Goal: Transaction & Acquisition: Purchase product/service

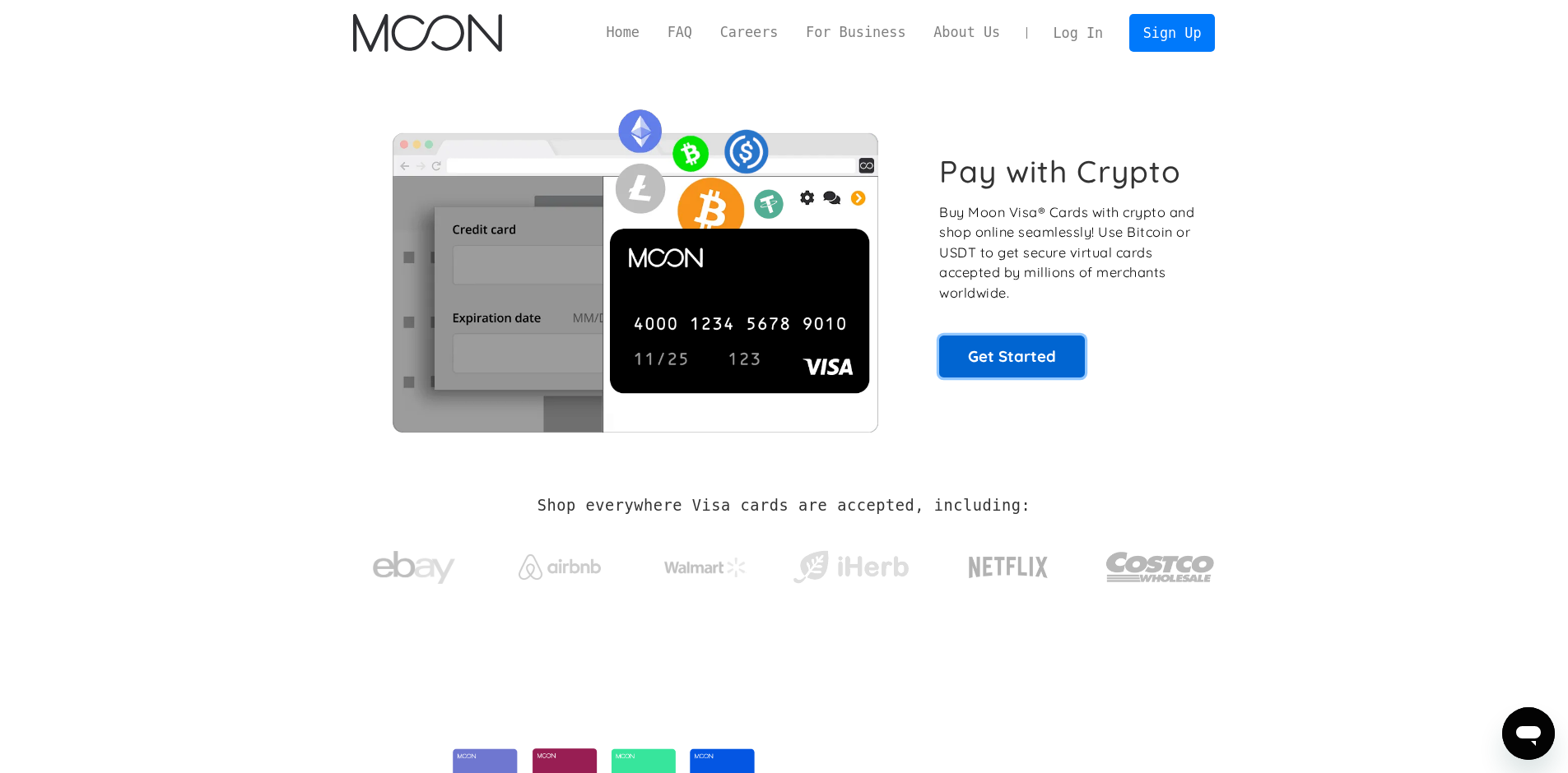
click at [1012, 352] on link "Get Started" at bounding box center [1012, 357] width 146 height 41
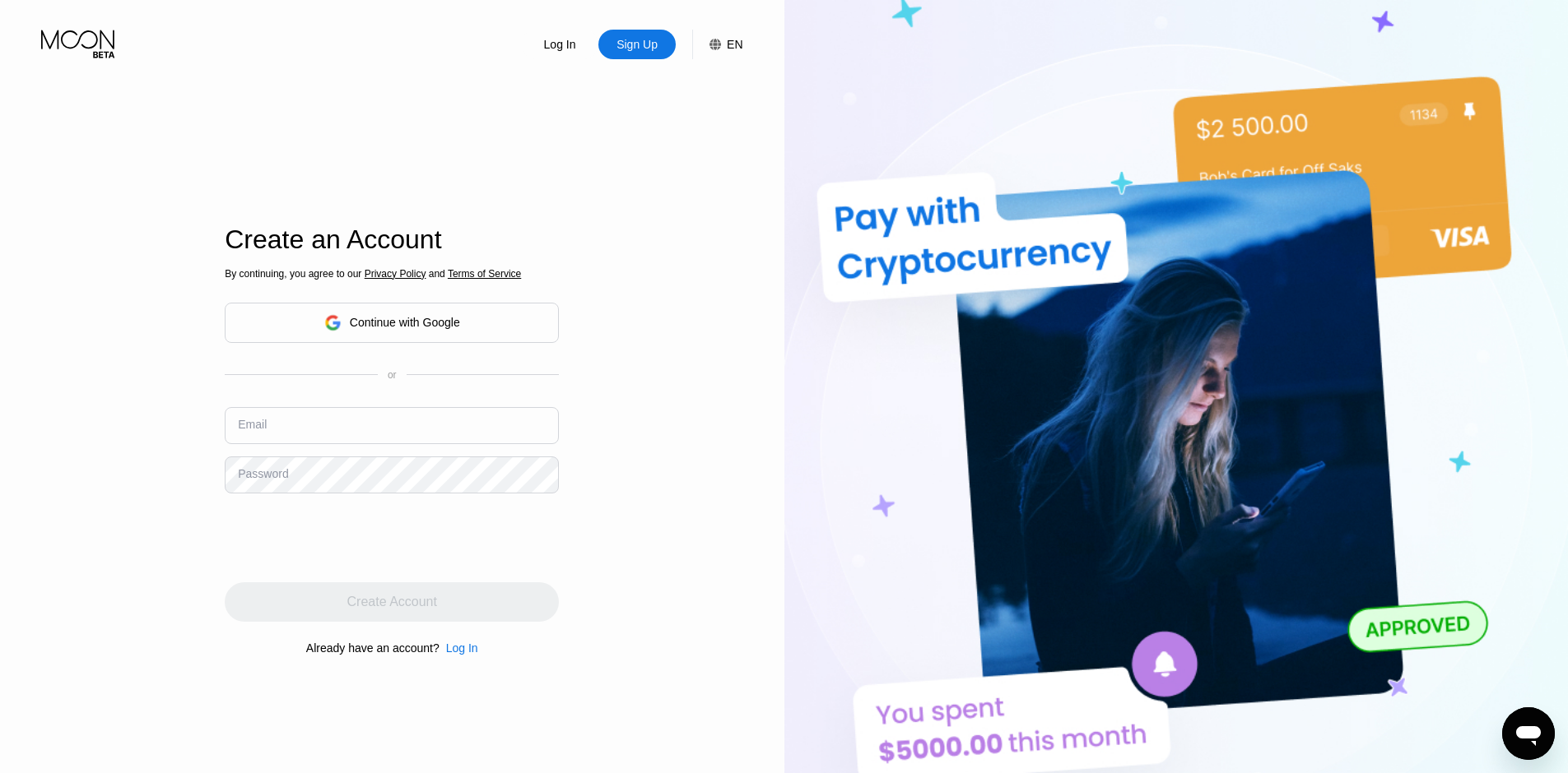
type input "[EMAIL_ADDRESS][DOMAIN_NAME]"
click at [635, 43] on div "Sign Up" at bounding box center [637, 45] width 45 height 17
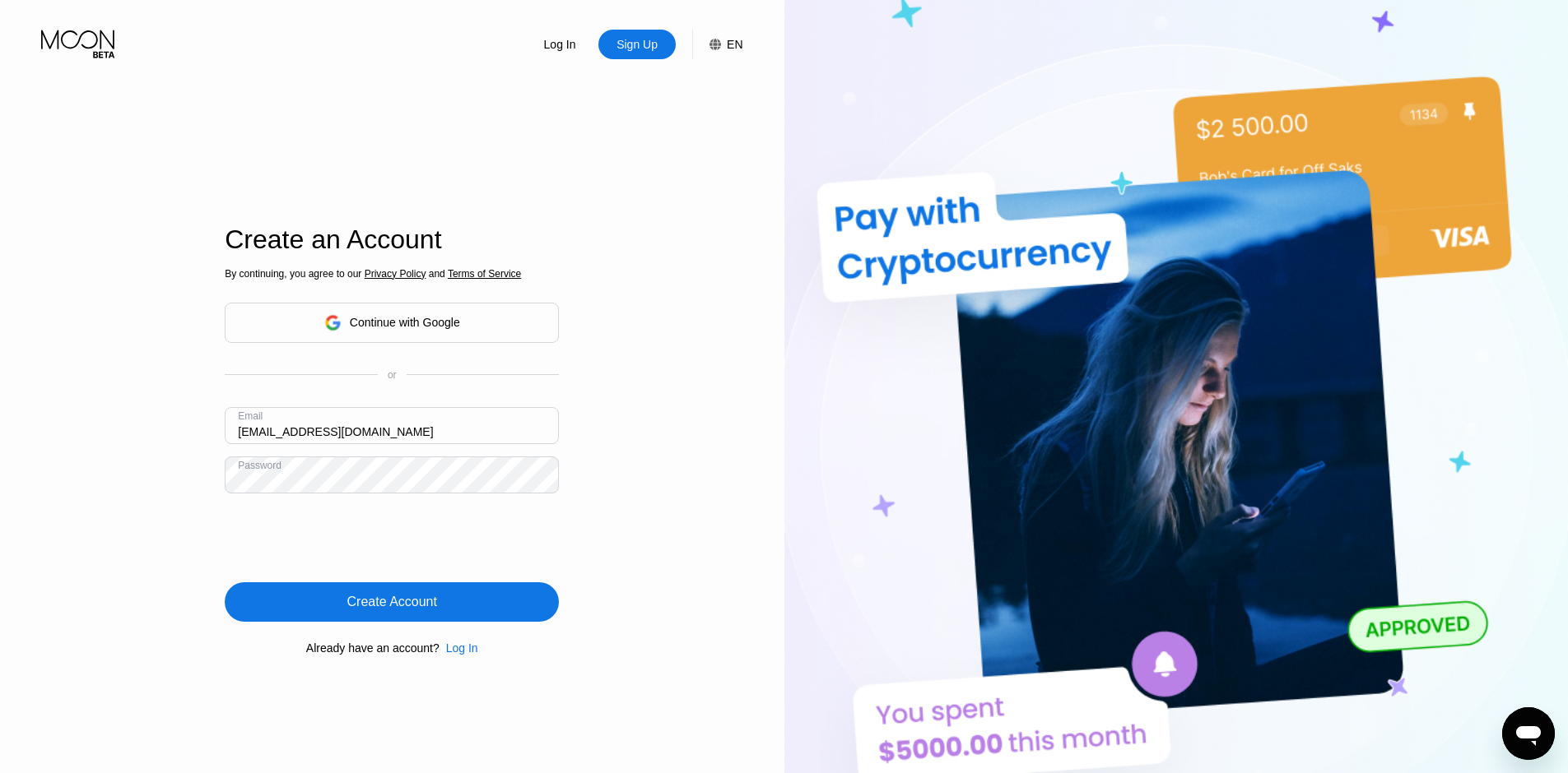
click at [41, 40] on icon at bounding box center [78, 40] width 73 height 19
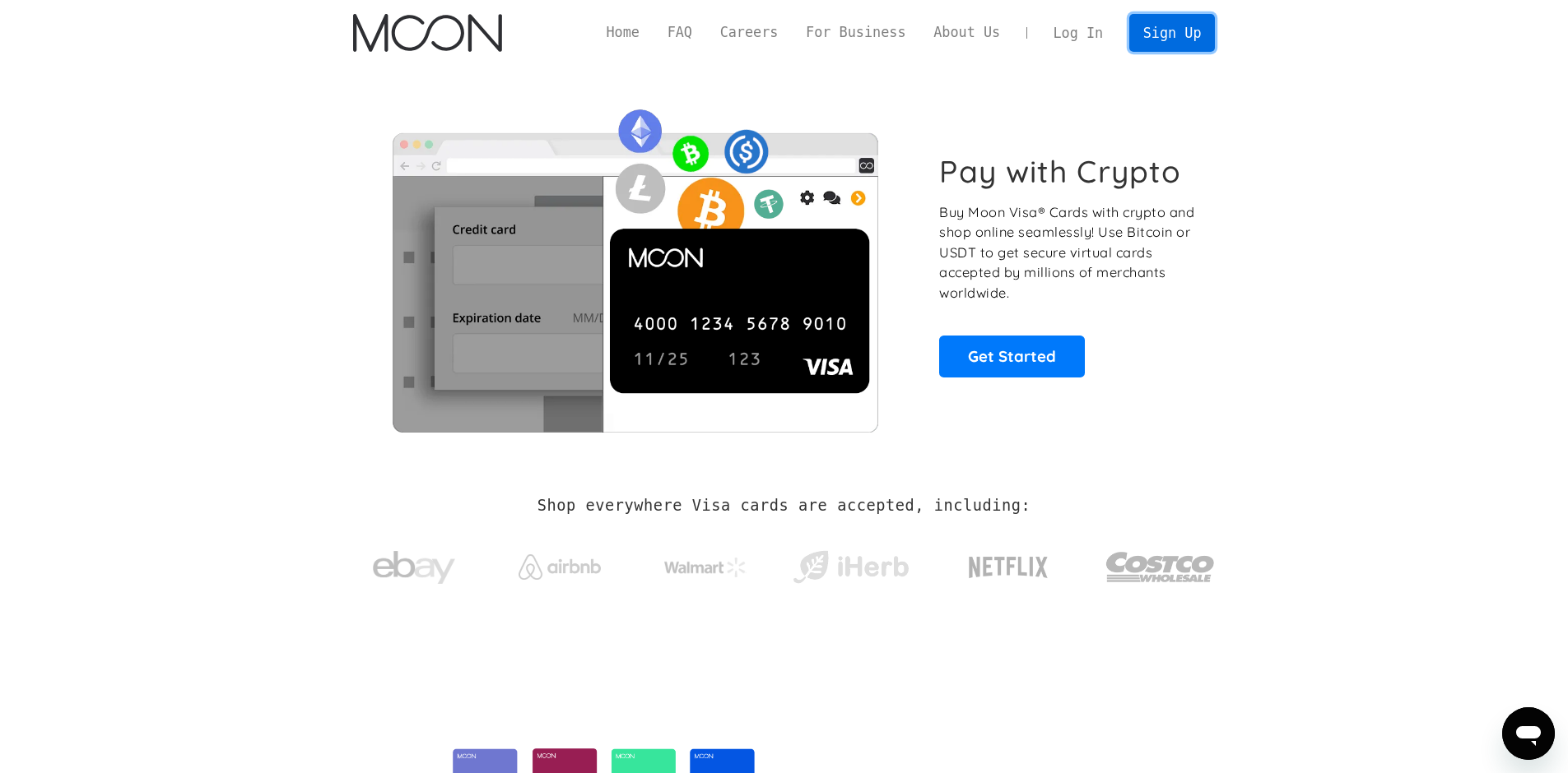
click at [1187, 24] on link "Sign Up" at bounding box center [1171, 32] width 85 height 37
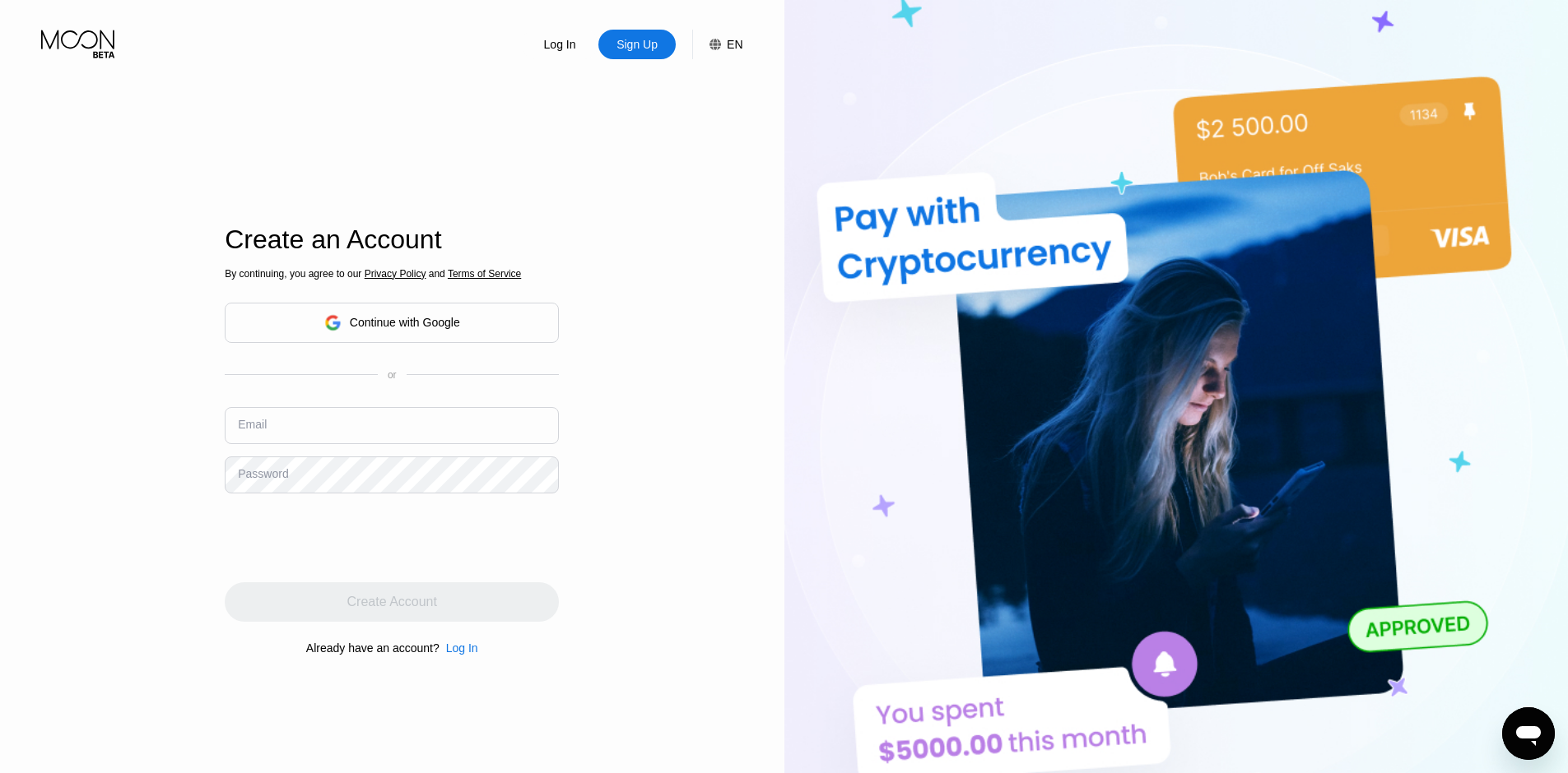
type input "[EMAIL_ADDRESS][DOMAIN_NAME]"
click at [426, 327] on div "Continue with Google" at bounding box center [405, 323] width 110 height 13
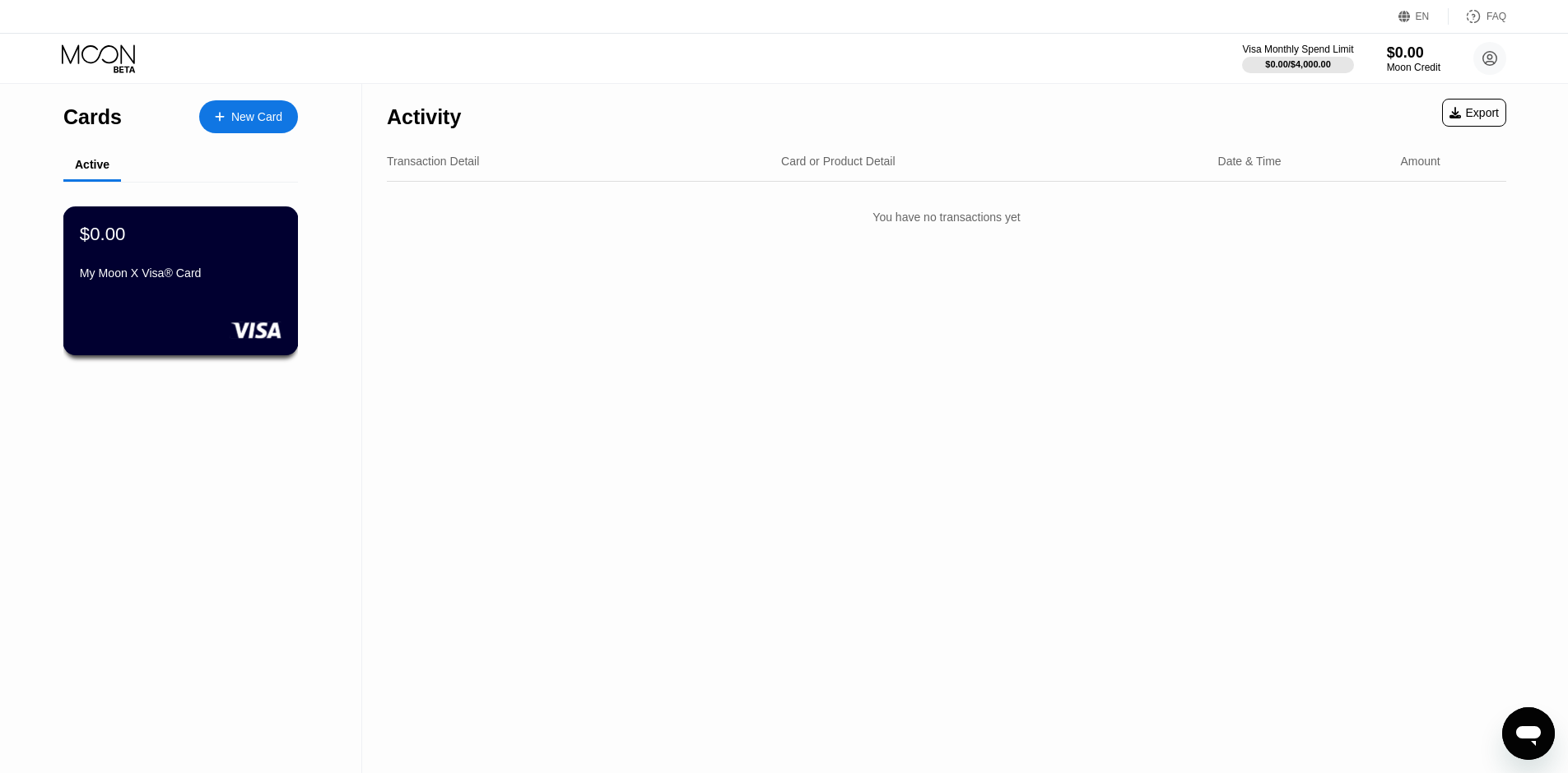
click at [155, 286] on div "My Moon X Visa® Card" at bounding box center [180, 276] width 202 height 20
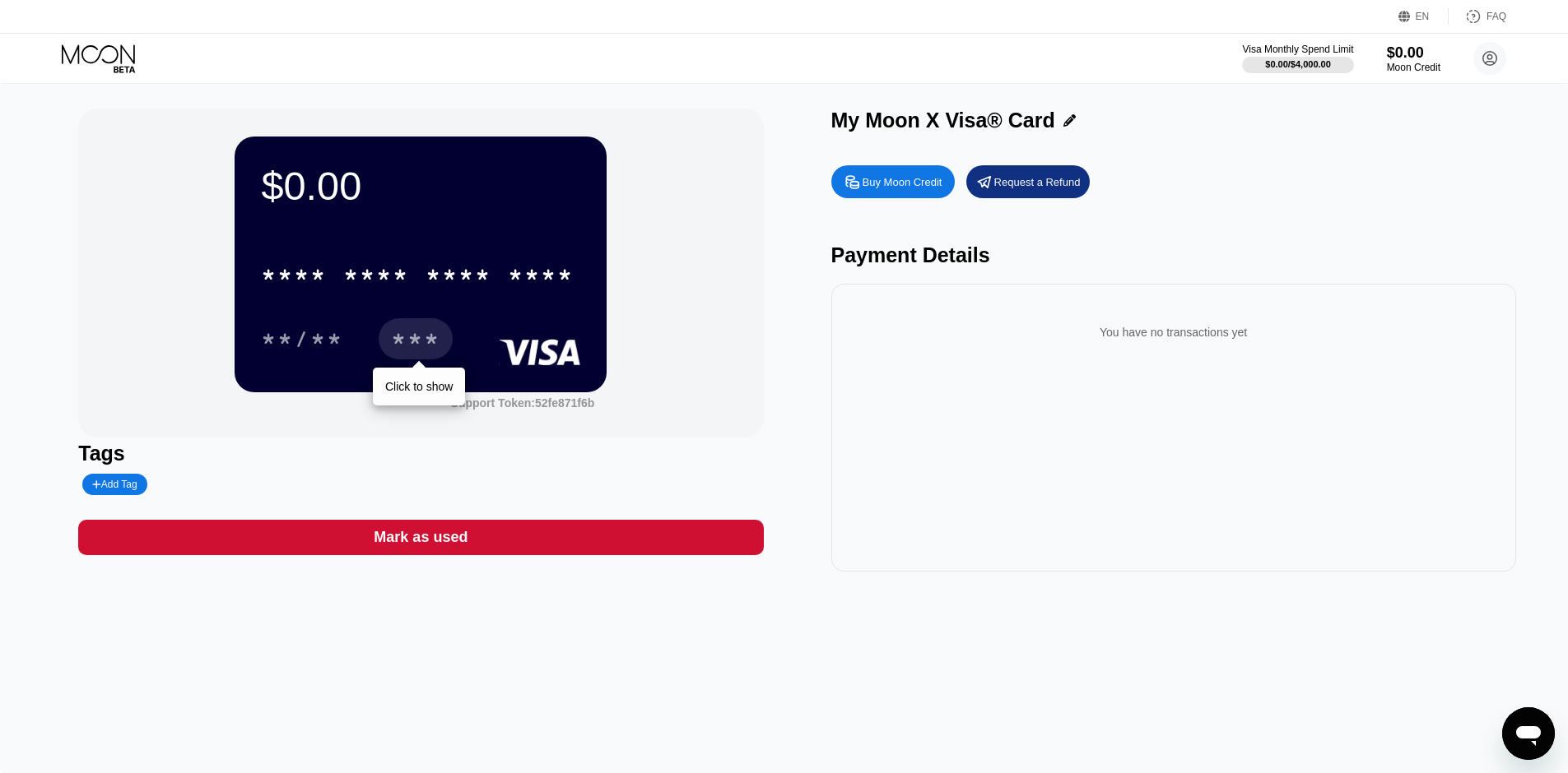
click at [417, 342] on div "***" at bounding box center [416, 342] width 50 height 27
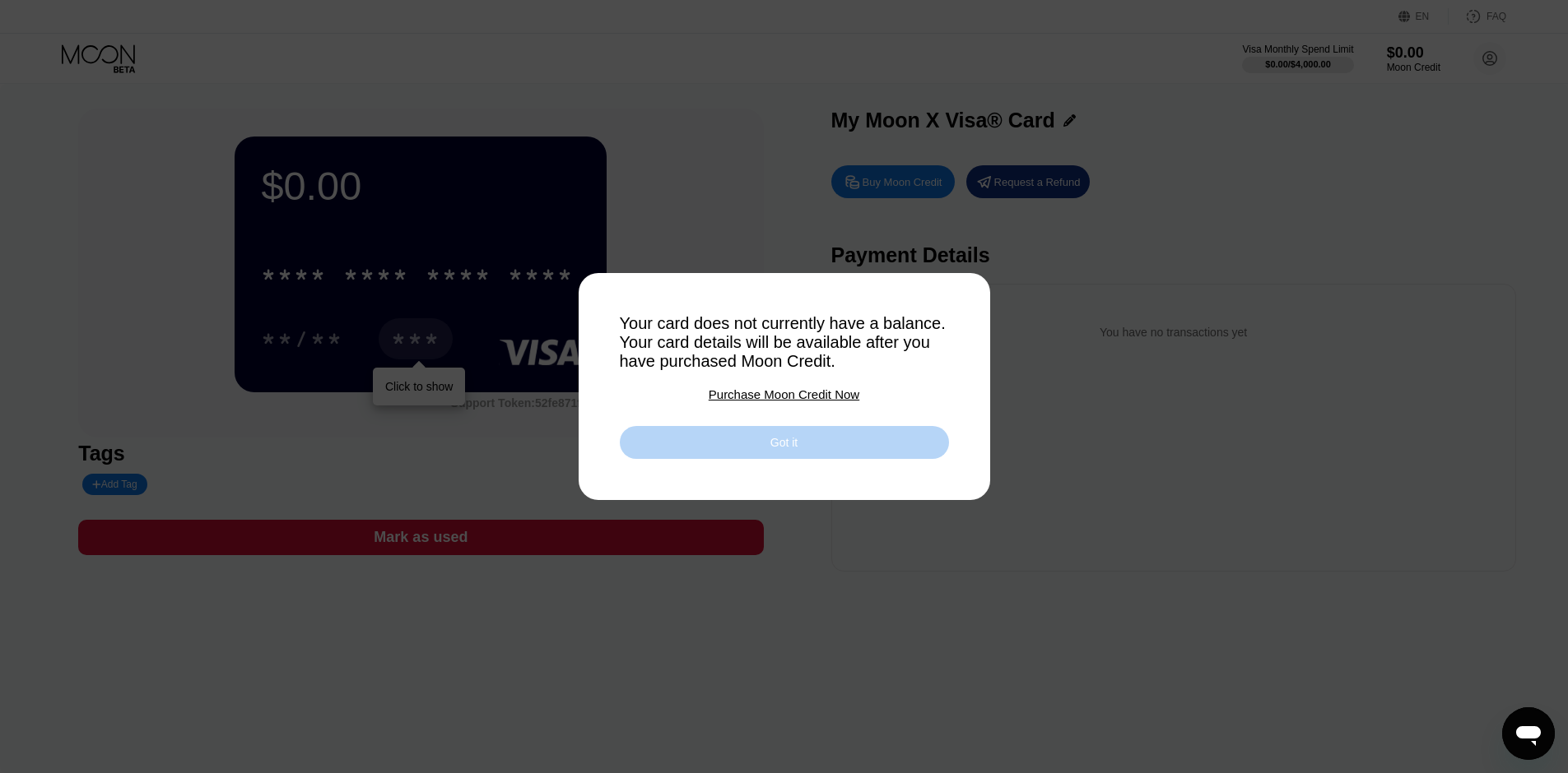
click at [790, 445] on div "Got it" at bounding box center [784, 443] width 27 height 15
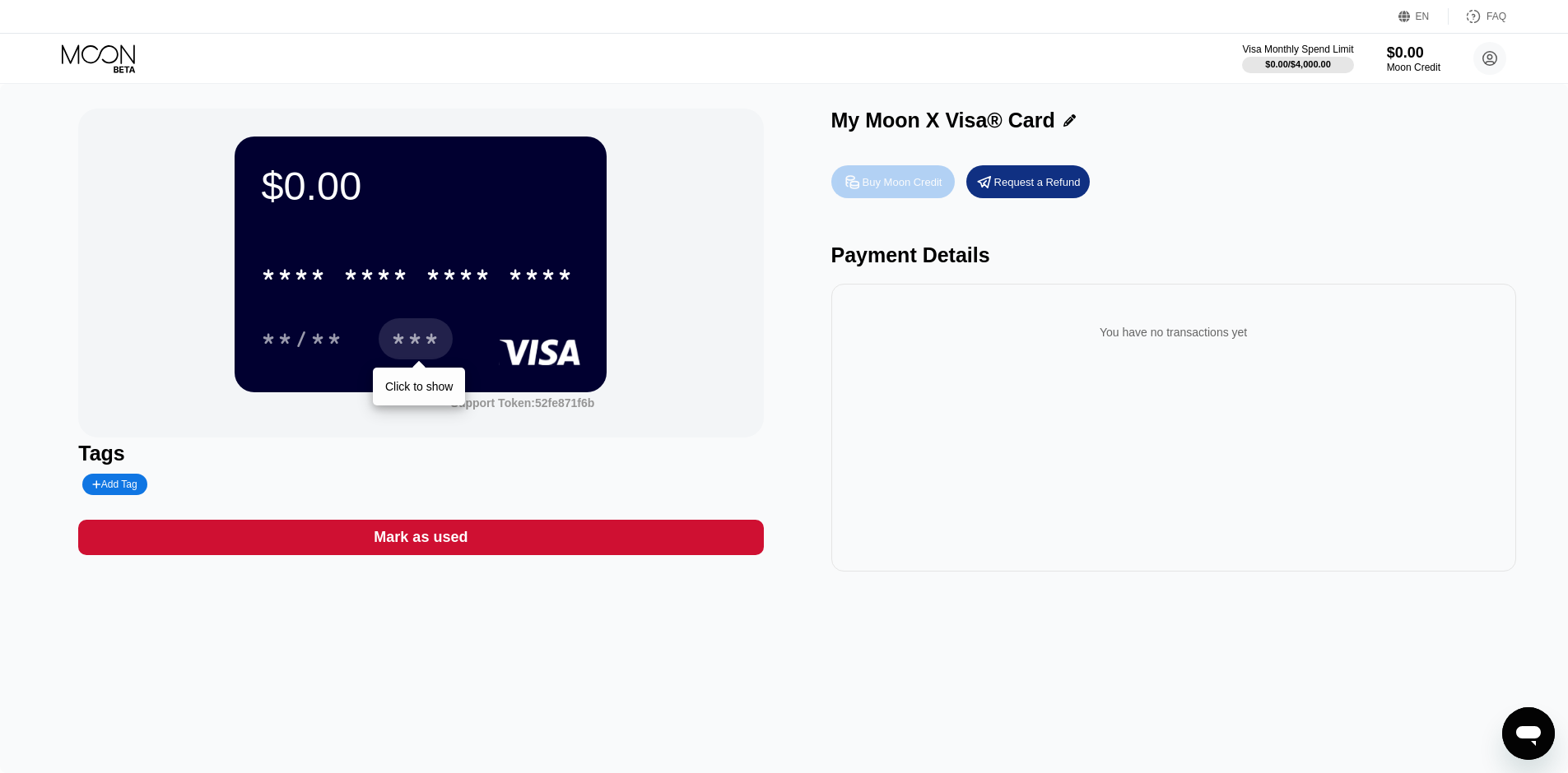
click at [909, 174] on div "Buy Moon Credit" at bounding box center [893, 182] width 124 height 33
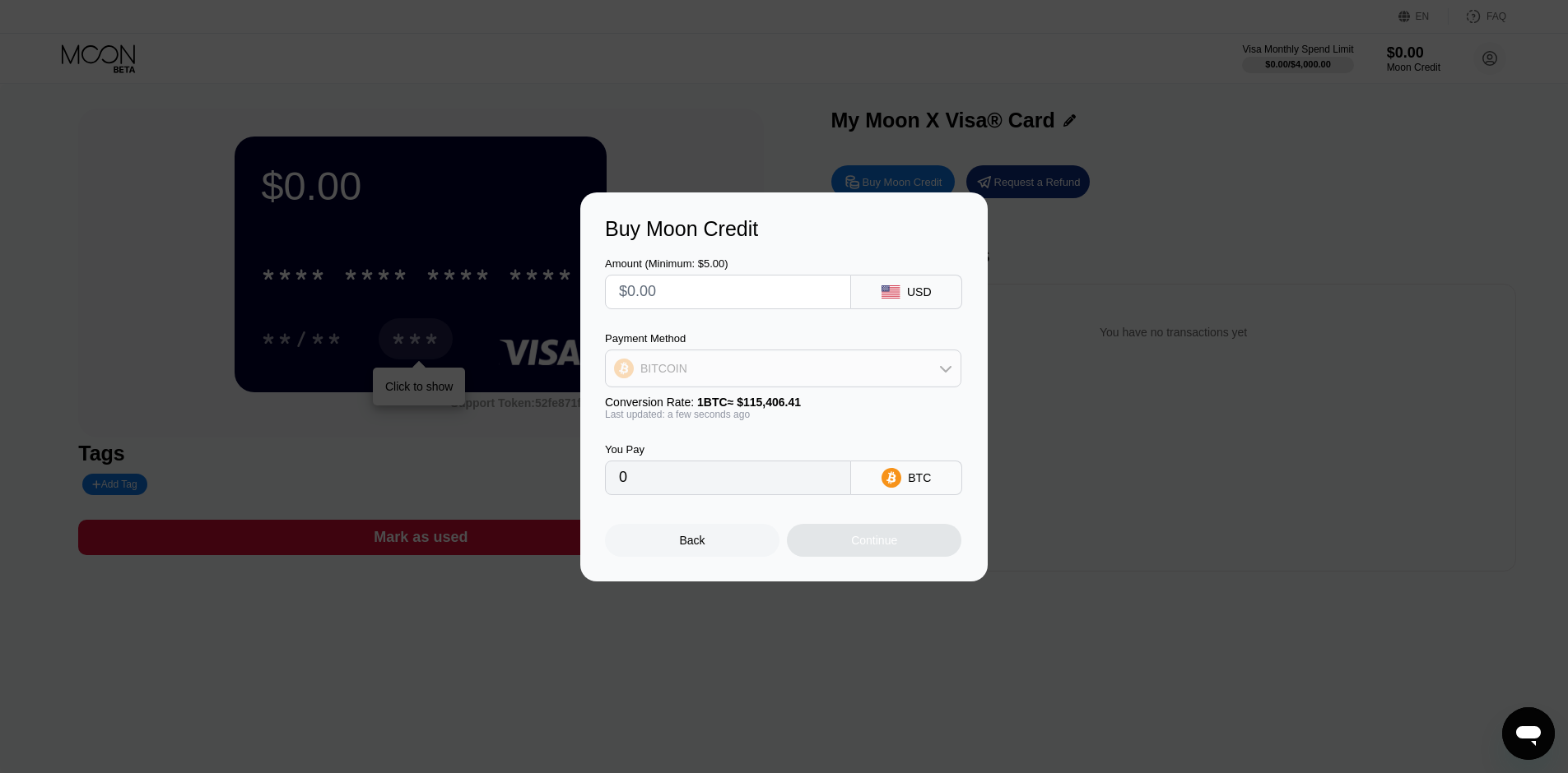
click at [851, 364] on div "BITCOIN" at bounding box center [783, 369] width 355 height 33
click at [759, 450] on div "USDT on TRON" at bounding box center [793, 450] width 310 height 13
type input "0.00"
click at [744, 485] on input "0.00" at bounding box center [728, 479] width 218 height 33
click at [667, 299] on input "text" at bounding box center [728, 292] width 218 height 33
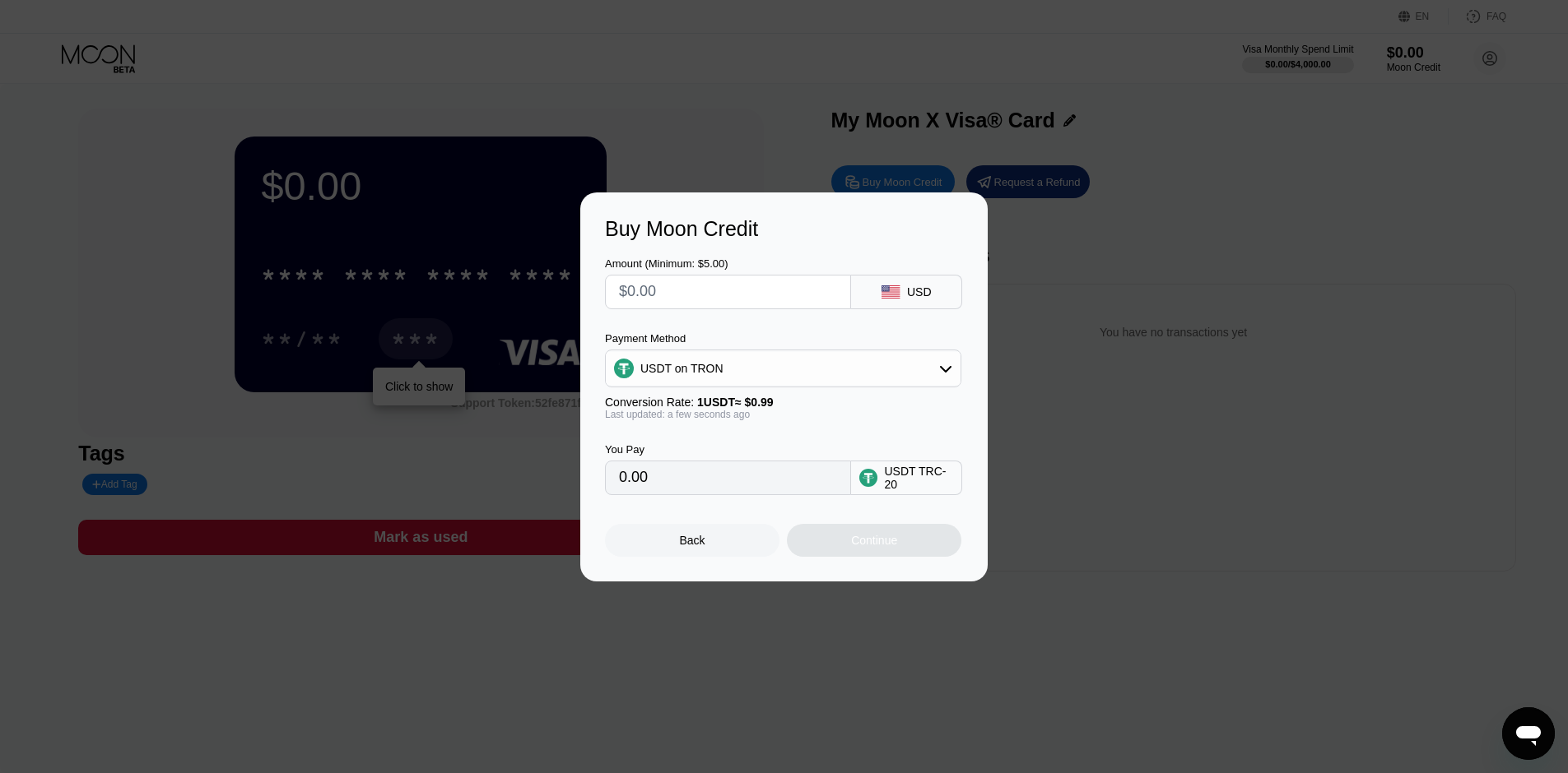
type input "$5"
type input "5.05"
drag, startPoint x: 667, startPoint y: 299, endPoint x: 523, endPoint y: 312, distance: 144.6
click at [523, 312] on div "Buy Moon Credit Amount (Minimum: $5.00) $5 USD Payment Method USDT on TRON Conv…" at bounding box center [784, 386] width 1568 height 389
type input "$1"
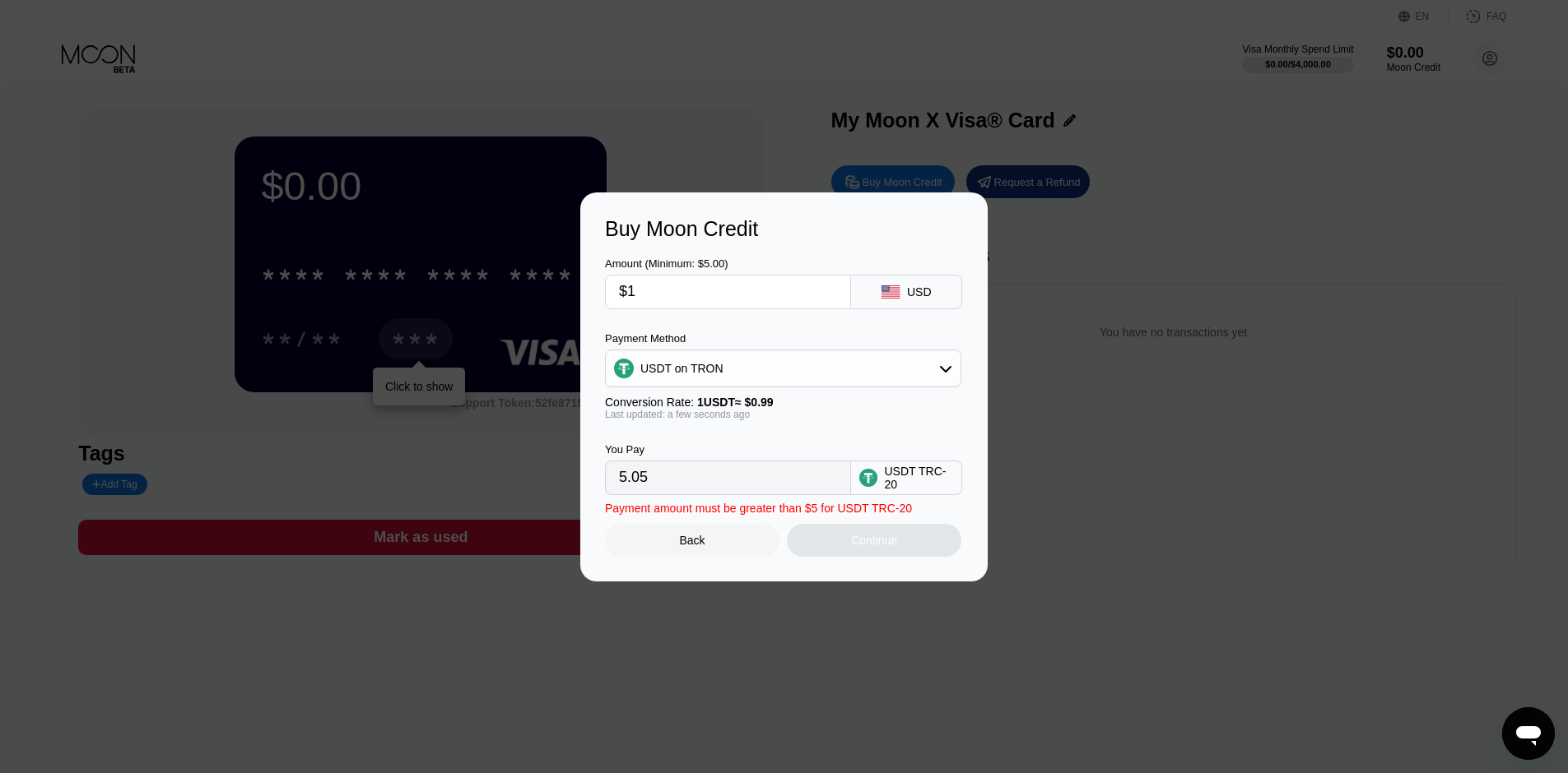
type input "1.01"
type input "$11"
type input "11.11"
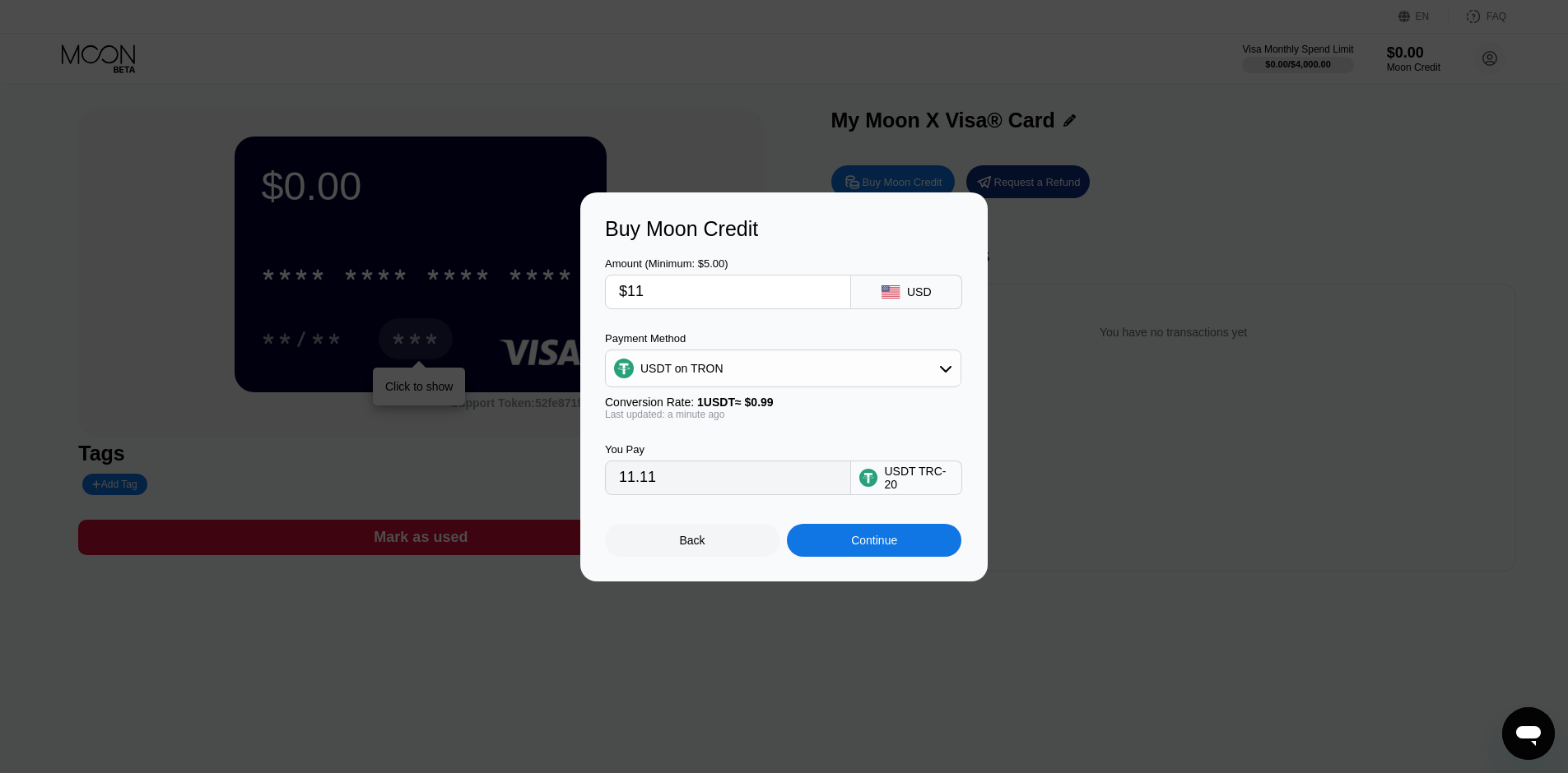
type input "$11"
click at [840, 548] on div "Continue" at bounding box center [874, 541] width 174 height 33
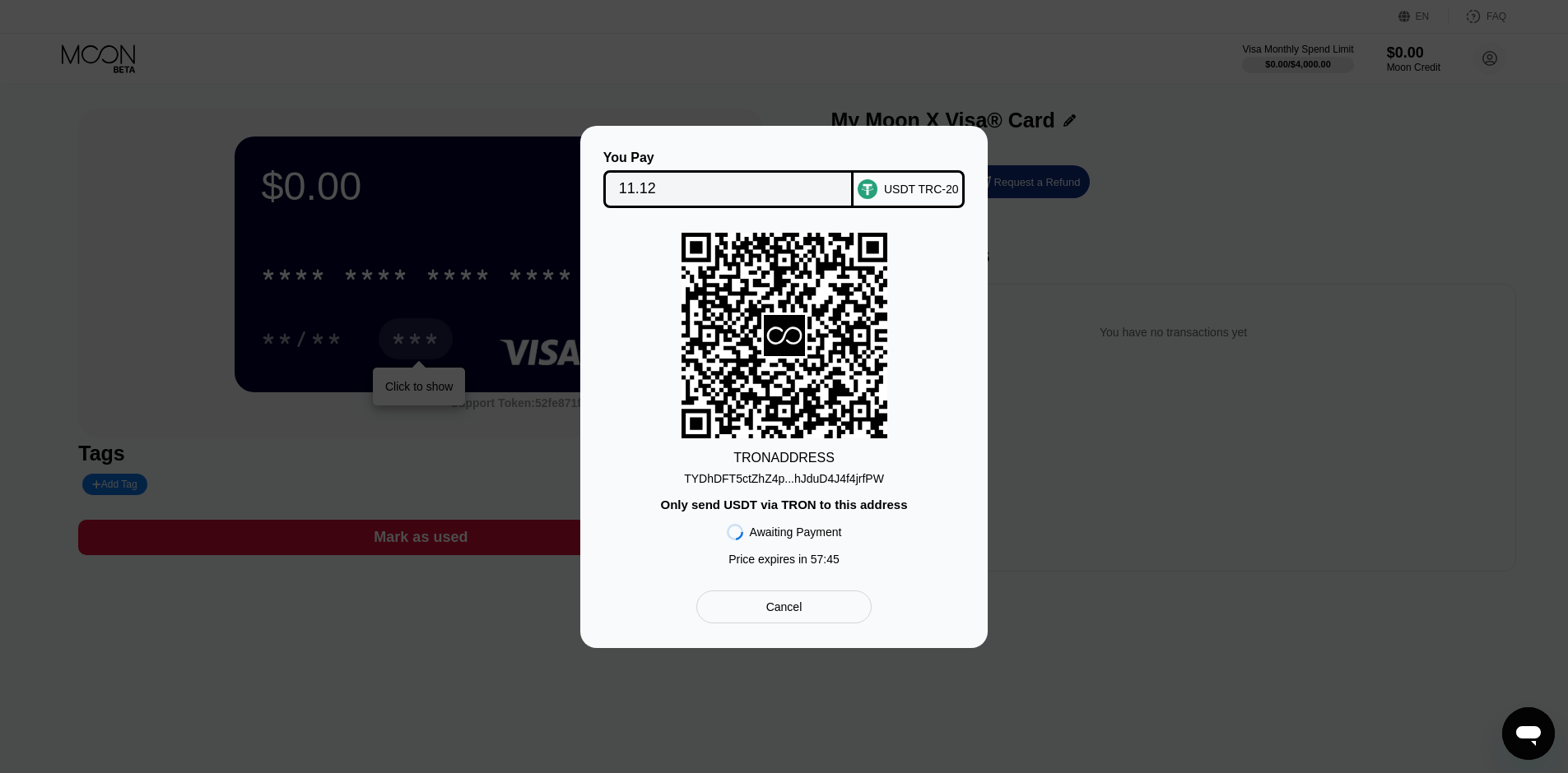
click at [799, 343] on icon at bounding box center [785, 336] width 41 height 41
click at [722, 484] on div "TYDhDFT5ctZhZ4p...hJduD4J4f4jrfPW" at bounding box center [783, 479] width 200 height 13
click at [664, 187] on input "11.12" at bounding box center [728, 189] width 220 height 33
click at [810, 467] on div "TYDhDFT5ctZhZ4p...hJduD4J4f4jrfPW" at bounding box center [783, 475] width 200 height 20
click at [819, 380] on icon at bounding box center [784, 335] width 206 height 202
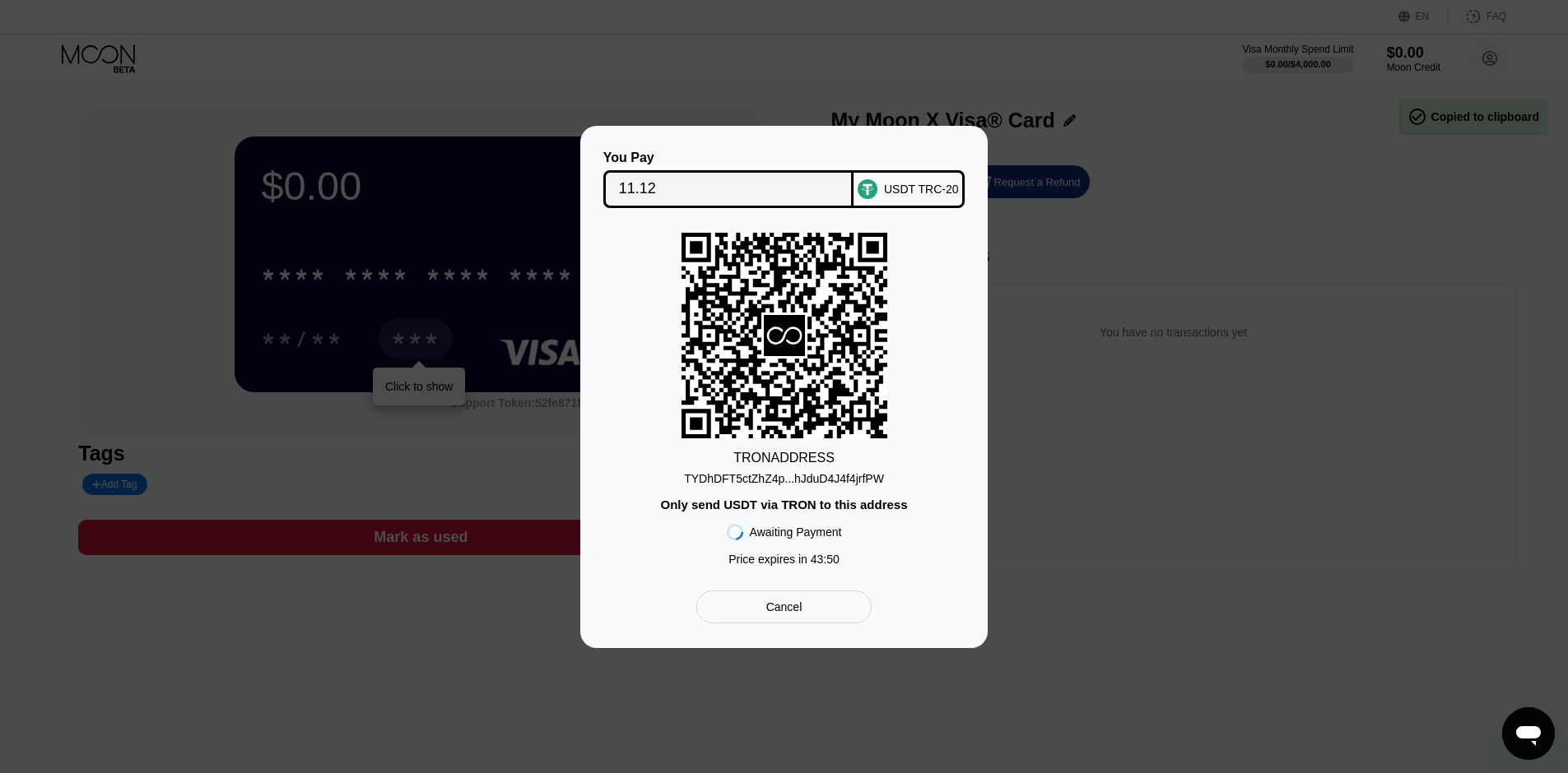
click at [810, 278] on rect at bounding box center [784, 336] width 206 height 206
click at [903, 187] on div "USDT TRC-20" at bounding box center [921, 189] width 75 height 13
click at [656, 185] on input "11.12" at bounding box center [728, 189] width 220 height 33
click at [907, 182] on div "USDT TRC-20" at bounding box center [921, 189] width 75 height 13
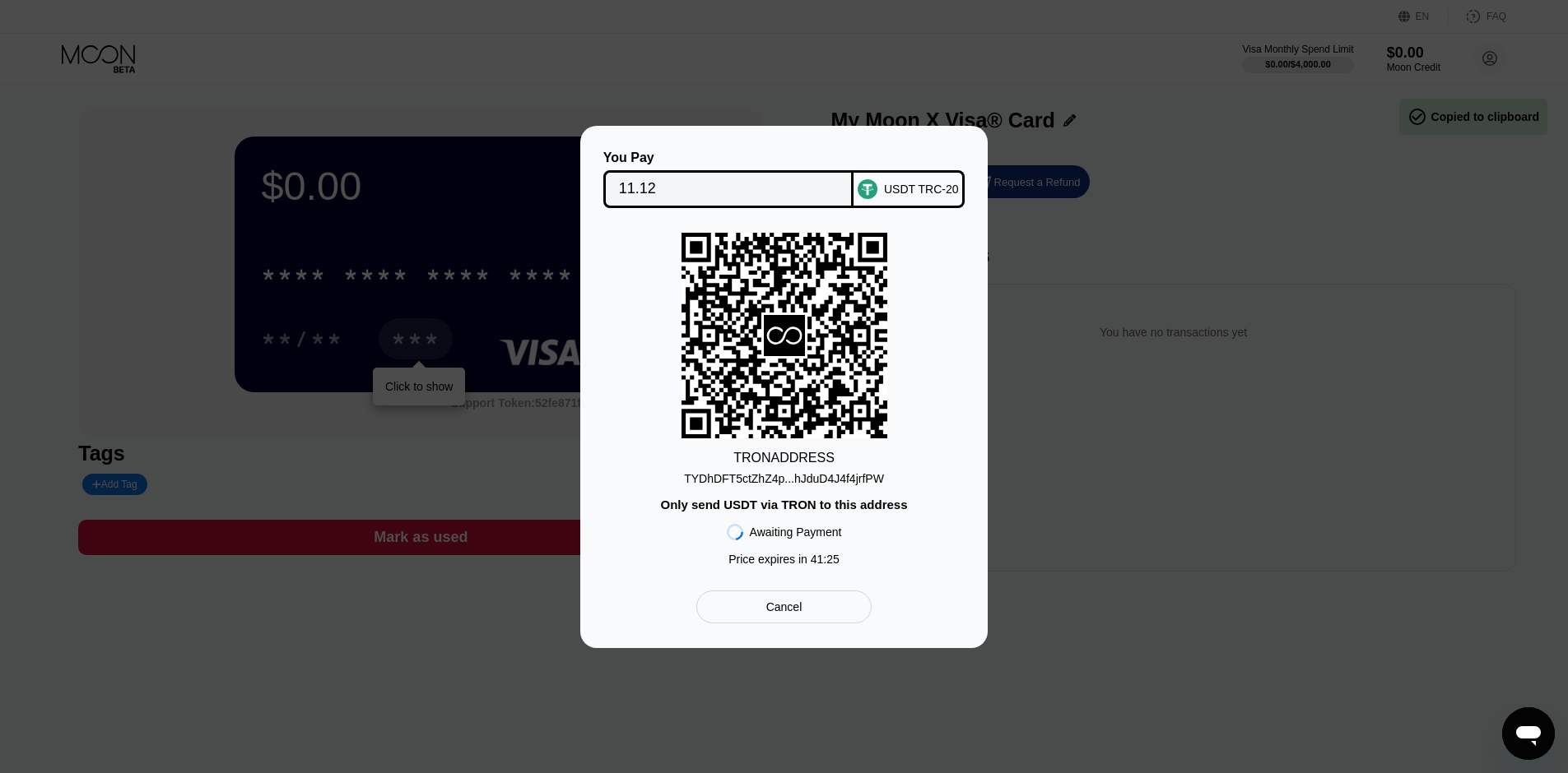
click at [743, 358] on icon at bounding box center [784, 335] width 206 height 202
click at [1546, 737] on div "Открыть окно обмена сообщениями" at bounding box center [1528, 734] width 50 height 50
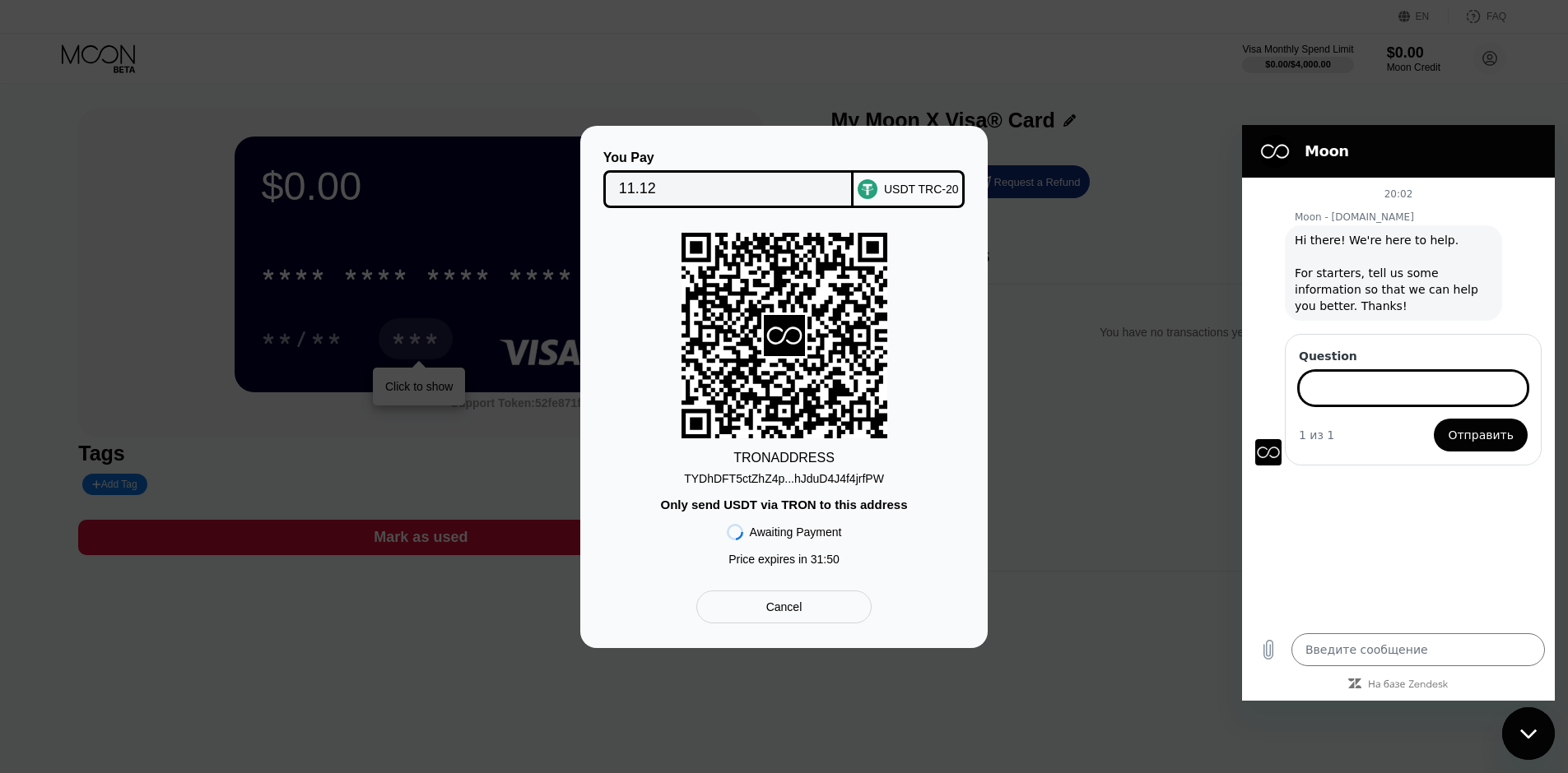
click at [1327, 392] on input "Question" at bounding box center [1413, 388] width 229 height 35
drag, startPoint x: 1366, startPoint y: 641, endPoint x: 1365, endPoint y: 649, distance: 8.1
click at [1365, 649] on textarea at bounding box center [1418, 650] width 254 height 33
click at [1261, 651] on icon "Выложить файл" at bounding box center [1269, 650] width 20 height 20
type textarea "x"
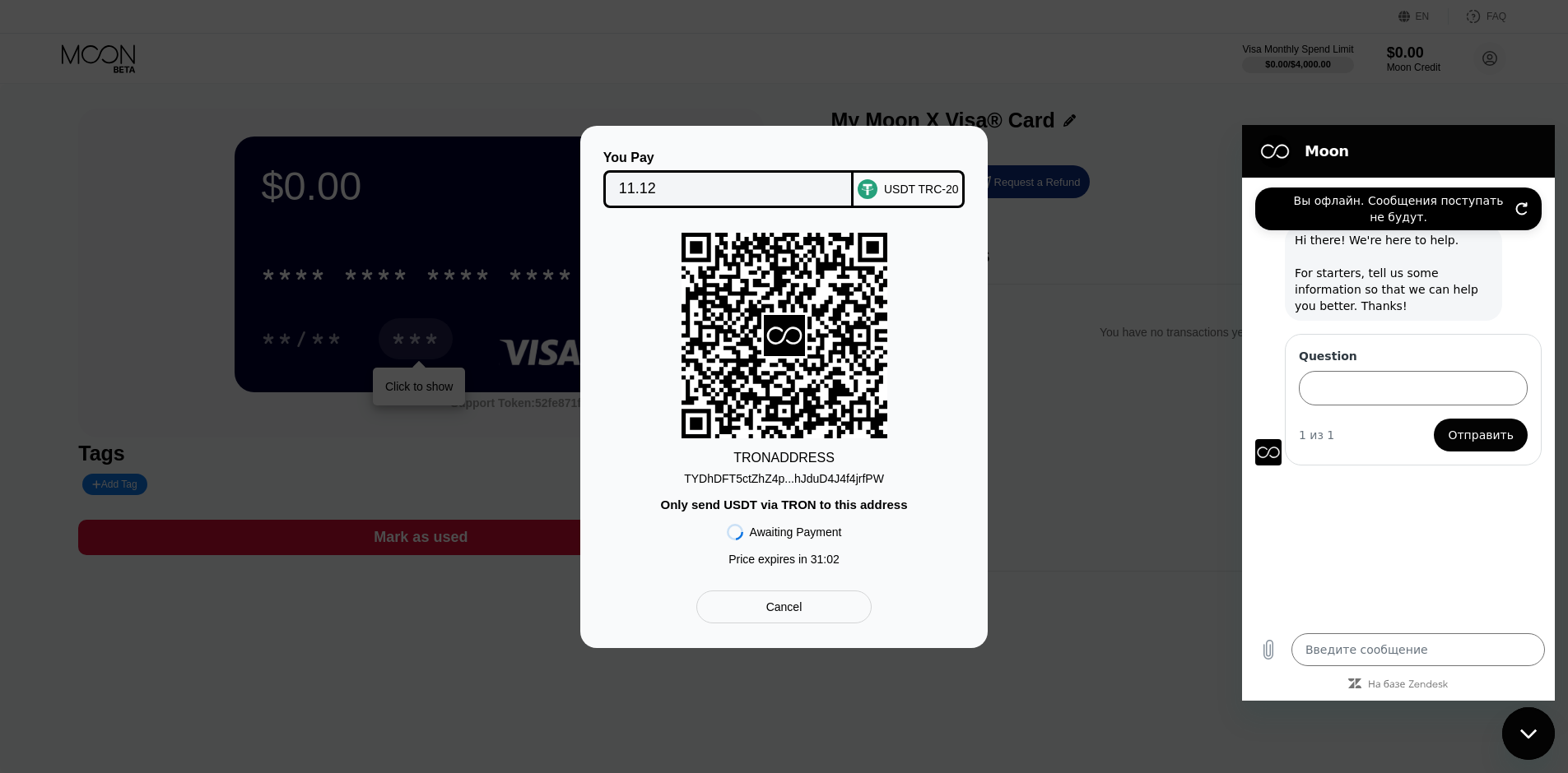
click at [1394, 406] on form "Question 1 из 1 Отправить" at bounding box center [1413, 400] width 229 height 104
click at [1395, 386] on input "Question" at bounding box center [1413, 388] width 229 height 35
type input "h"
type input "Hi! I messe up with"
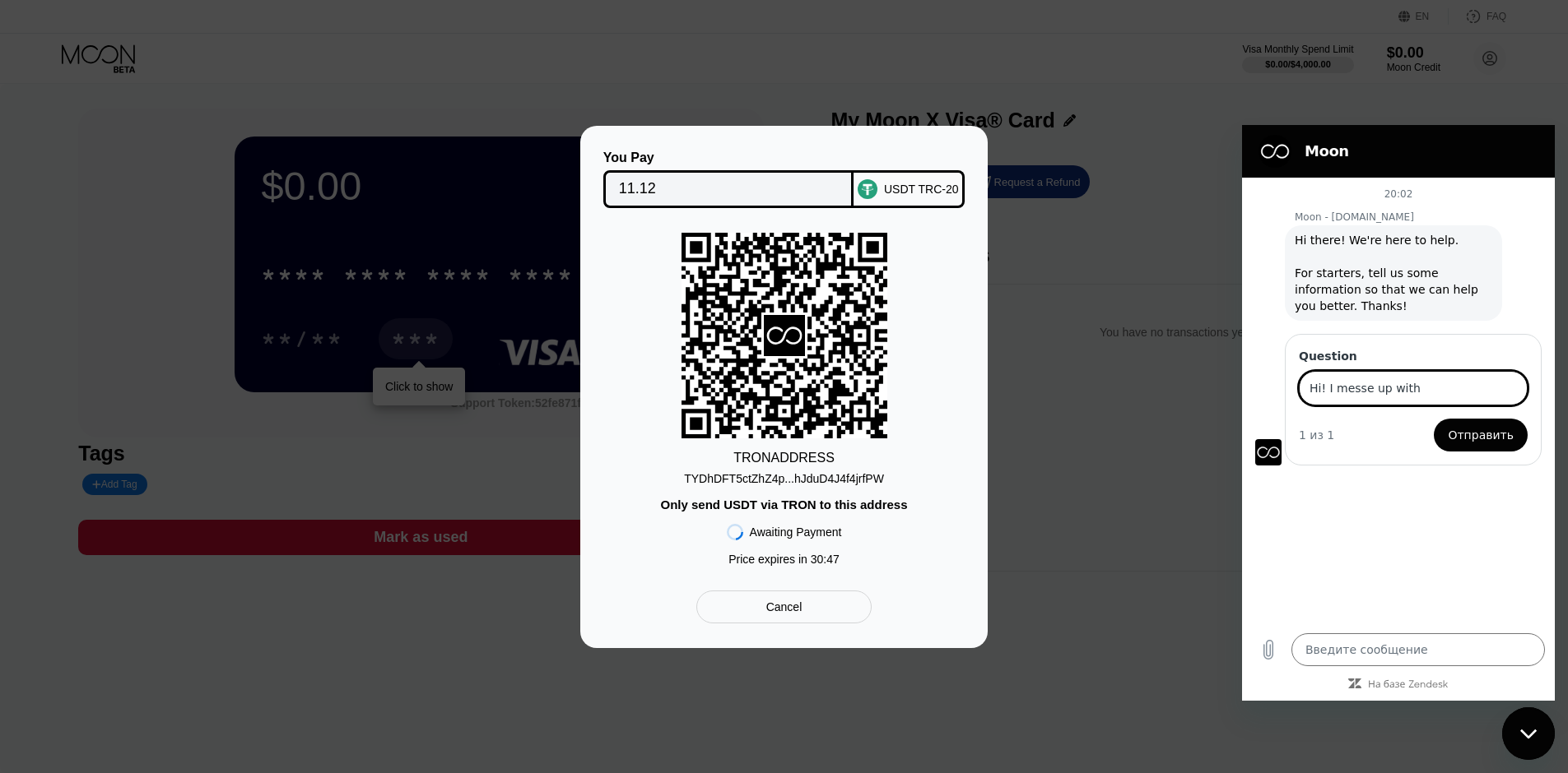
type textarea "x"
click at [1363, 390] on input "Hi! I messe up with amount of" at bounding box center [1413, 388] width 229 height 35
click at [1494, 388] on input "Hi! I messed up with amount of" at bounding box center [1413, 388] width 229 height 35
type input "H"
type input "payment"
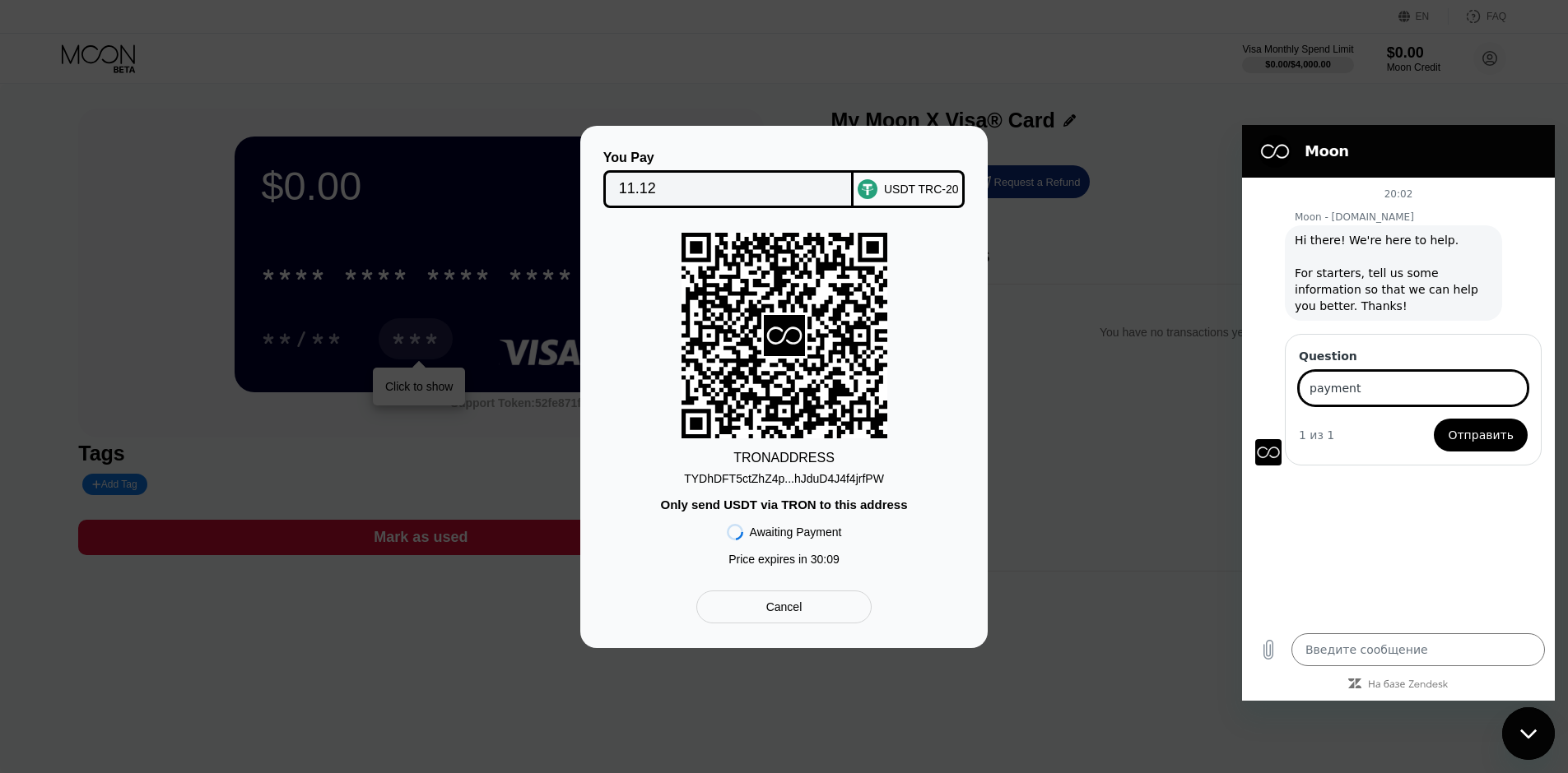
click at [1473, 441] on span "Отправить" at bounding box center [1480, 435] width 66 height 20
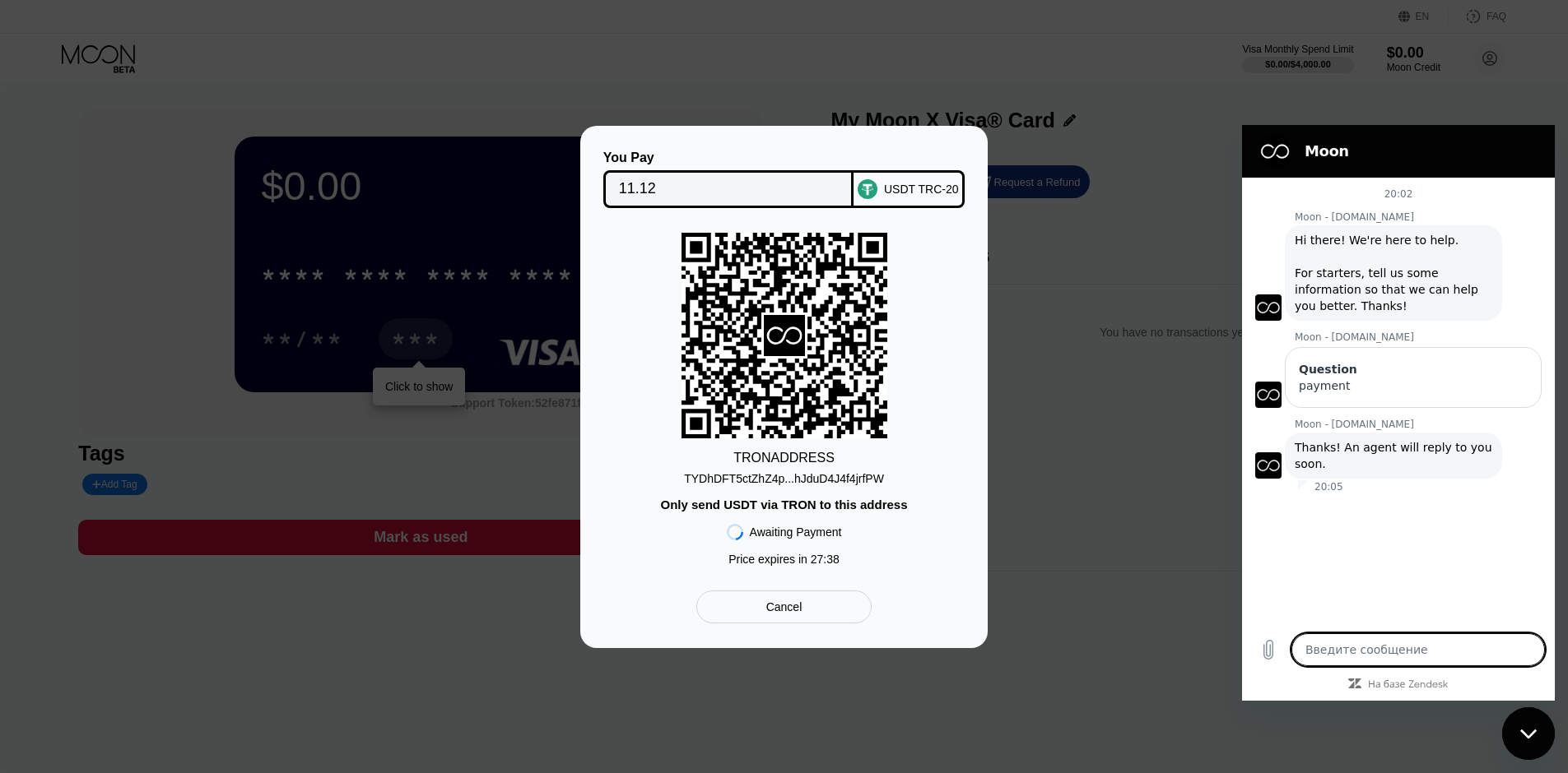
type textarea "x"
paste textarea "Hello, I sent a slightly smaller amount in USDT. Is it possible to receive the …"
type textarea "Hello, I sent a slightly smaller amount in USDT. Is it possible to receive the …"
type textarea "x"
type textarea "Hello, I sent a slightly smaller amount in USDT. Is it possible to receive the …"
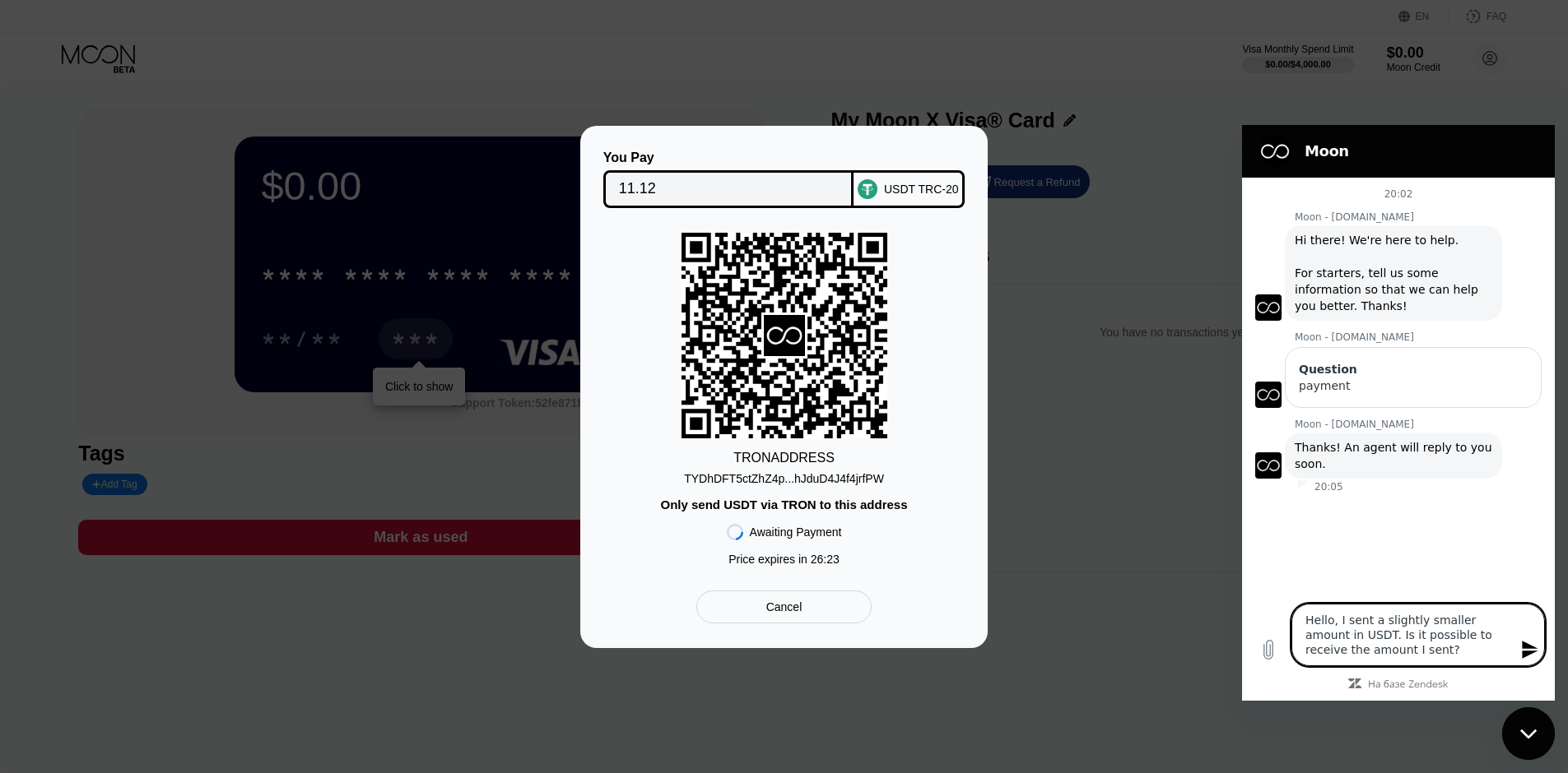
type textarea "x"
click at [1527, 650] on icon "Отправить сообщение" at bounding box center [1530, 650] width 20 height 20
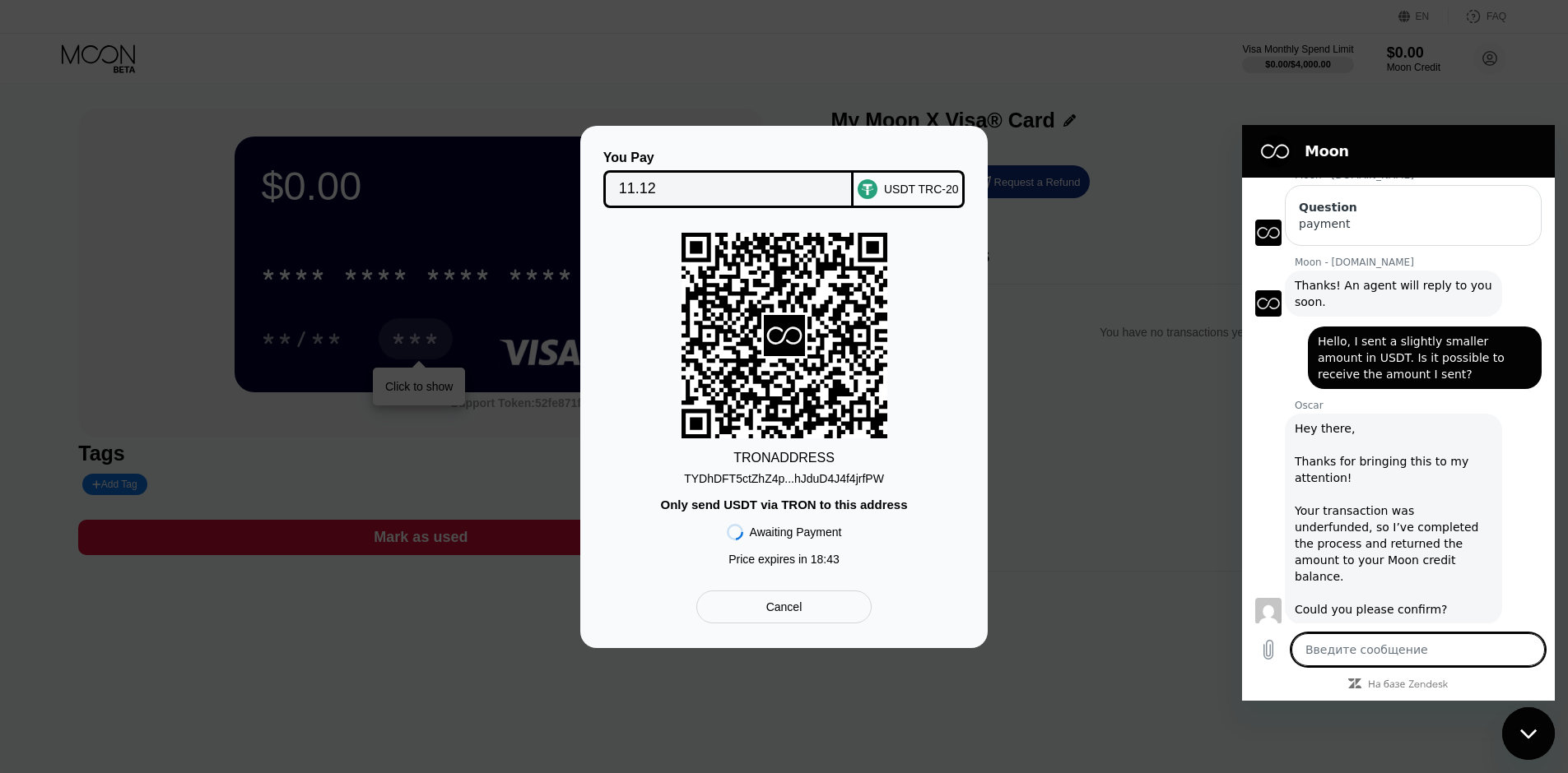
scroll to position [165, 0]
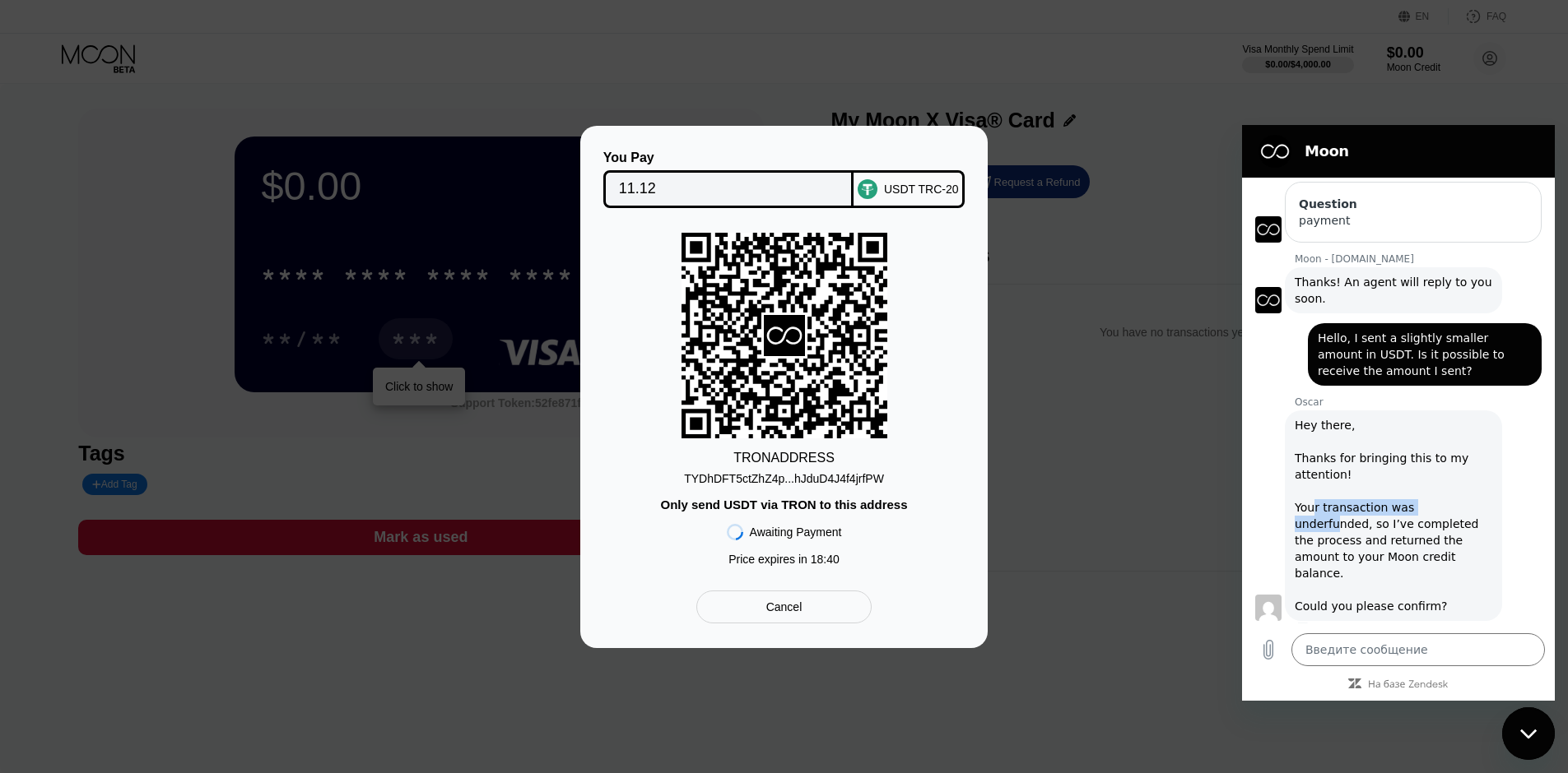
drag, startPoint x: 1311, startPoint y: 499, endPoint x: 1440, endPoint y: 513, distance: 129.8
click at [1440, 513] on div "Hey there, Thanks for bringing this to my attention! Your transaction was under…" at bounding box center [1393, 516] width 197 height 197
click at [1386, 525] on div "Hey there, Thanks for bringing this to my attention! Your transaction was under…" at bounding box center [1393, 516] width 197 height 197
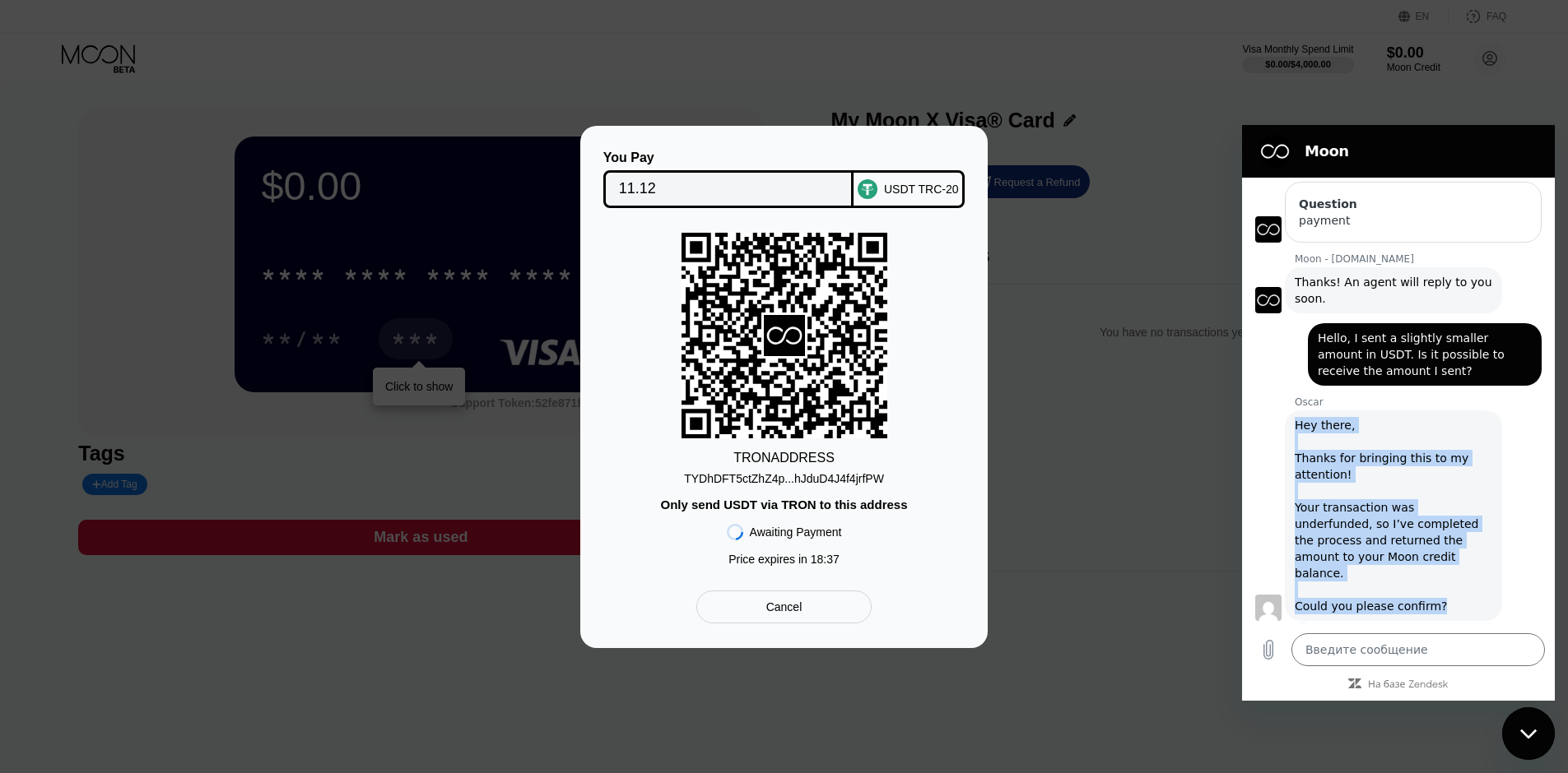
drag, startPoint x: 1295, startPoint y: 427, endPoint x: 1442, endPoint y: 595, distance: 223.2
click at [1442, 595] on div "Hey there, Thanks for bringing this to my attention! Your transaction was under…" at bounding box center [1393, 516] width 197 height 197
click at [1342, 416] on div "Oscar говорит: Hey there, Thanks for bringing this to my attention! Your transa…" at bounding box center [1394, 516] width 217 height 211
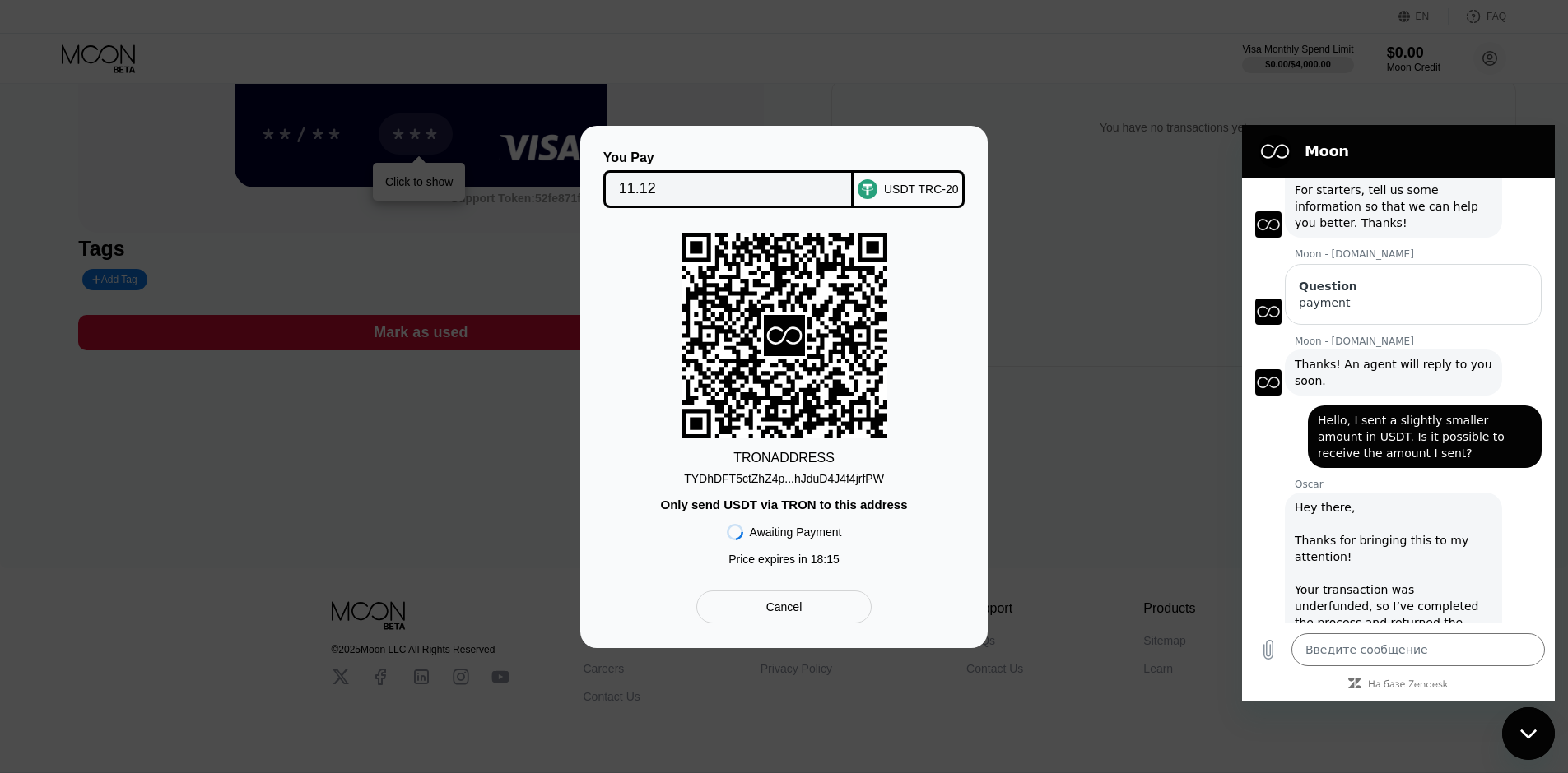
scroll to position [247, 0]
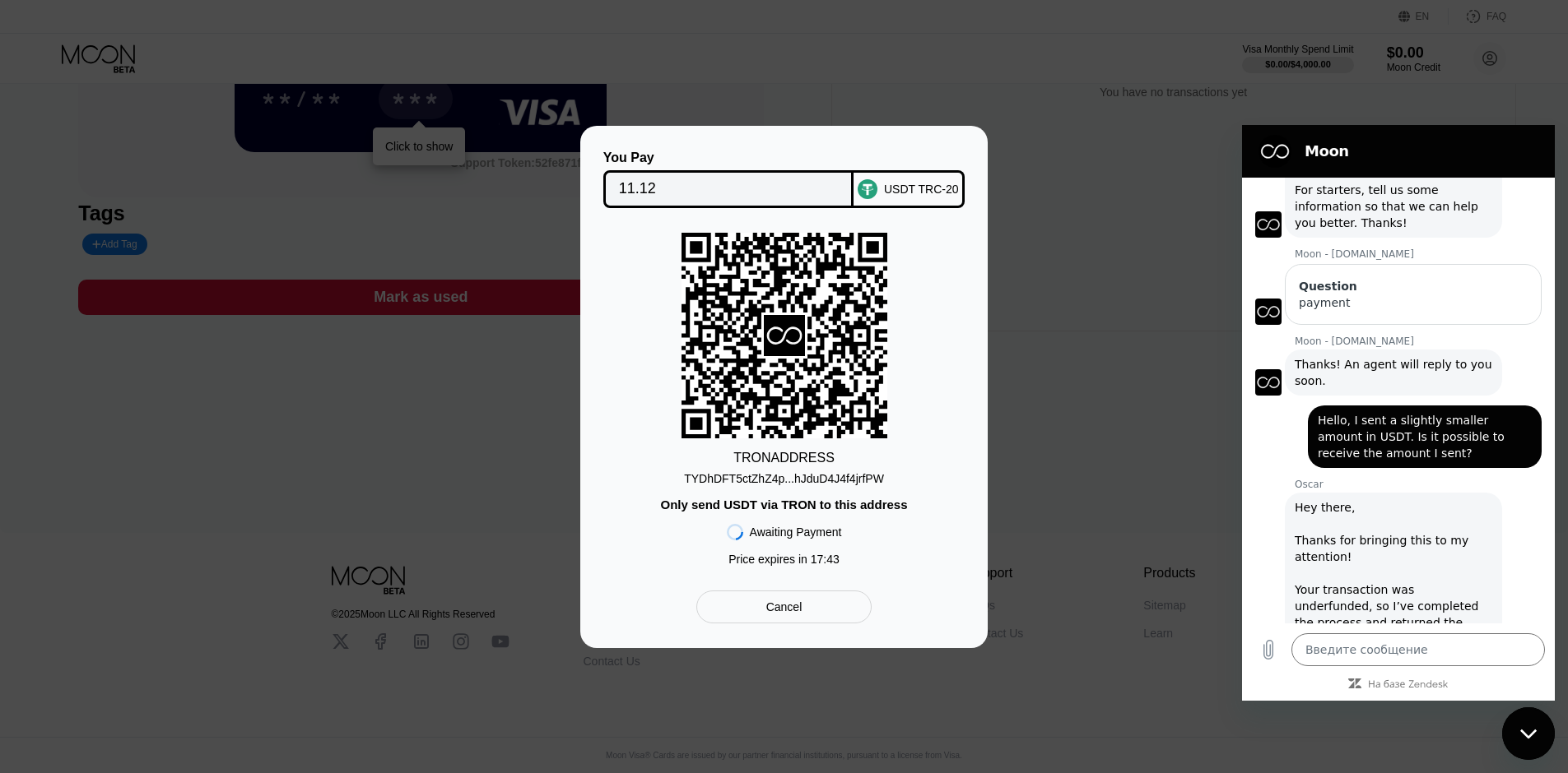
type textarea "x"
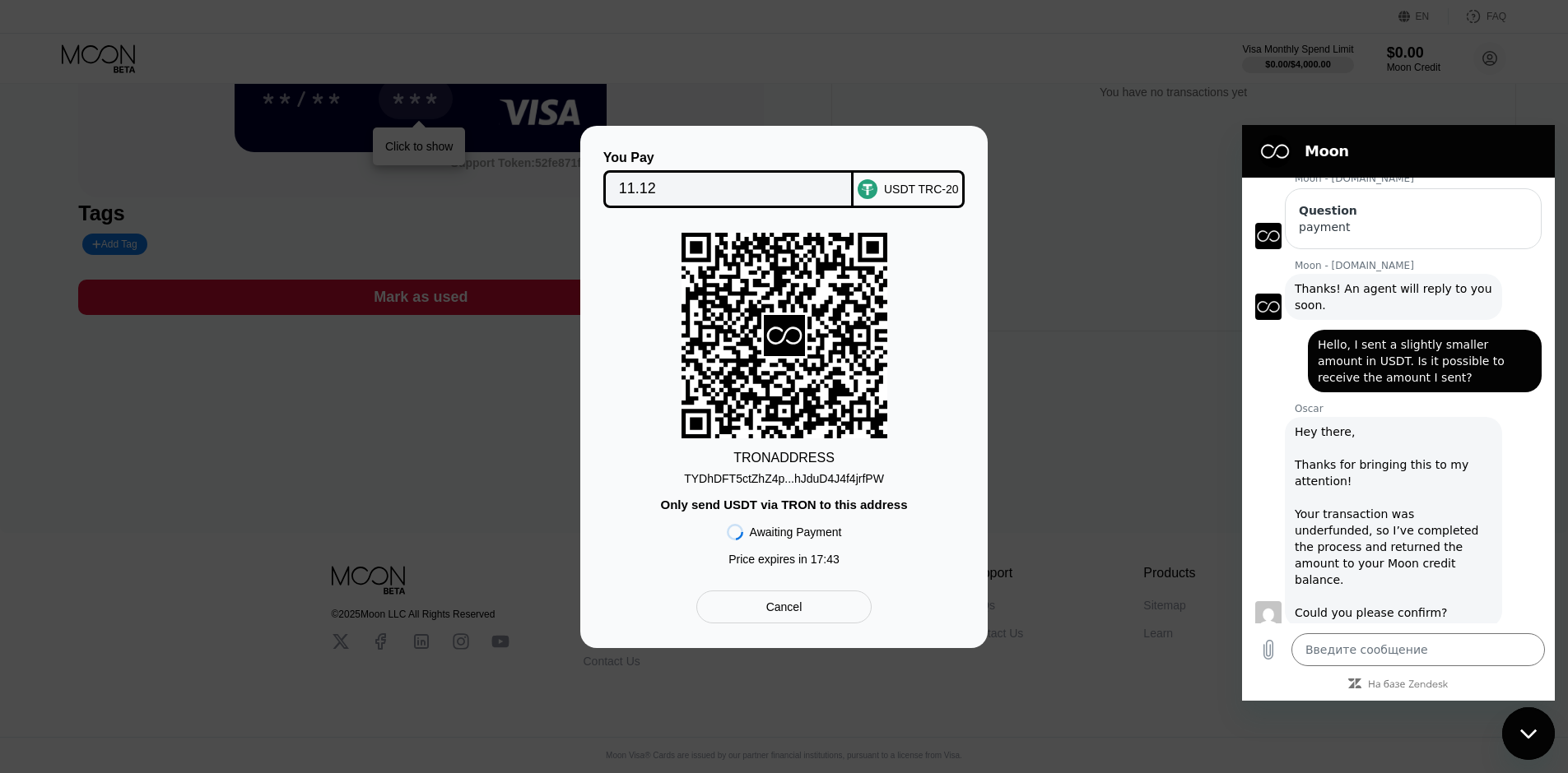
scroll to position [165, 0]
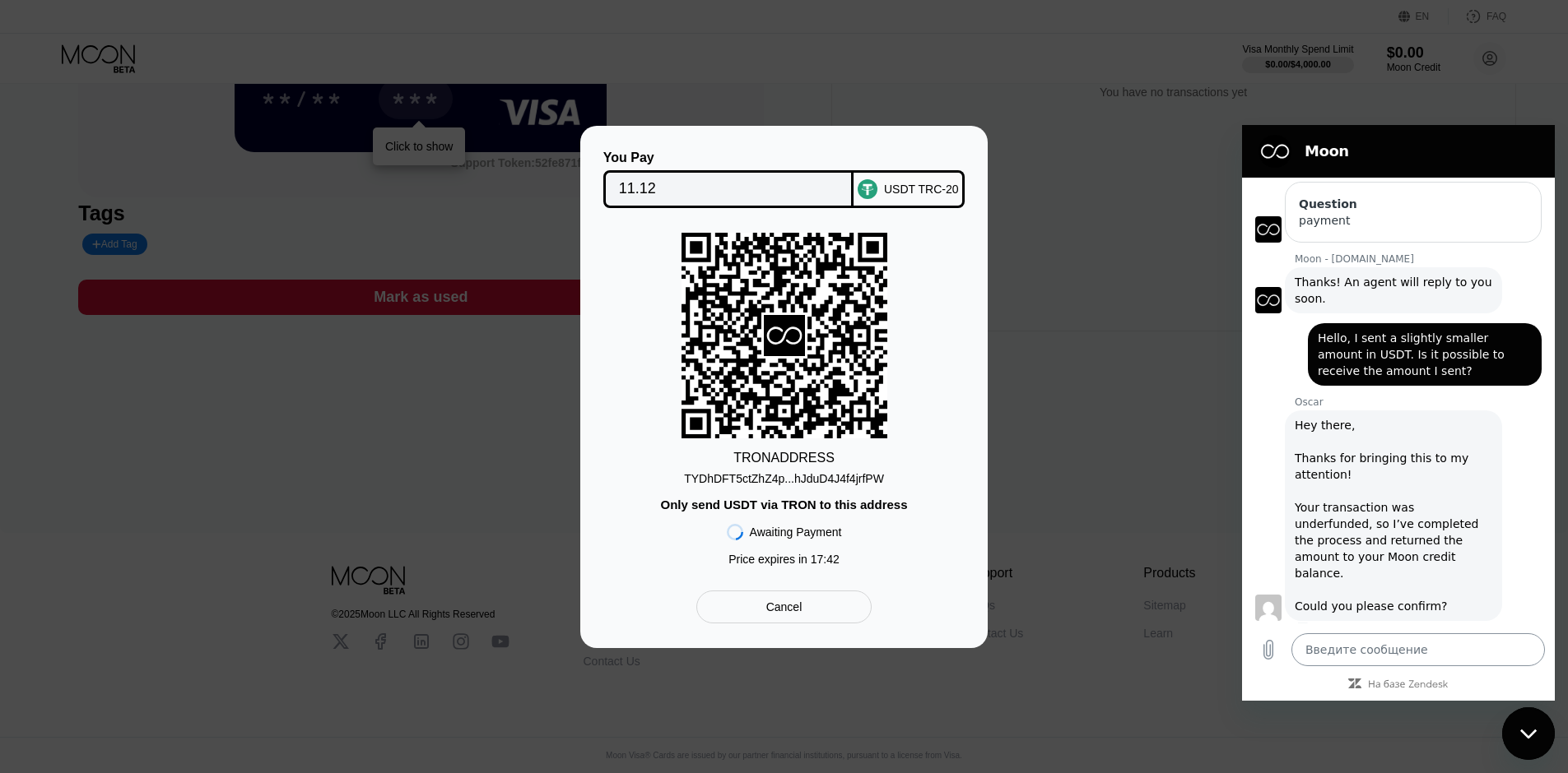
click at [1390, 647] on textarea at bounding box center [1418, 650] width 254 height 33
paste textarea "Thanks, I got it."
type textarea "Thanks, I got it."
type textarea "x"
type textarea "Thanks, I got it."
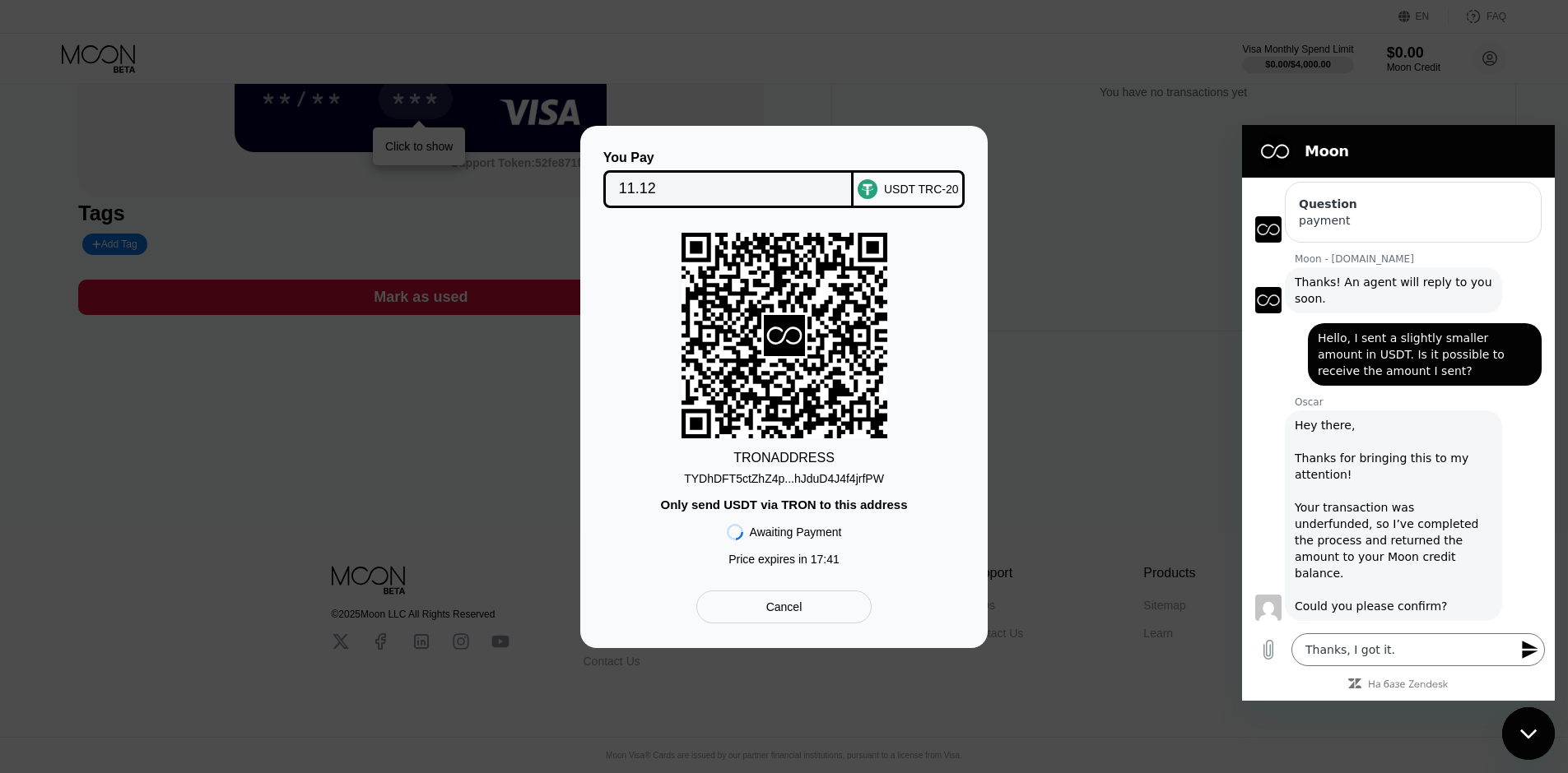
click at [1526, 640] on icon "Отправить сообщение" at bounding box center [1530, 650] width 20 height 20
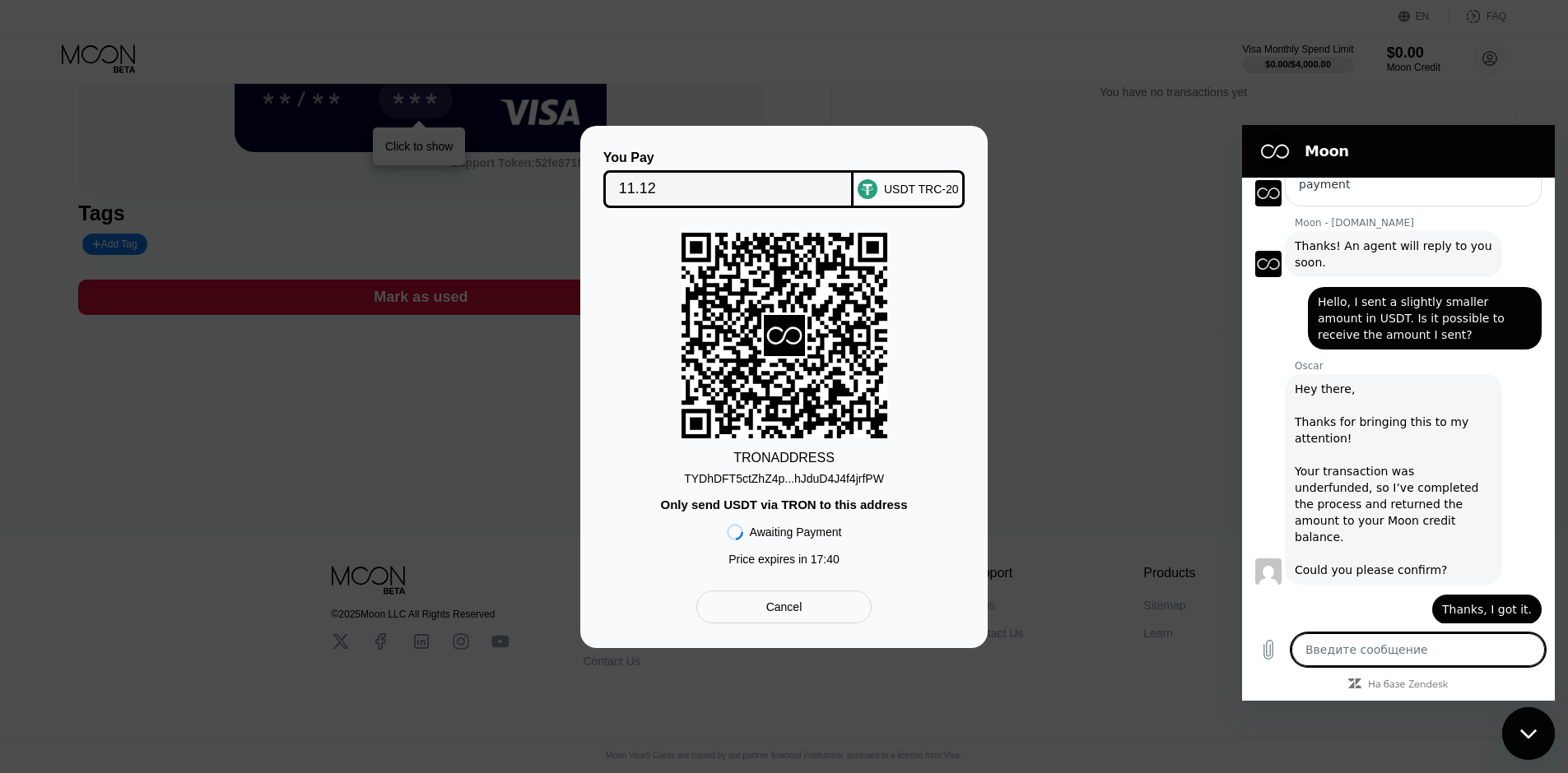
scroll to position [205, 0]
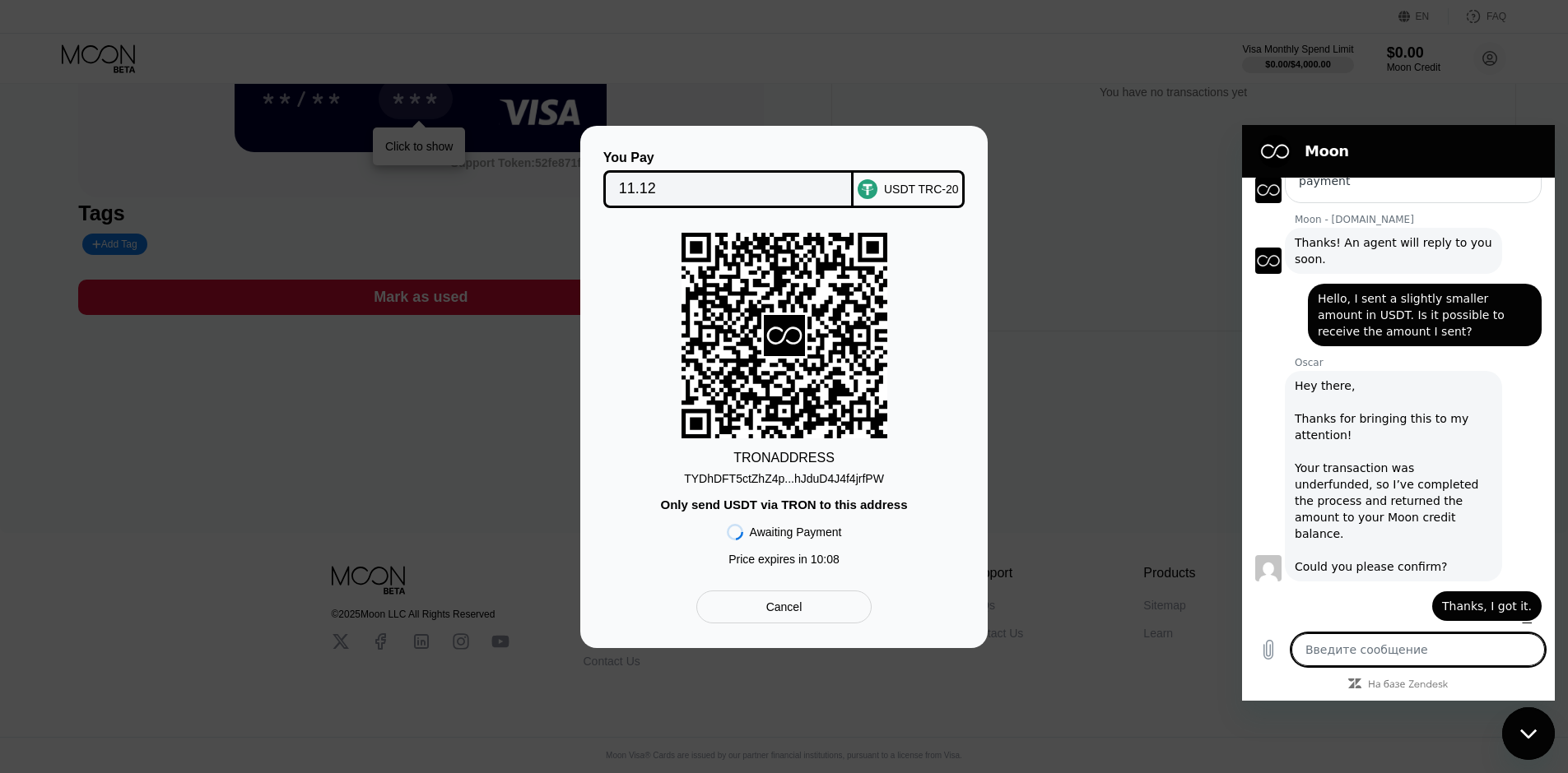
type textarea "x"
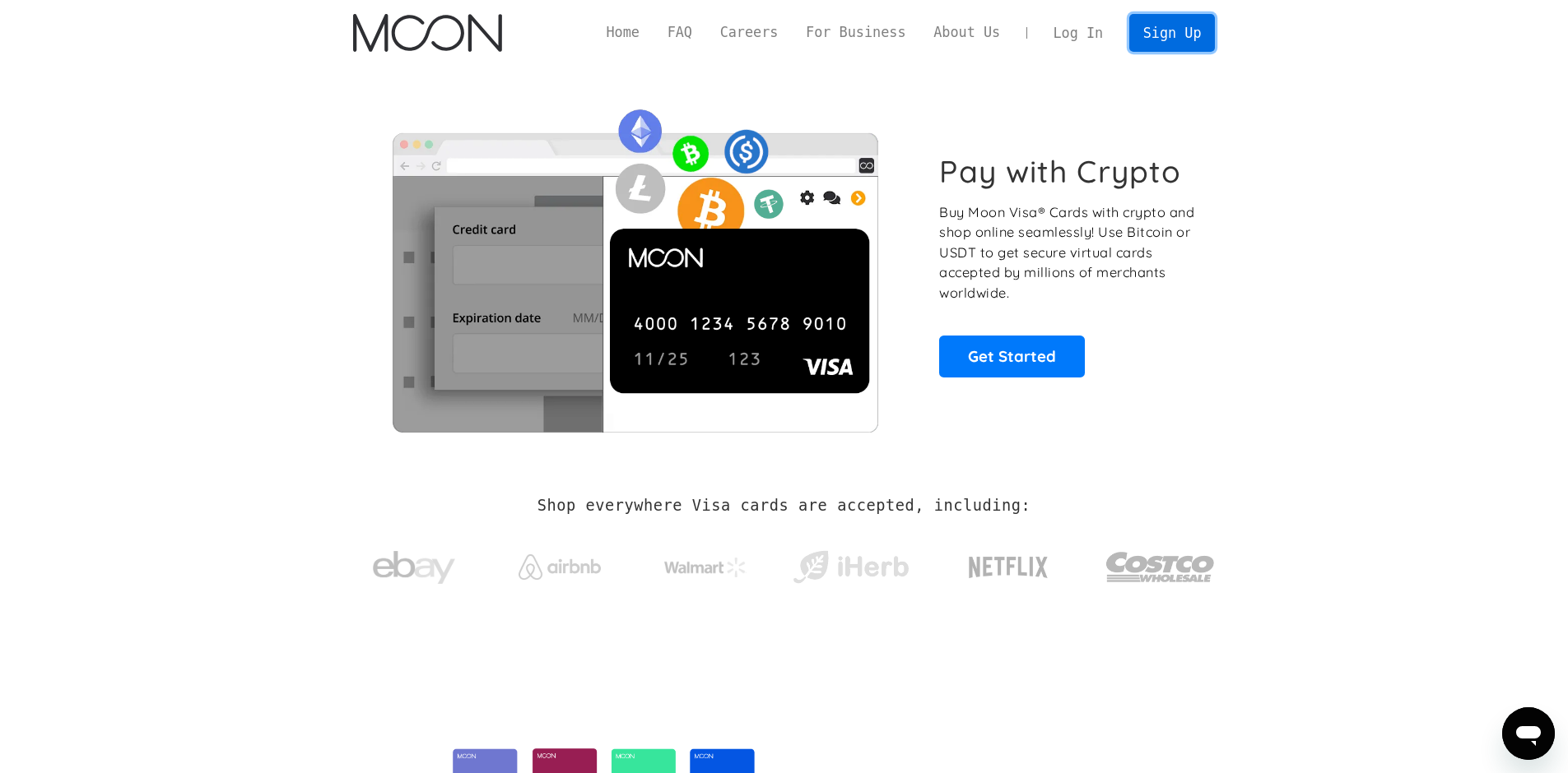
click at [1196, 24] on link "Sign Up" at bounding box center [1171, 32] width 85 height 37
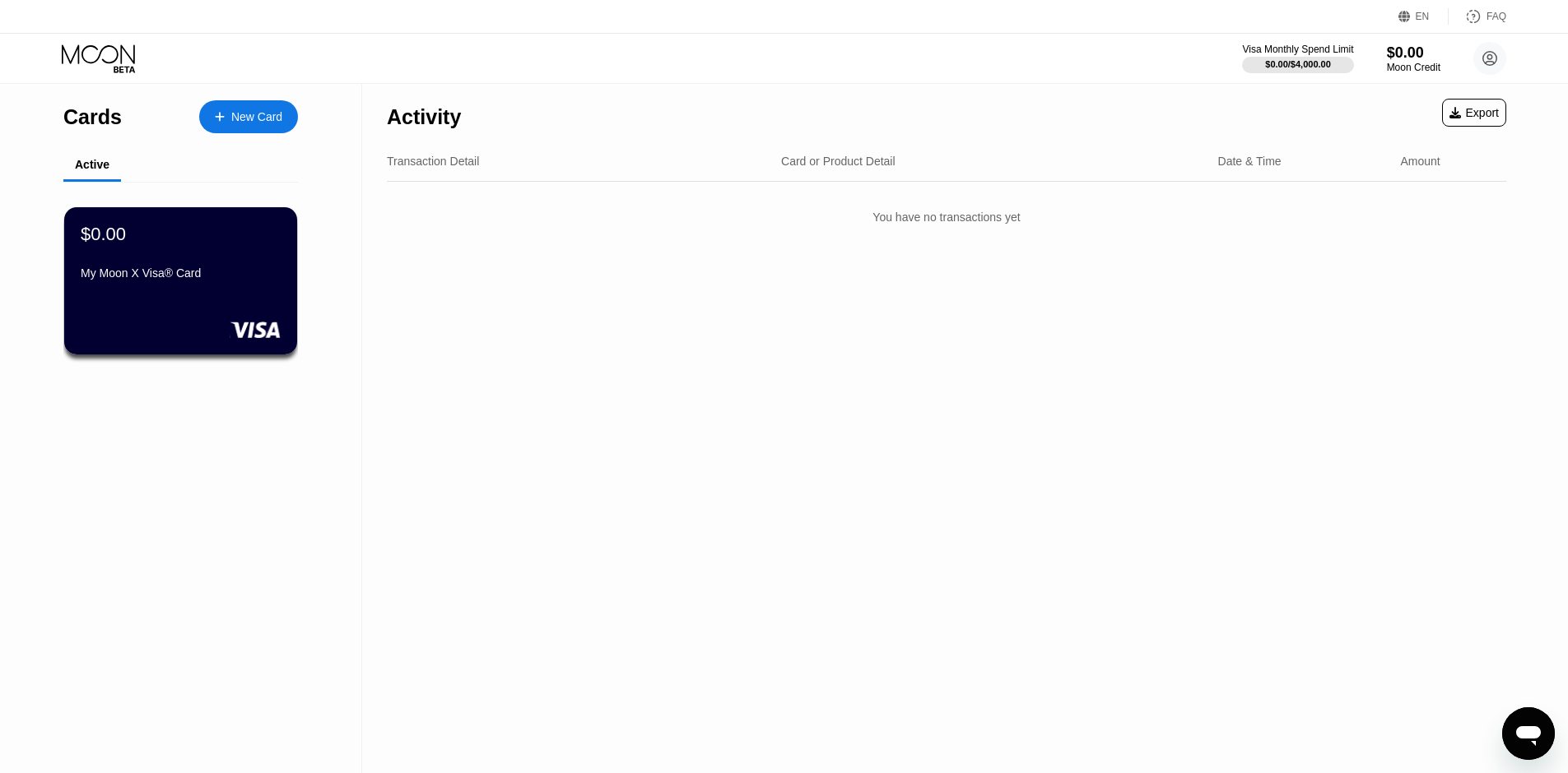
click at [242, 122] on div "New Card" at bounding box center [257, 117] width 51 height 14
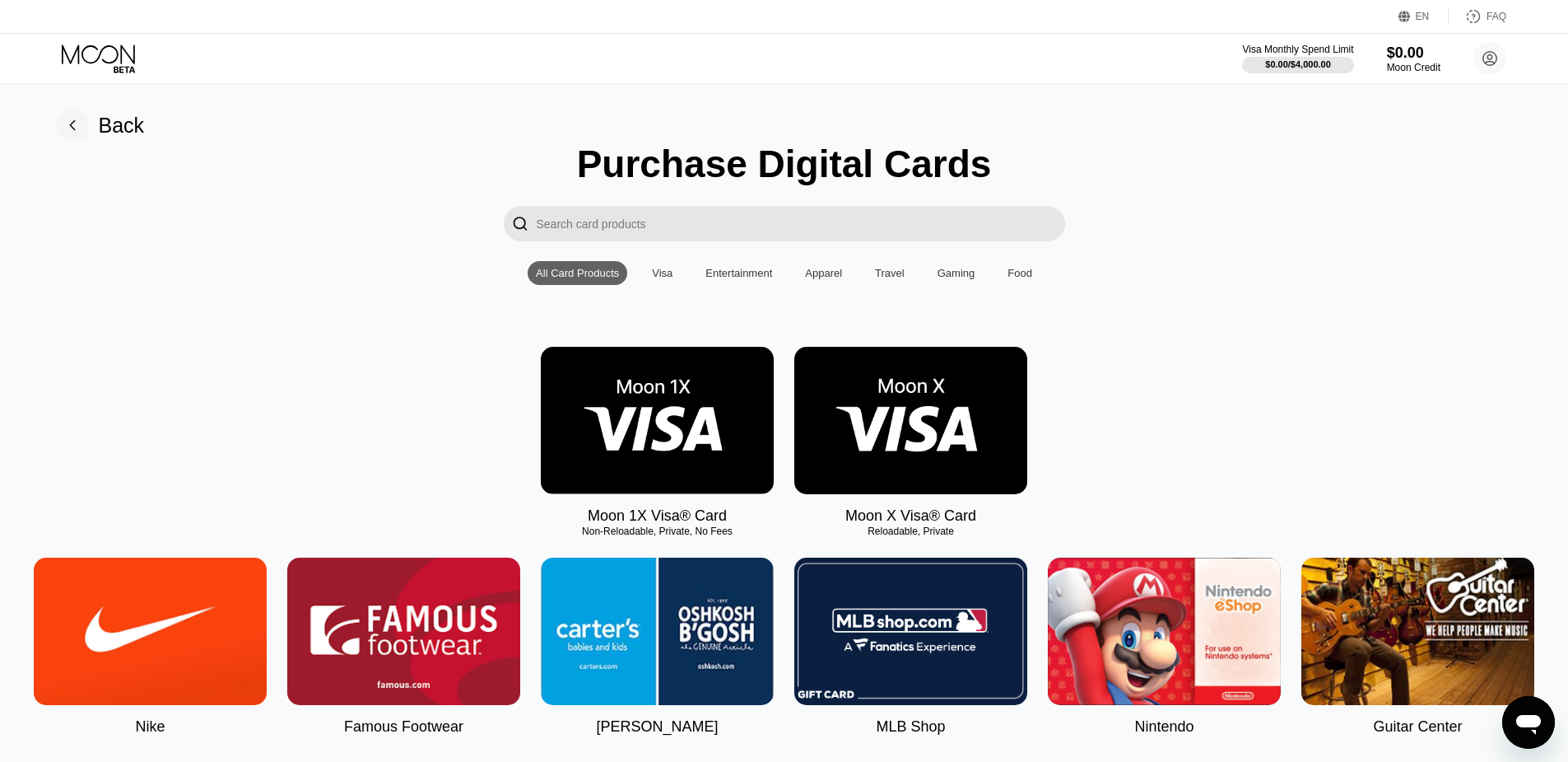
click at [847, 448] on img at bounding box center [910, 421] width 233 height 148
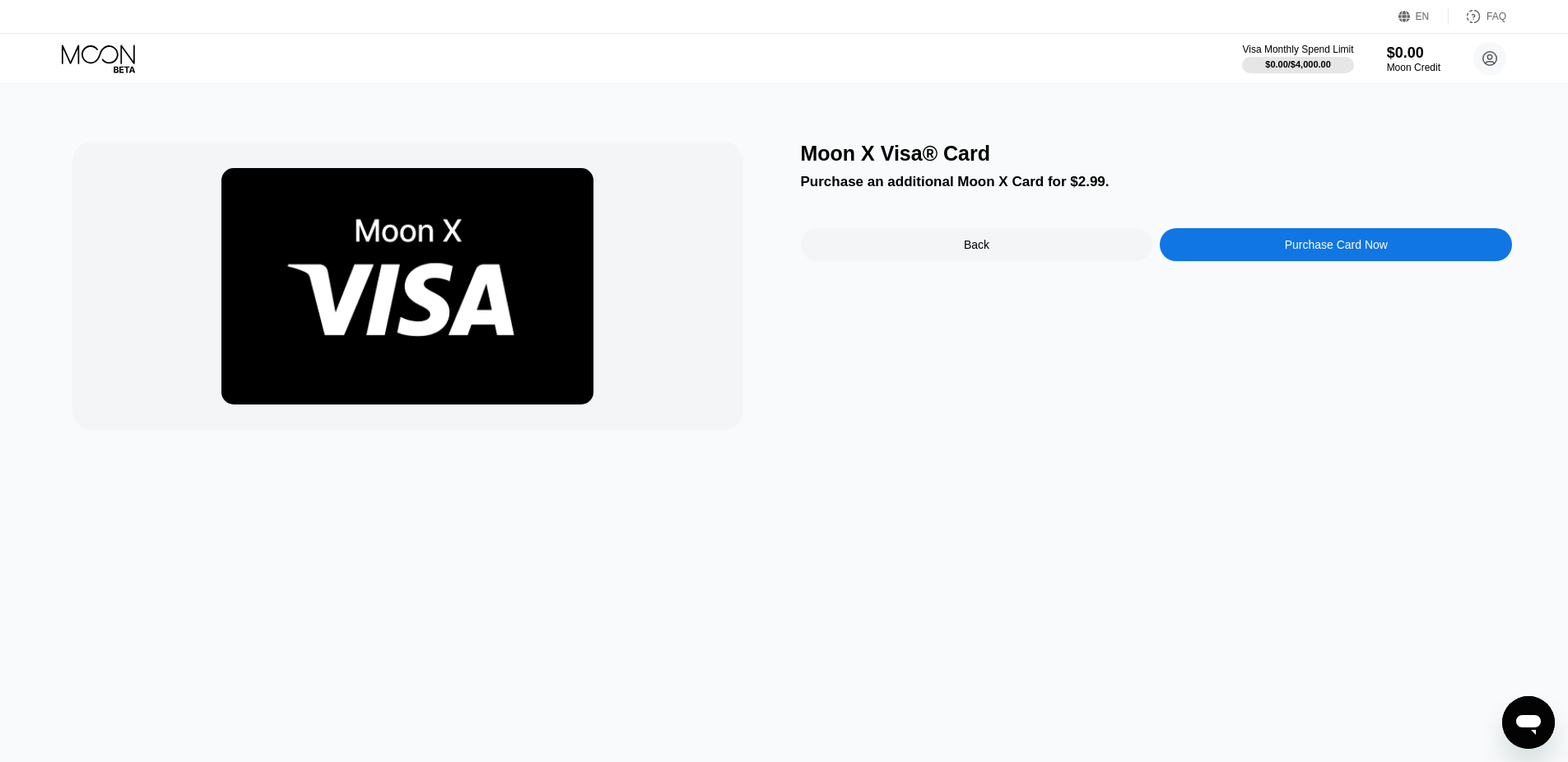
click at [1240, 255] on div "Purchase Card Now" at bounding box center [1336, 245] width 353 height 33
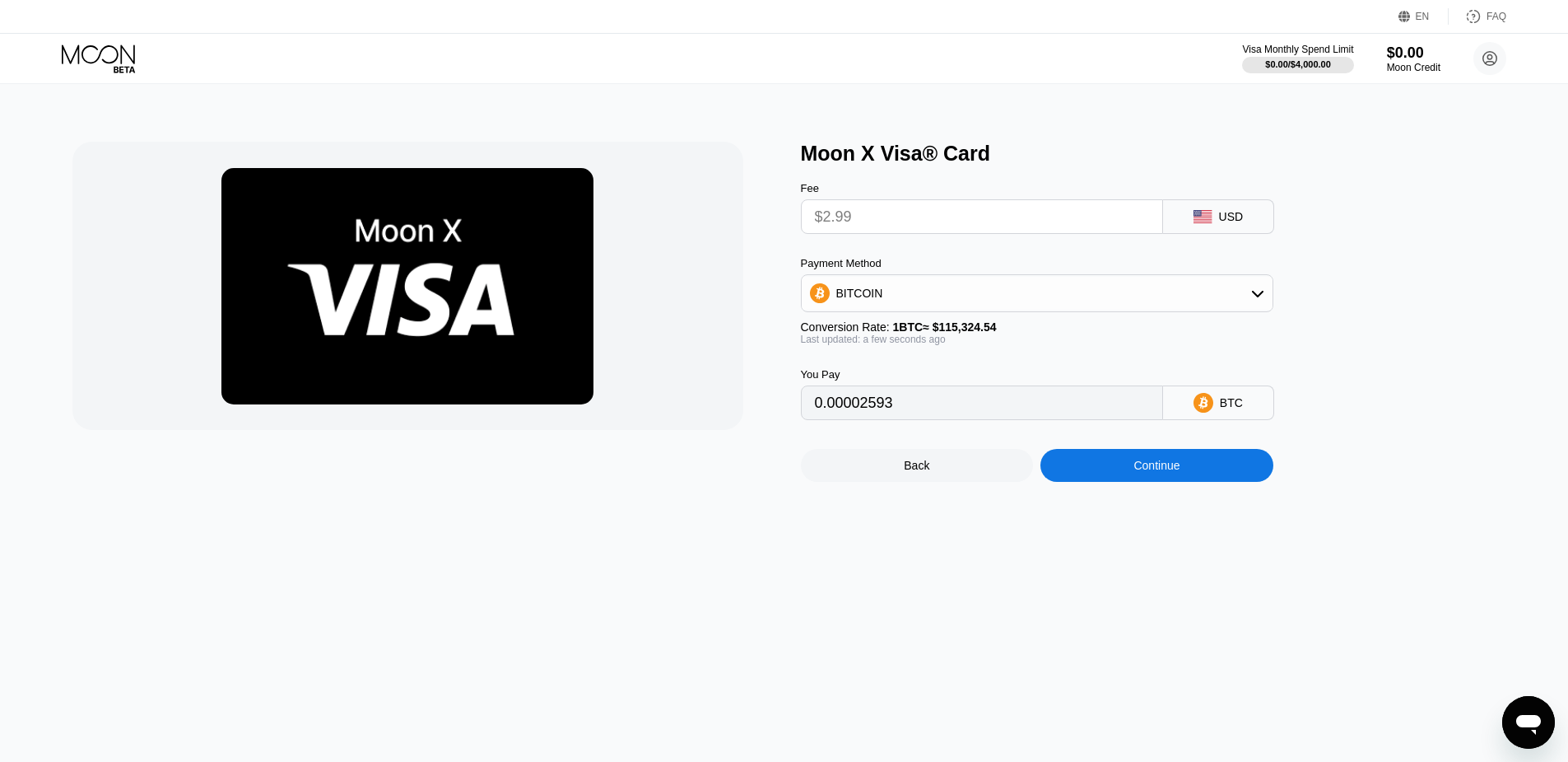
click at [929, 222] on input "$2.99" at bounding box center [981, 217] width 334 height 33
click at [850, 222] on input "$2.99" at bounding box center [981, 217] width 334 height 33
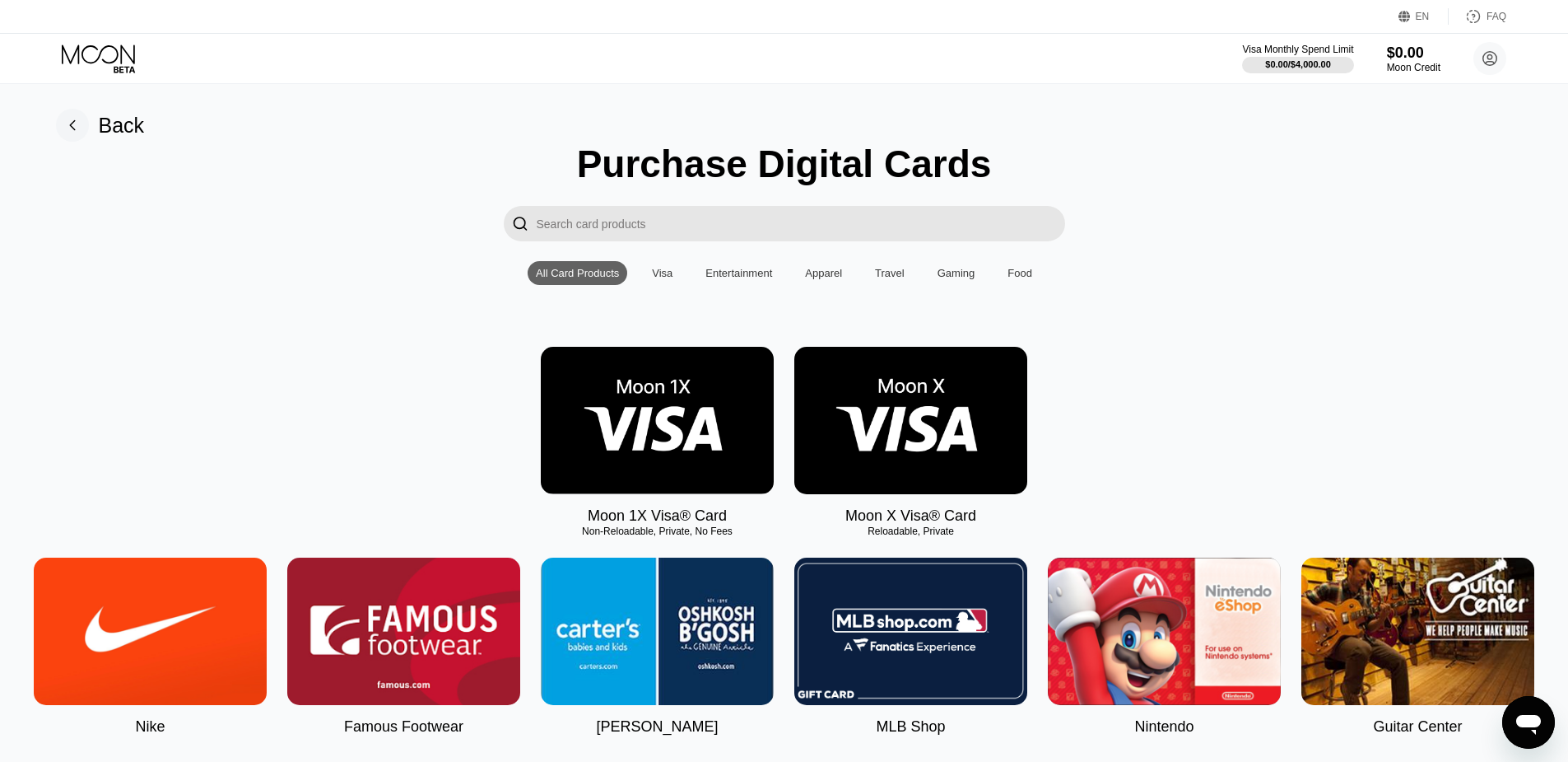
click at [597, 413] on img at bounding box center [657, 421] width 233 height 148
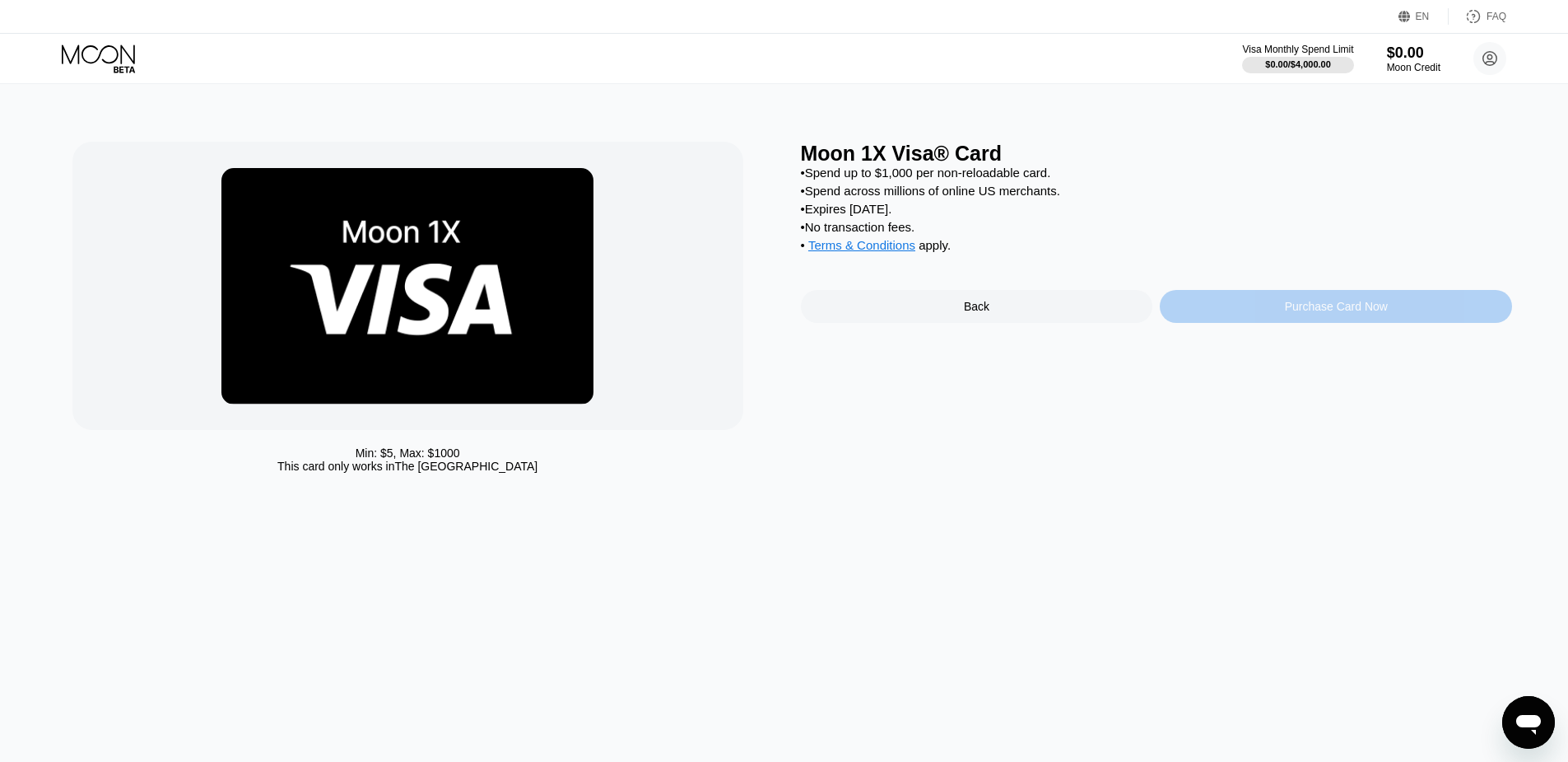
click at [1249, 323] on div "Purchase Card Now" at bounding box center [1336, 306] width 353 height 33
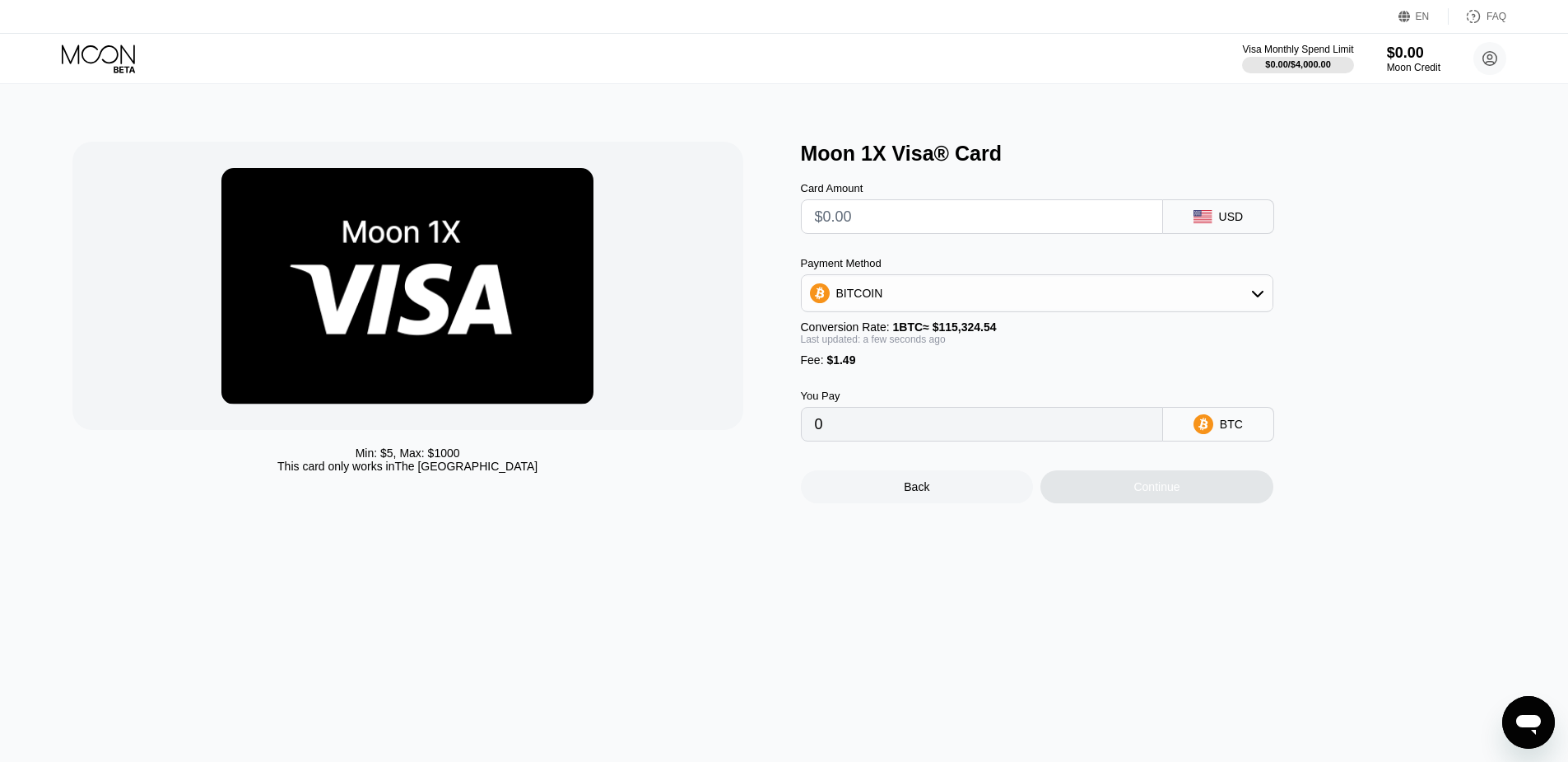
click at [1061, 300] on div "BITCOIN" at bounding box center [1036, 293] width 470 height 33
click at [961, 378] on div "USDT on TRON" at bounding box center [1047, 374] width 426 height 13
type input "0.00"
click at [869, 230] on input "text" at bounding box center [981, 217] width 334 height 33
click at [881, 441] on input "0.00" at bounding box center [981, 424] width 334 height 33
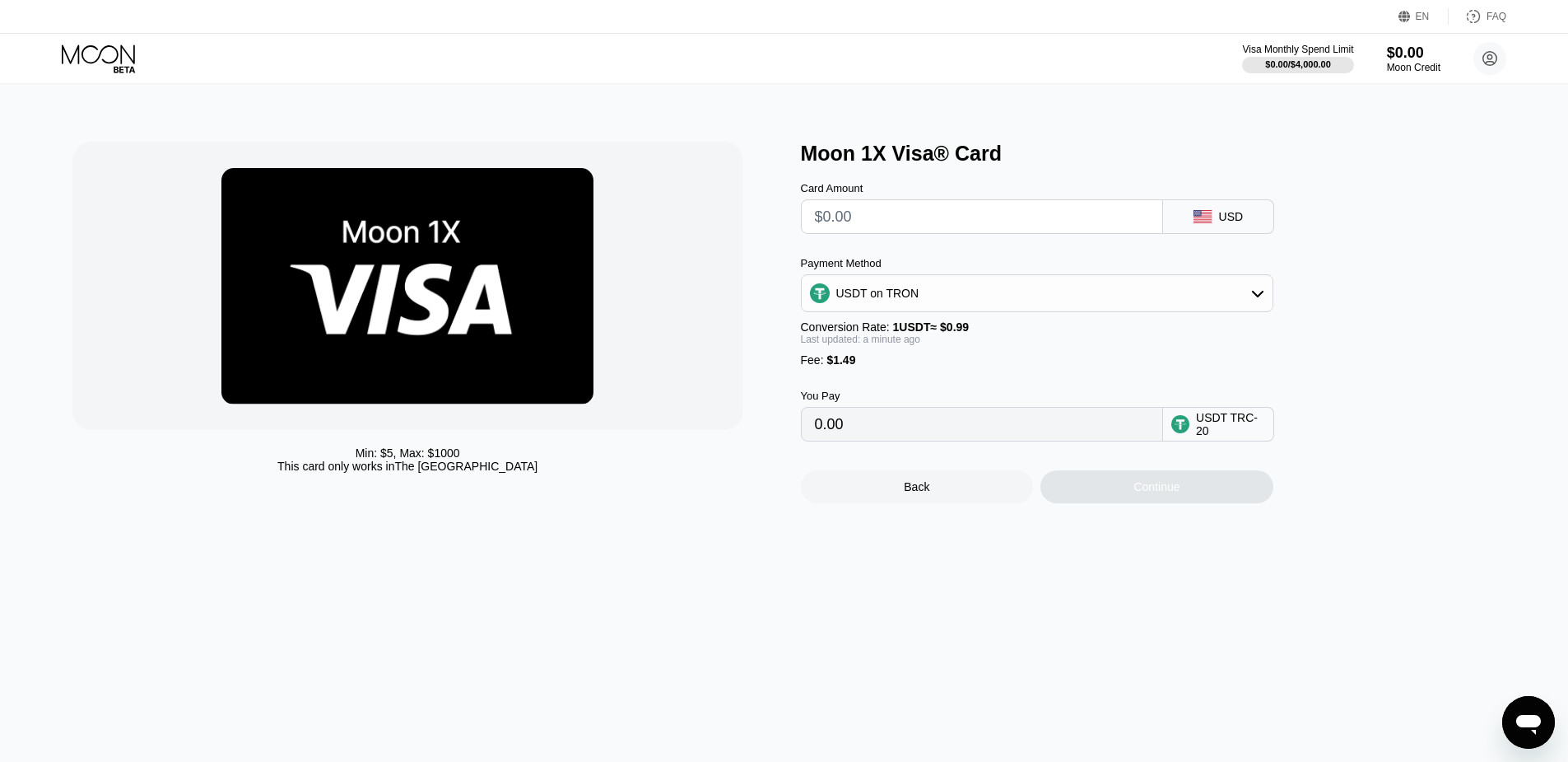
click at [1413, 22] on div "EN" at bounding box center [1406, 17] width 17 height 17
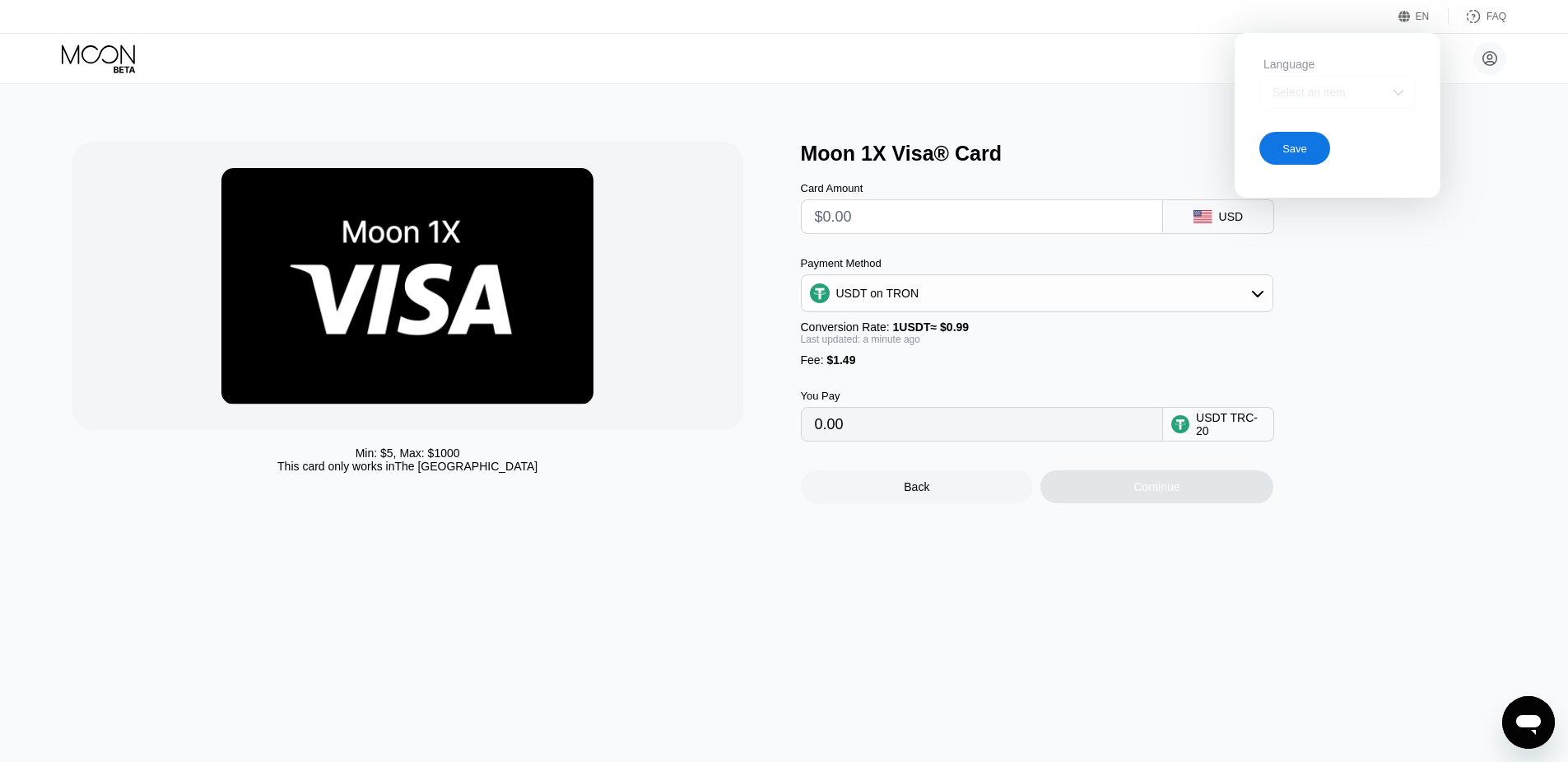
click at [1368, 90] on div "Select an item" at bounding box center [1325, 92] width 114 height 13
click at [1342, 149] on div at bounding box center [1337, 159] width 154 height 33
click at [1340, 96] on div at bounding box center [1337, 92] width 156 height 33
click at [1322, 162] on div at bounding box center [1337, 159] width 154 height 33
click at [1303, 159] on div "Save" at bounding box center [1294, 149] width 71 height 33
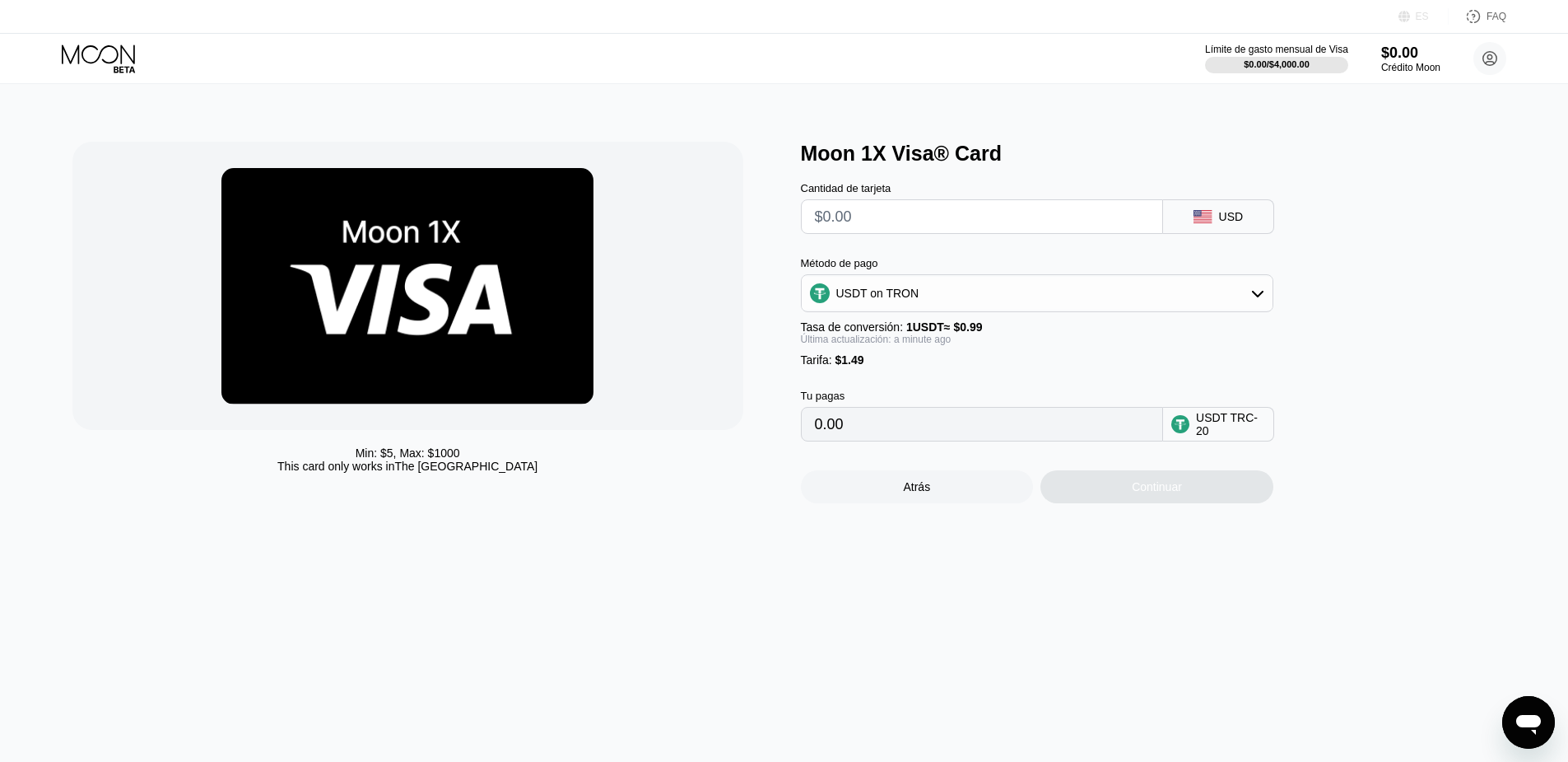
click at [1413, 16] on div "ES" at bounding box center [1406, 17] width 17 height 17
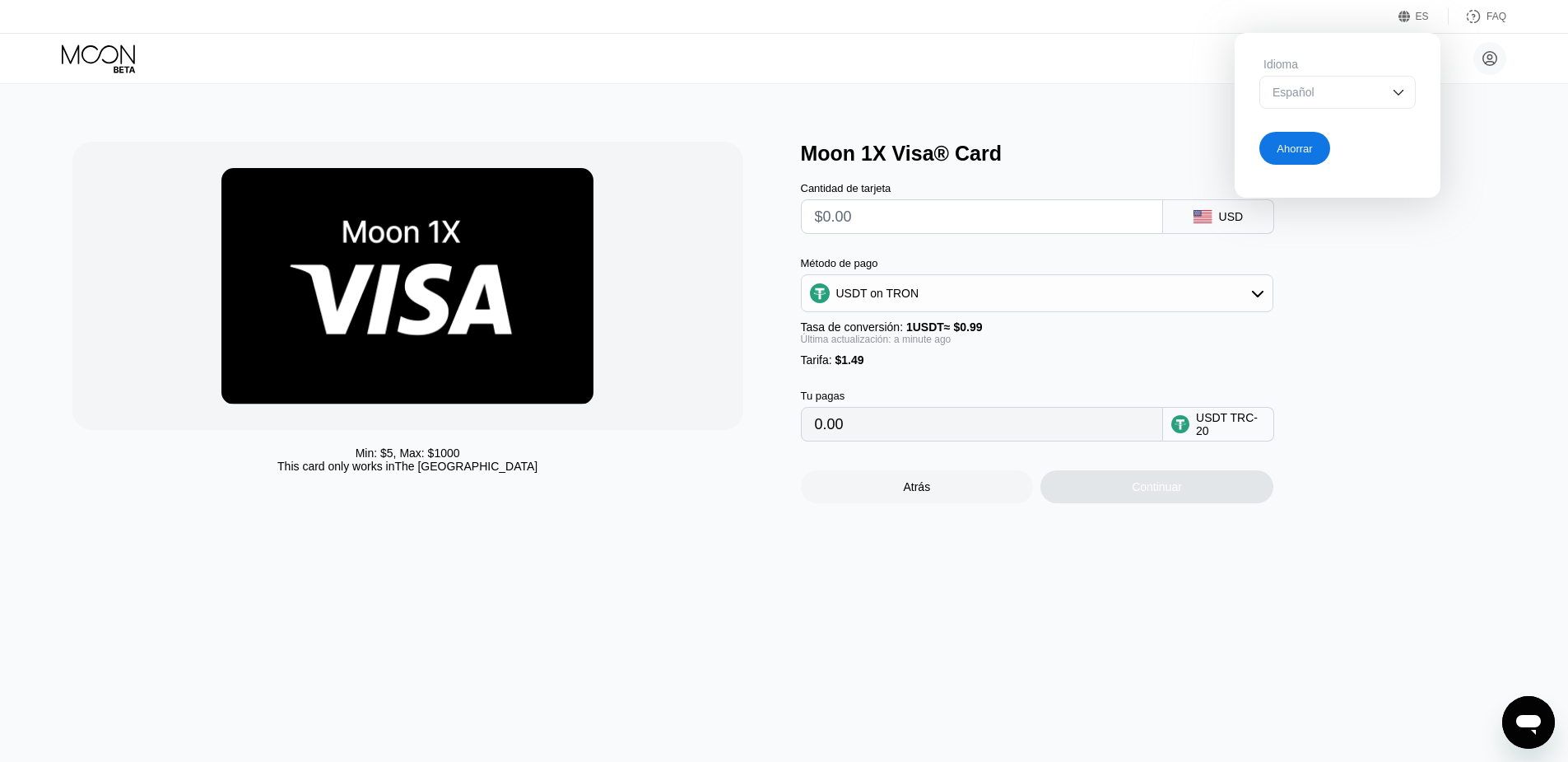
click at [1358, 95] on div "Español" at bounding box center [1325, 92] width 114 height 13
click at [1296, 138] on div "Inglés" at bounding box center [1337, 125] width 154 height 33
click at [1292, 155] on div "Ahorrar" at bounding box center [1294, 149] width 36 height 14
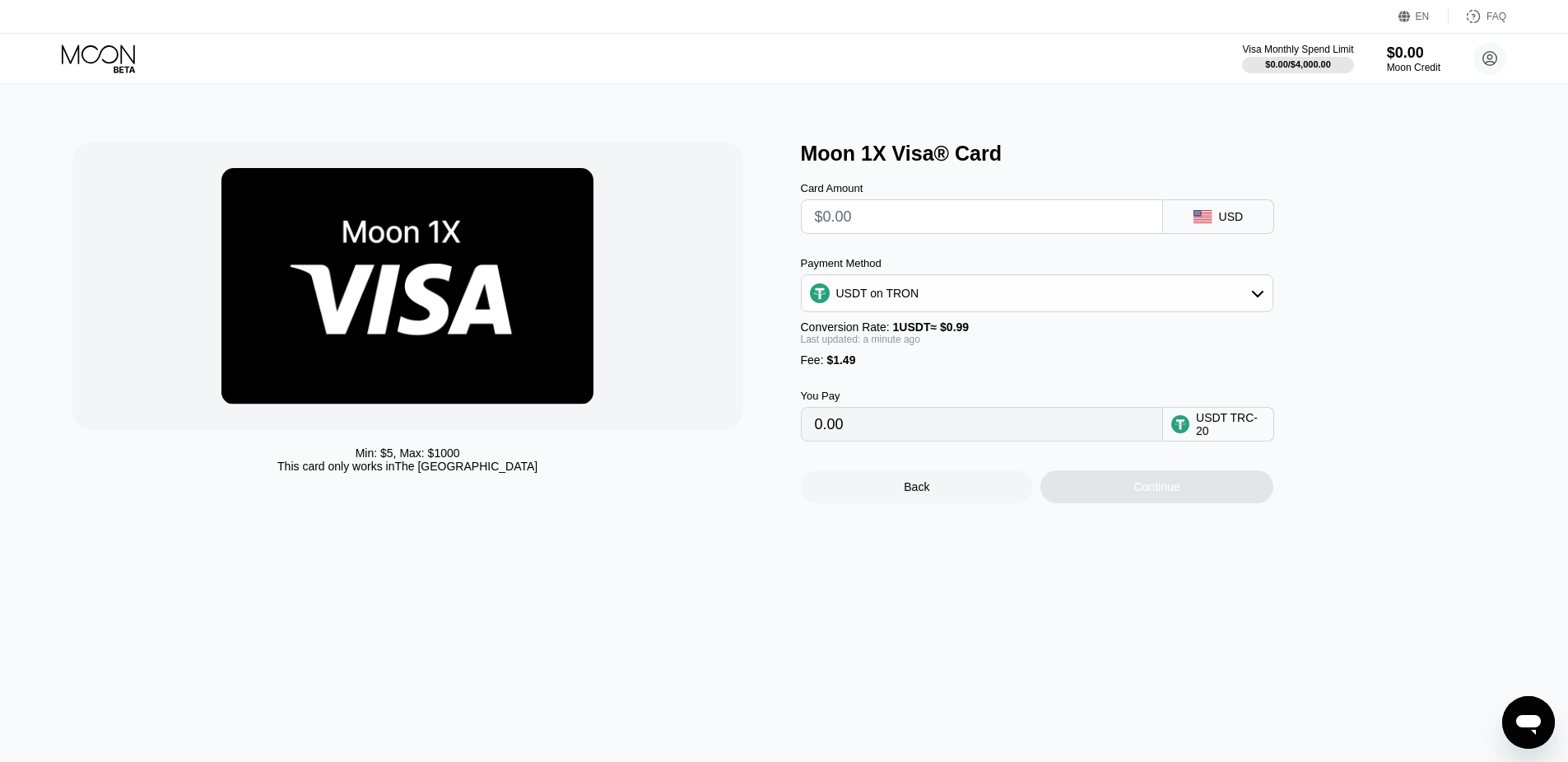
click at [890, 222] on input "text" at bounding box center [981, 217] width 334 height 33
type input "$1"
type input "2.52"
type input "$11"
type input "12.62"
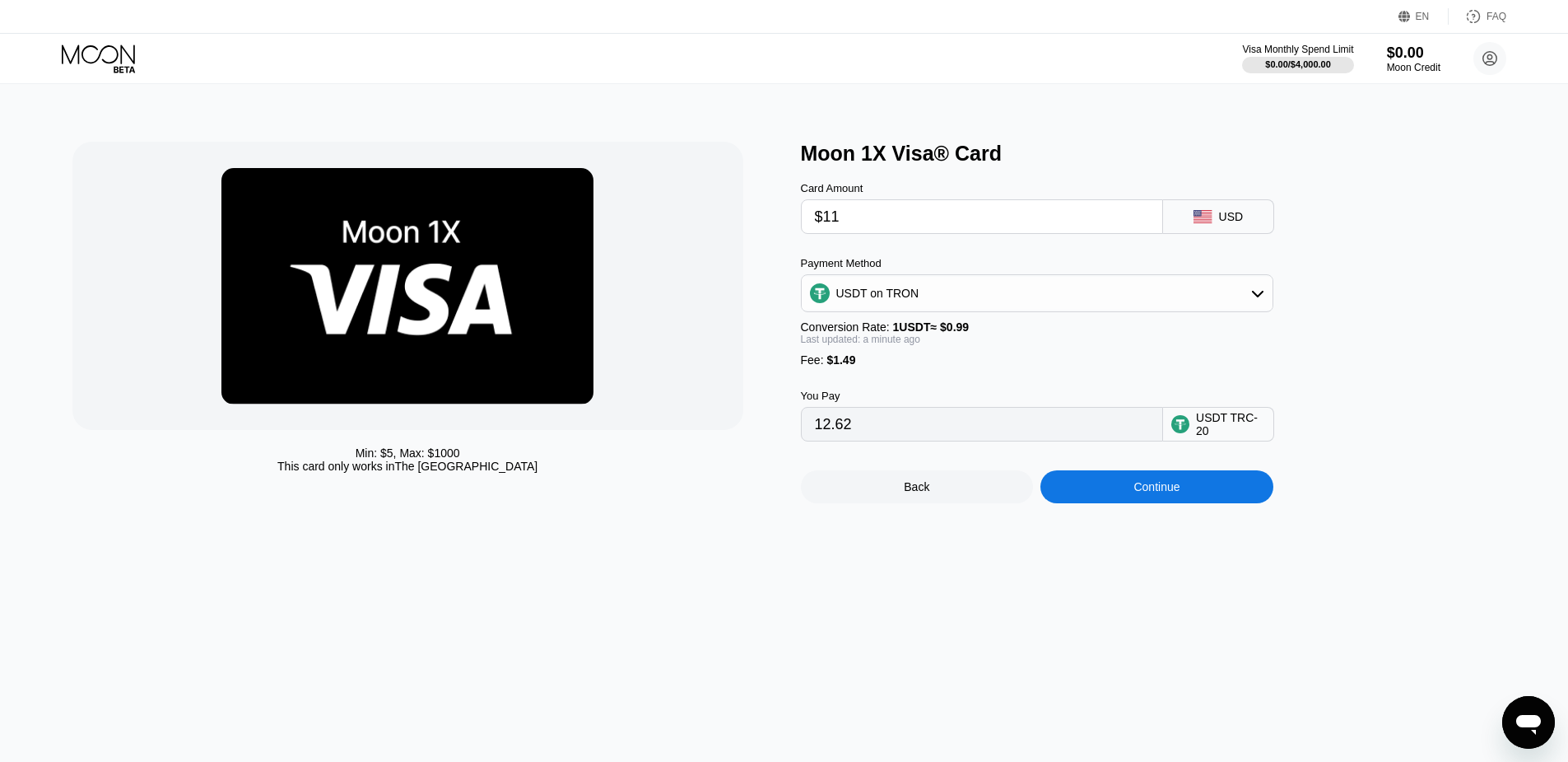
drag, startPoint x: 870, startPoint y: 223, endPoint x: 806, endPoint y: 221, distance: 64.0
click at [806, 221] on div "$11" at bounding box center [981, 217] width 362 height 35
type input "$1"
type input "2.52"
type input "$10"
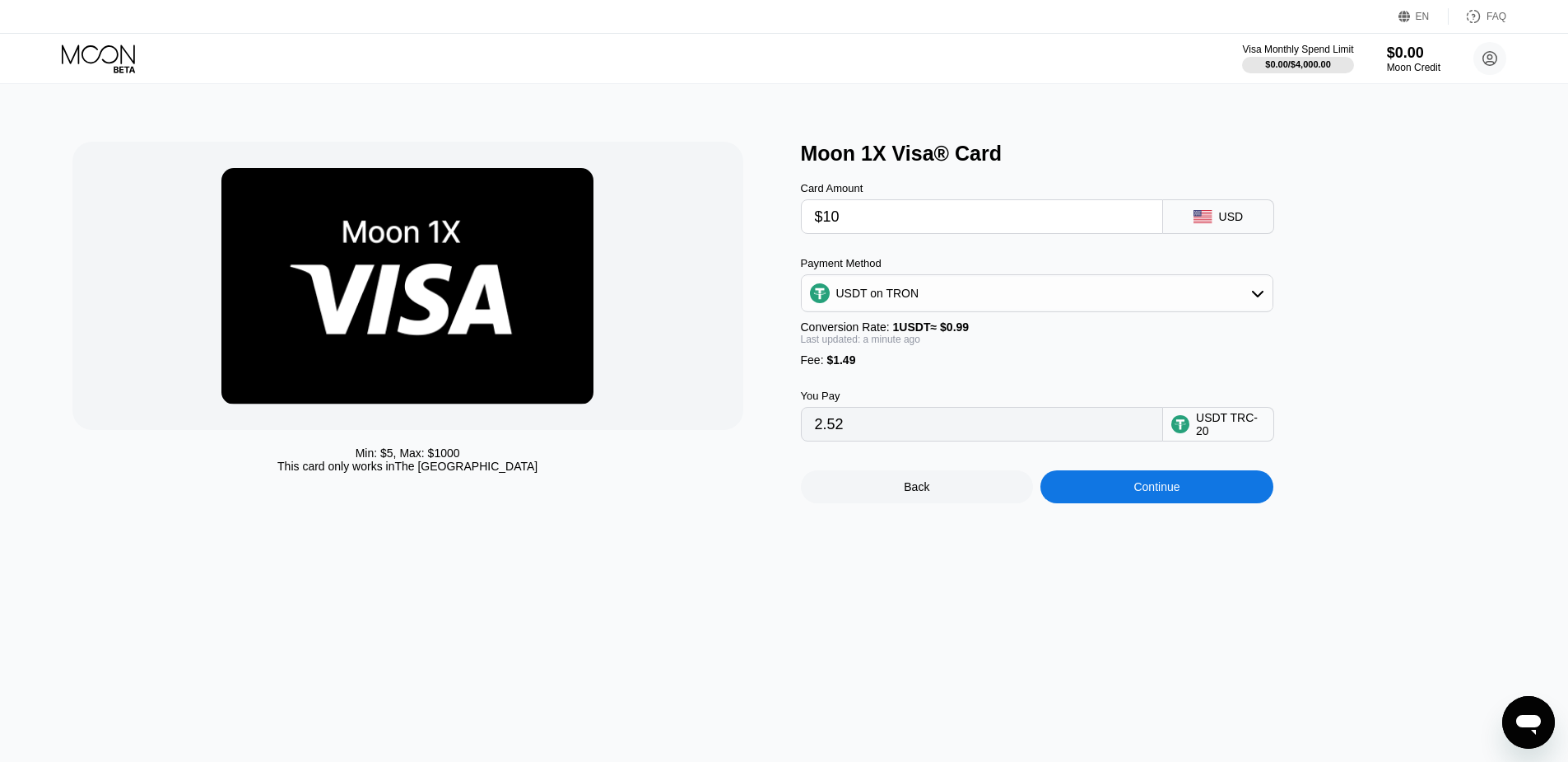
type input "11.61"
type input "$1"
type input "2.52"
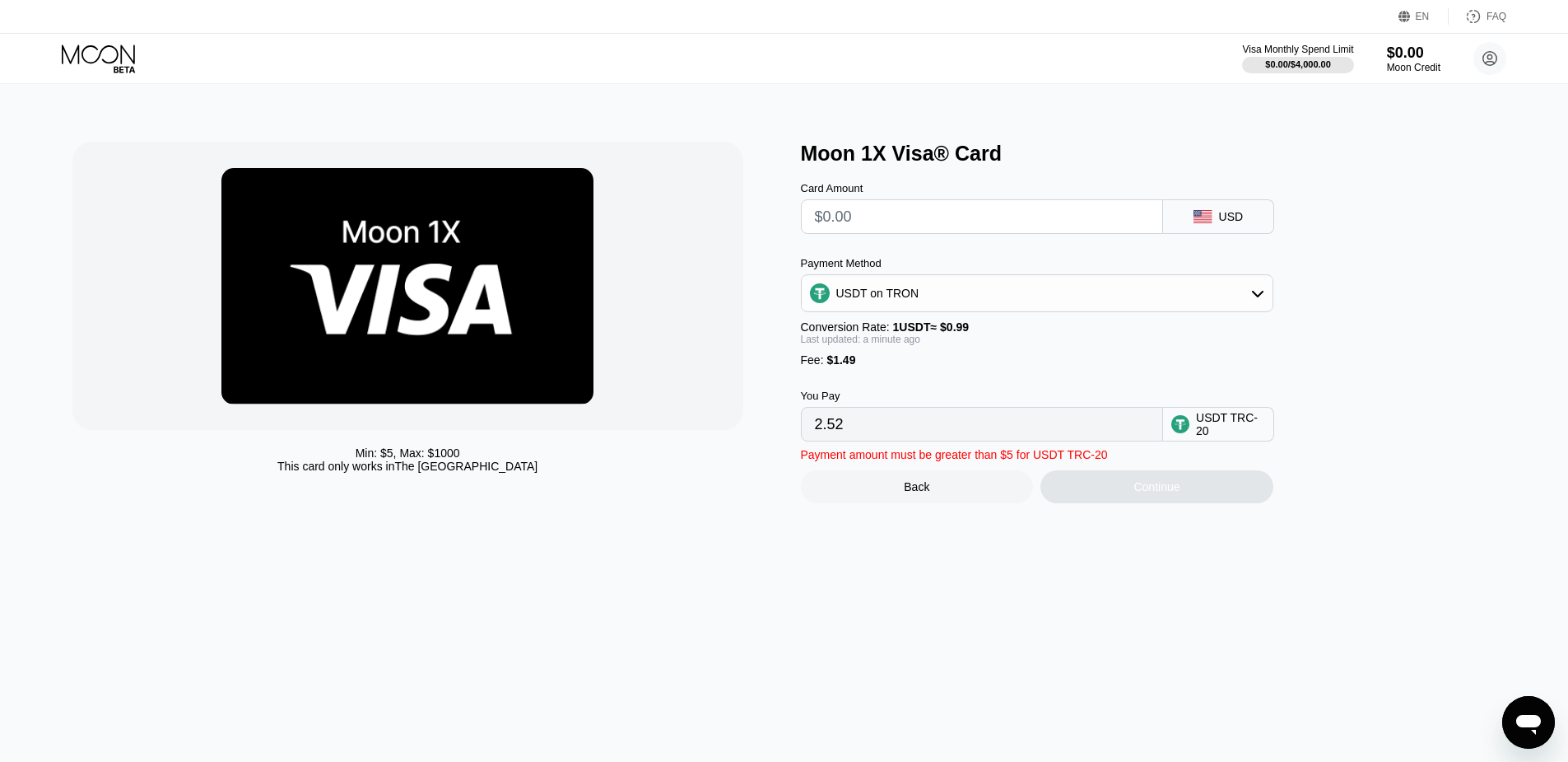
type input "0.00"
type input "$9"
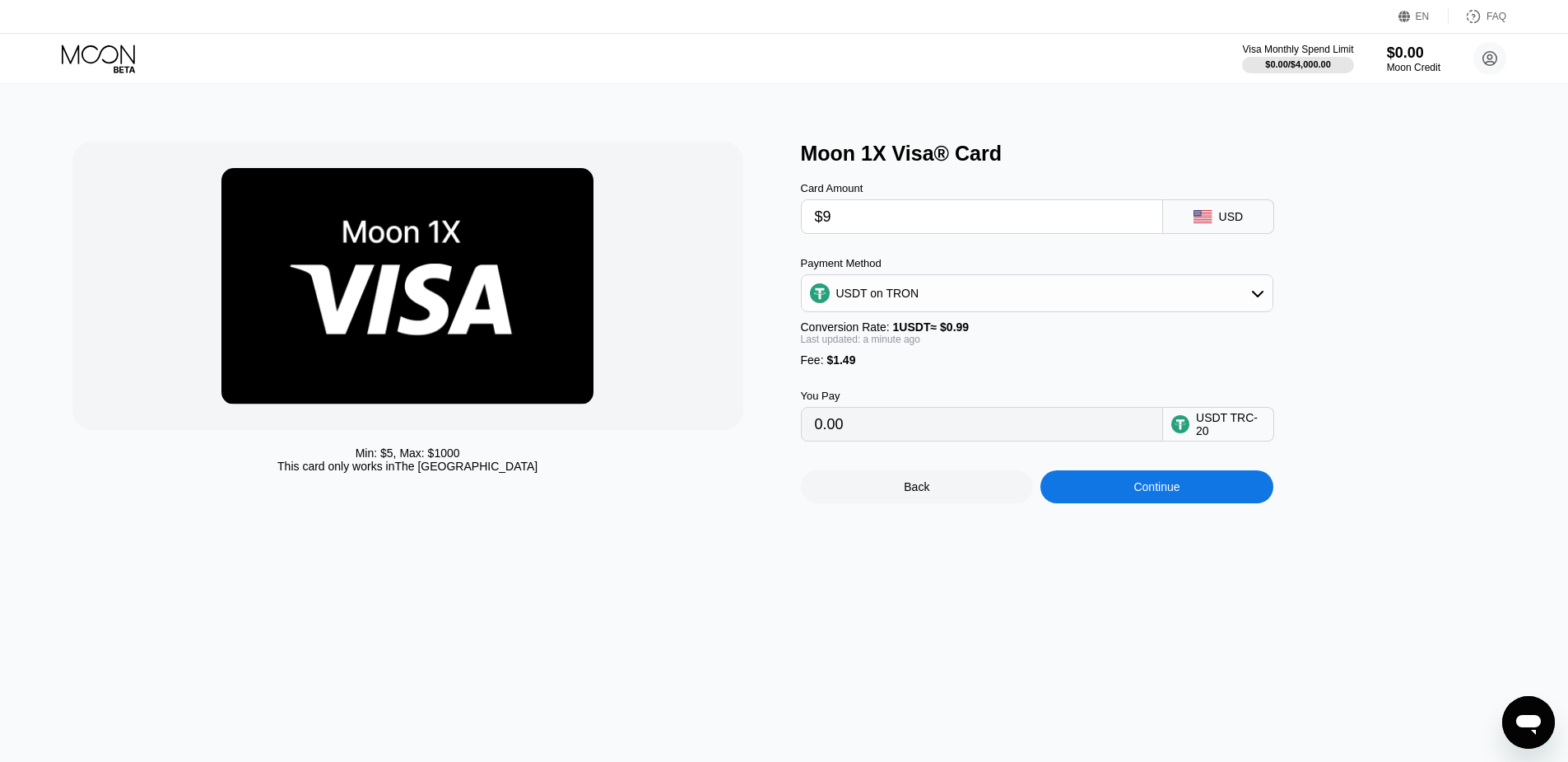
type input "10.60"
type input "0.00"
type input "$8"
type input "9.59"
type input "$8"
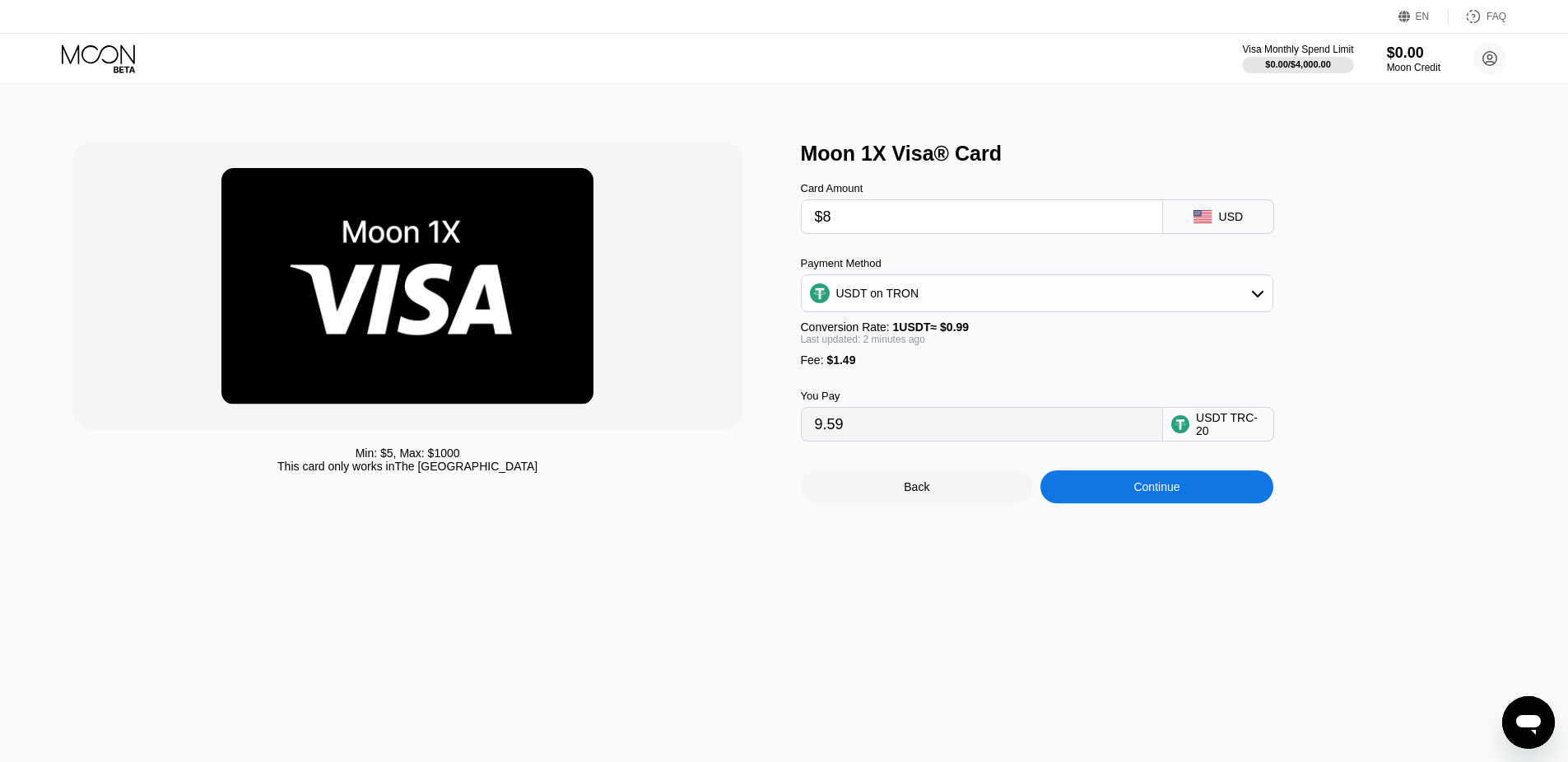
scroll to position [253, 0]
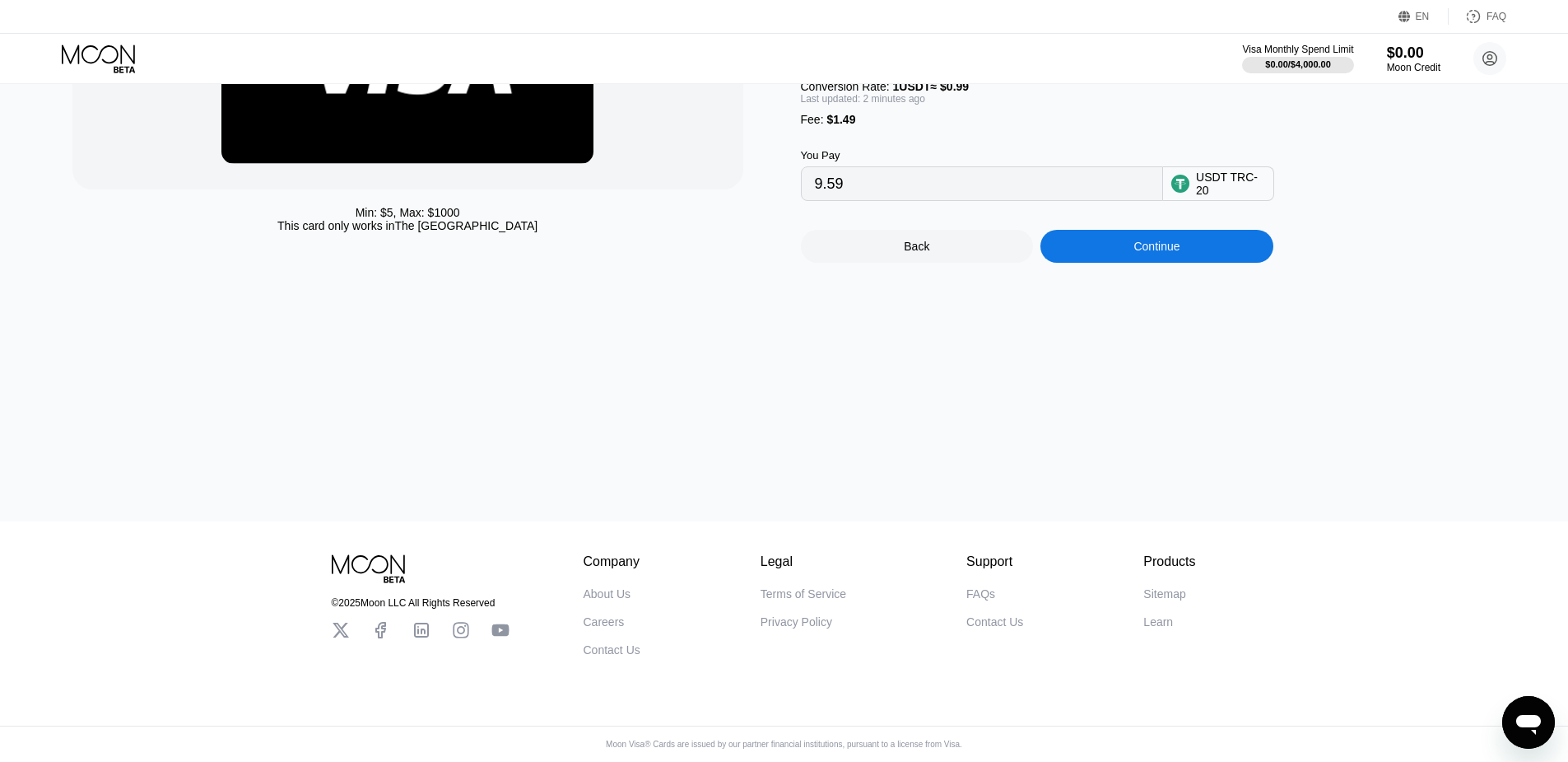
click at [635, 646] on div "Contact Us" at bounding box center [611, 650] width 56 height 13
click at [624, 587] on div "About Us" at bounding box center [607, 593] width 48 height 13
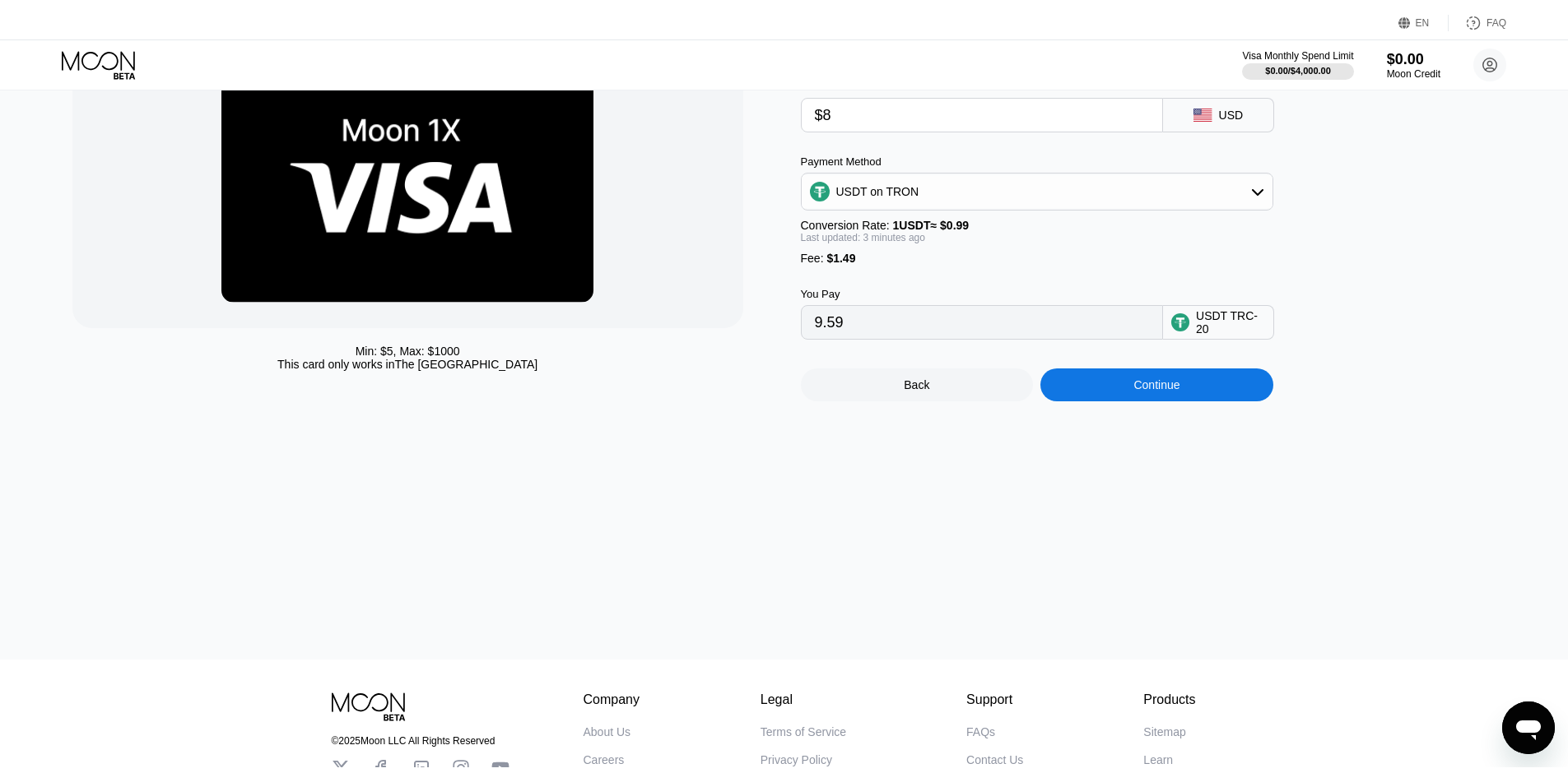
scroll to position [0, 0]
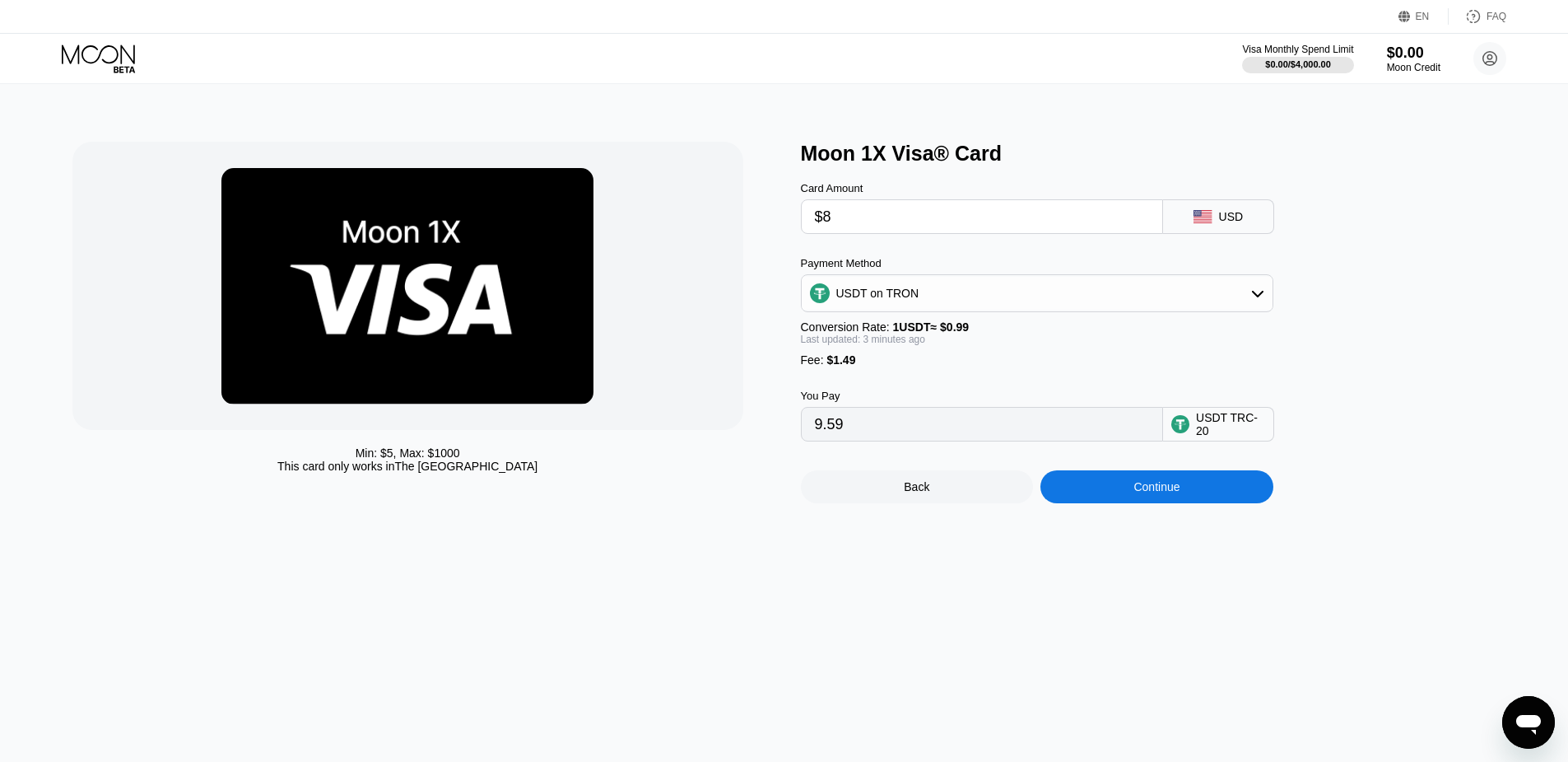
click at [115, 60] on icon at bounding box center [98, 54] width 73 height 19
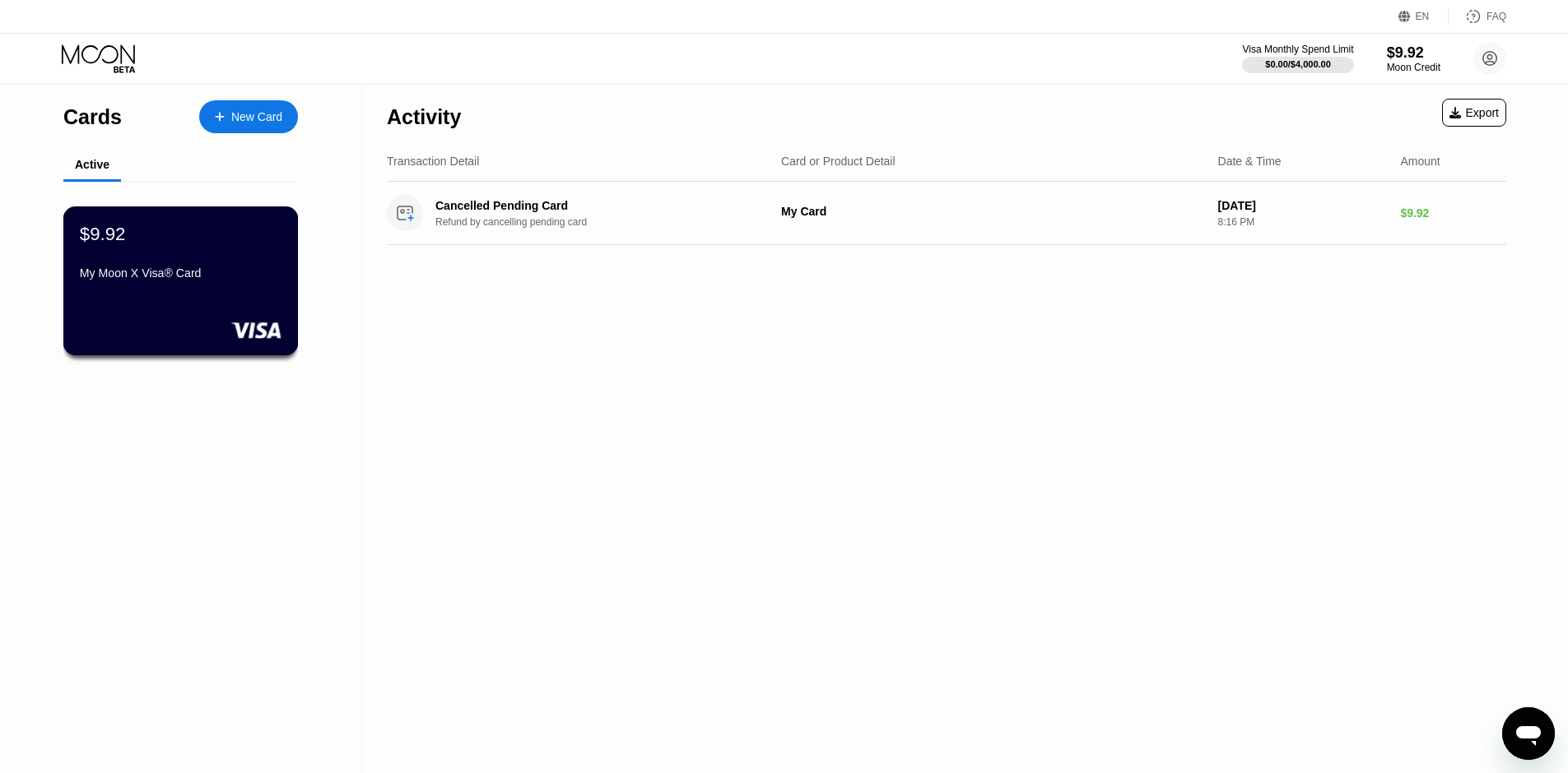
click at [177, 304] on div "$9.92 My Moon X Visa® Card" at bounding box center [181, 281] width 236 height 149
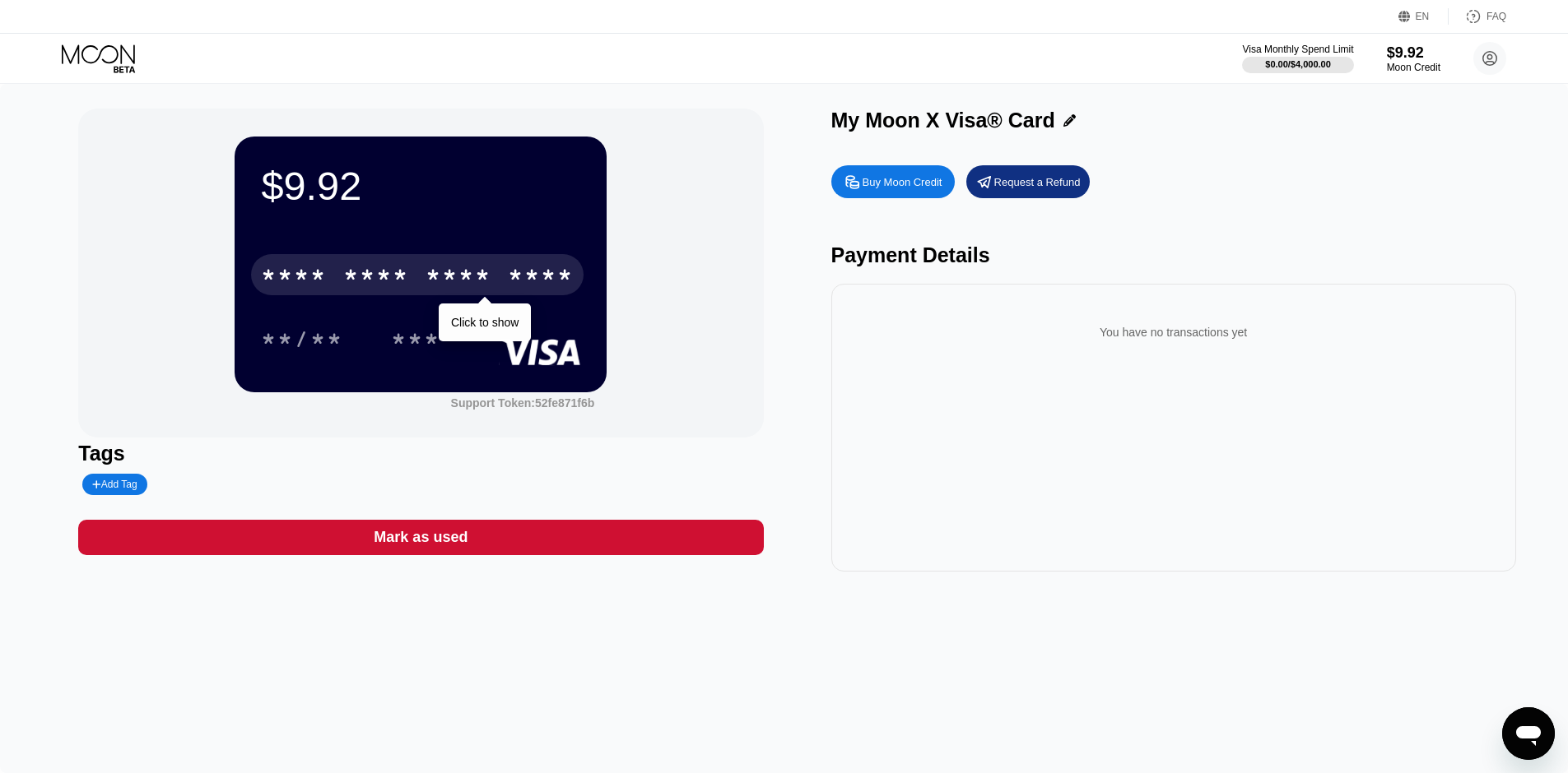
click at [480, 287] on div "* * * *" at bounding box center [458, 277] width 66 height 27
click at [484, 279] on div "* * * *" at bounding box center [458, 277] width 66 height 27
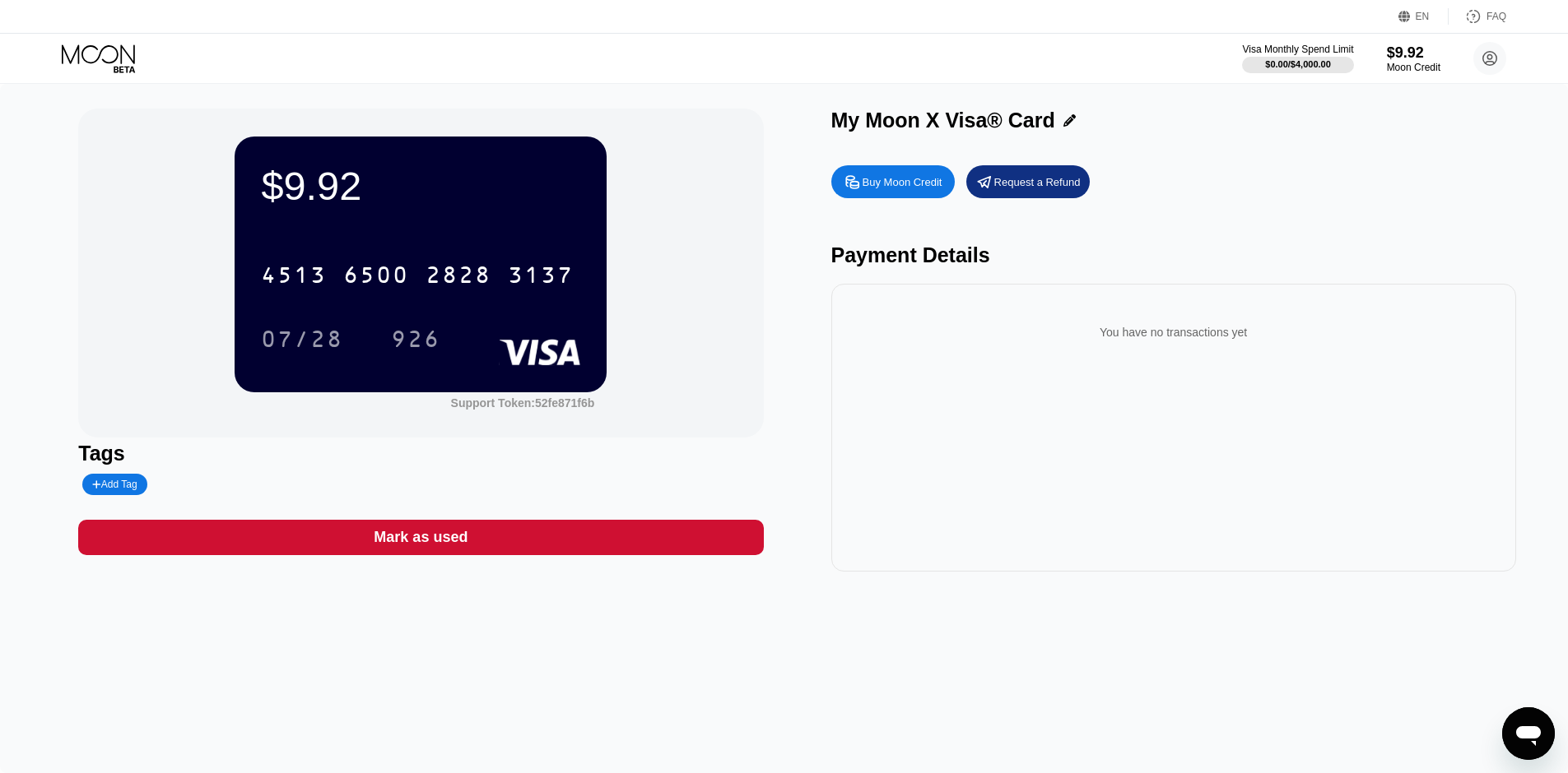
click at [545, 361] on rect at bounding box center [540, 352] width 81 height 27
click at [1060, 329] on div "You have no transactions yet" at bounding box center [1174, 333] width 659 height 46
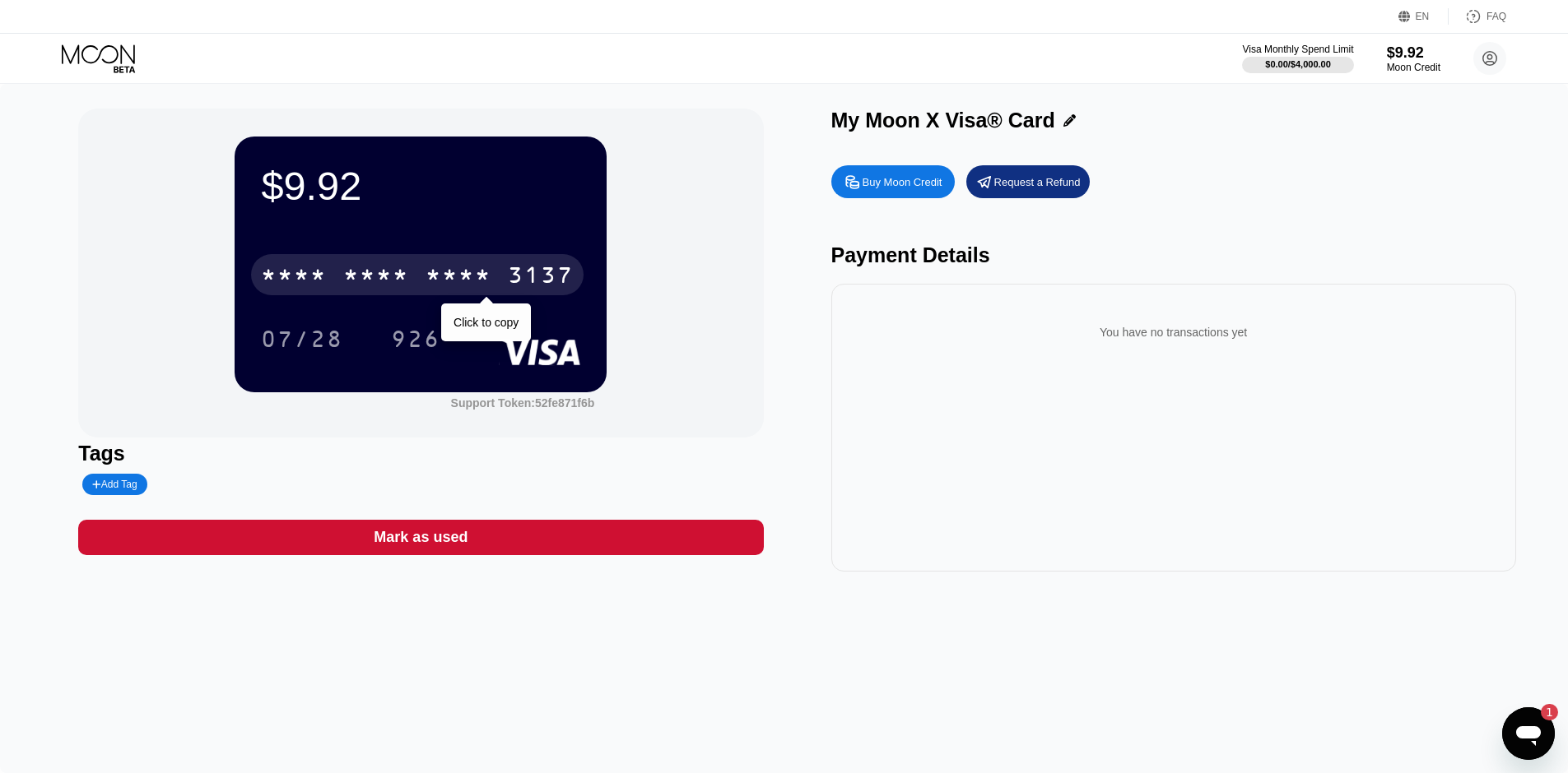
click at [475, 280] on div "* * * *" at bounding box center [458, 277] width 66 height 27
